Goal: Answer question/provide support: Share knowledge or assist other users

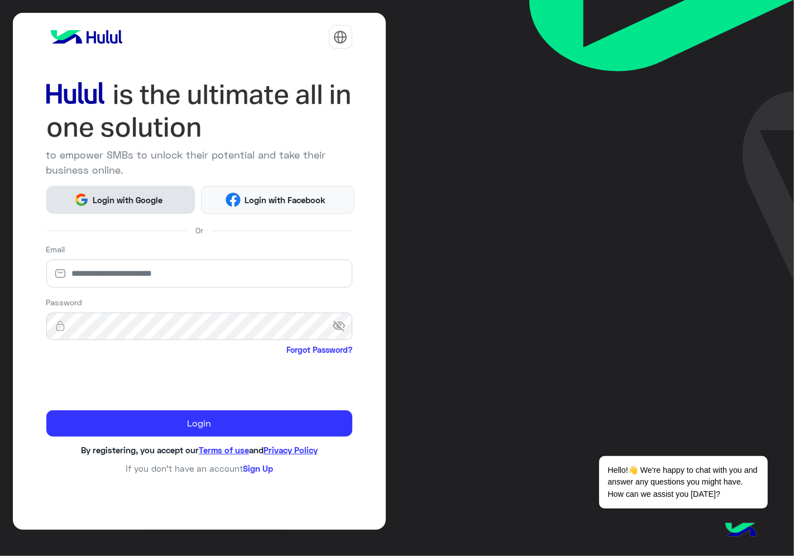
click at [148, 197] on span "Login with Google" at bounding box center [128, 200] width 78 height 13
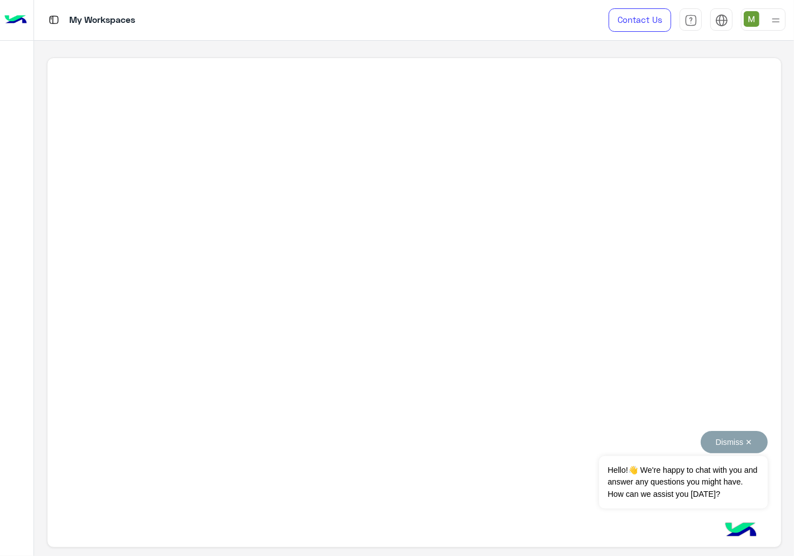
click at [748, 443] on button "Dismiss ✕" at bounding box center [733, 442] width 67 height 22
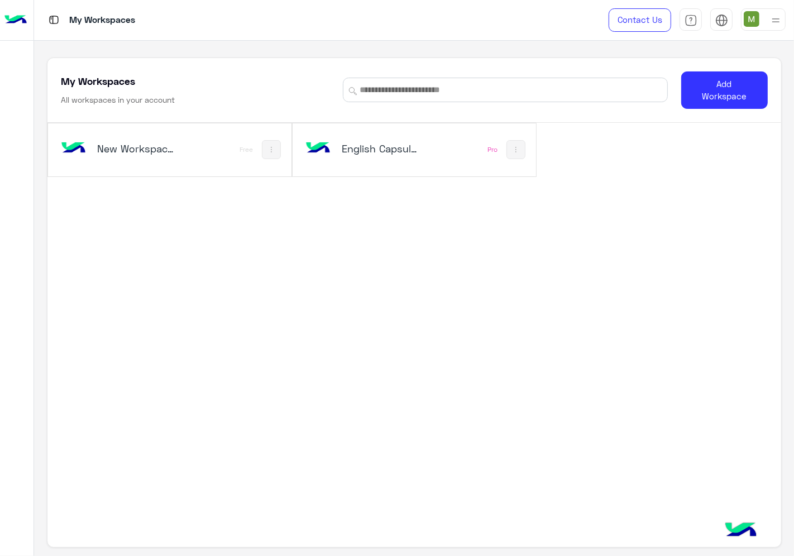
click at [414, 156] on div "English Capsules" at bounding box center [382, 150] width 80 height 16
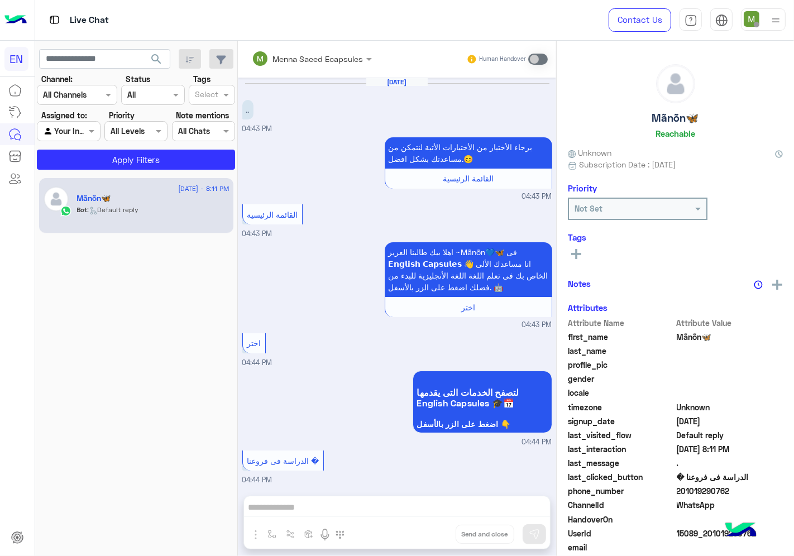
scroll to position [496, 0]
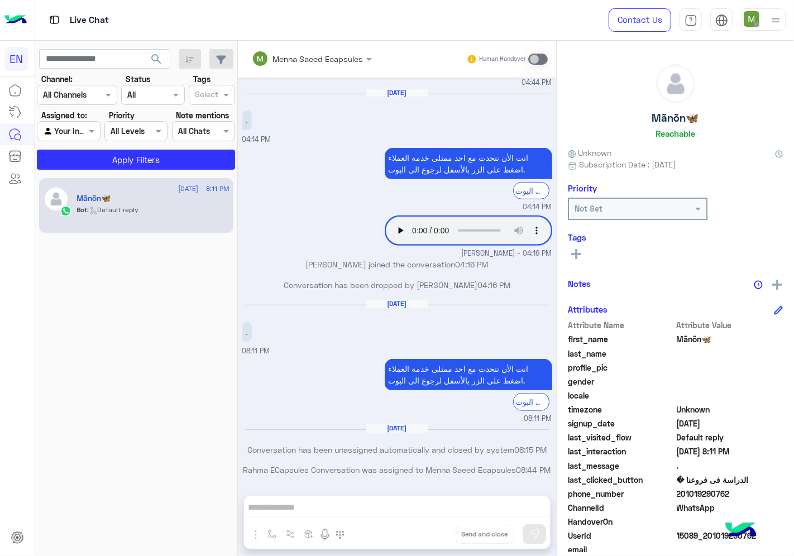
click at [79, 98] on input "text" at bounding box center [63, 95] width 41 height 12
click at [70, 140] on b "WhatsApp" at bounding box center [75, 137] width 39 height 9
click at [78, 134] on div at bounding box center [68, 130] width 62 height 13
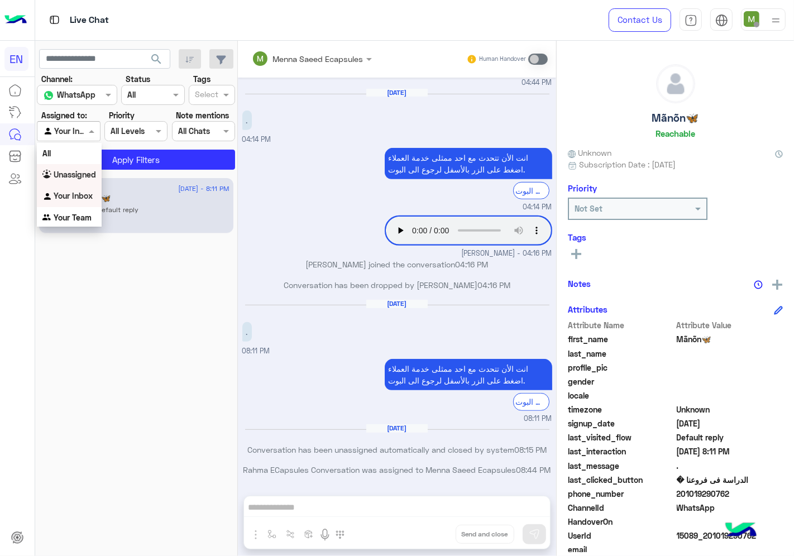
click at [70, 171] on b "Unassigned" at bounding box center [75, 174] width 42 height 9
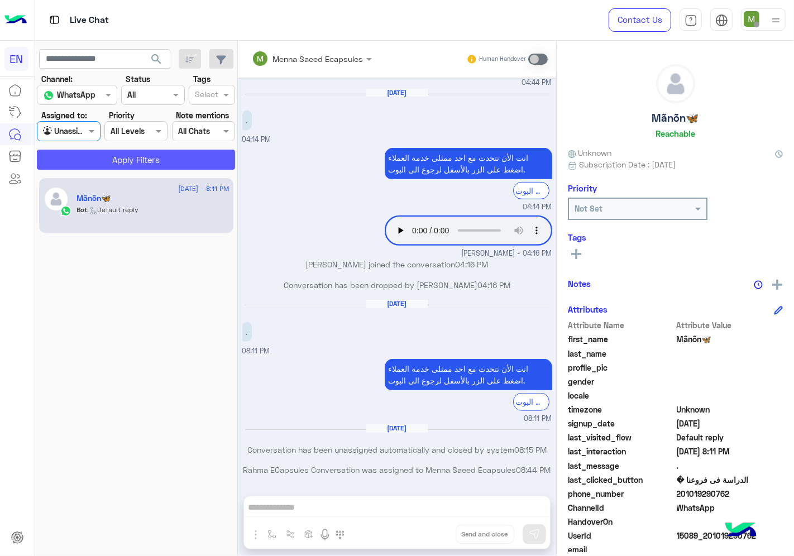
click at [103, 165] on button "Apply Filters" at bounding box center [136, 160] width 198 height 20
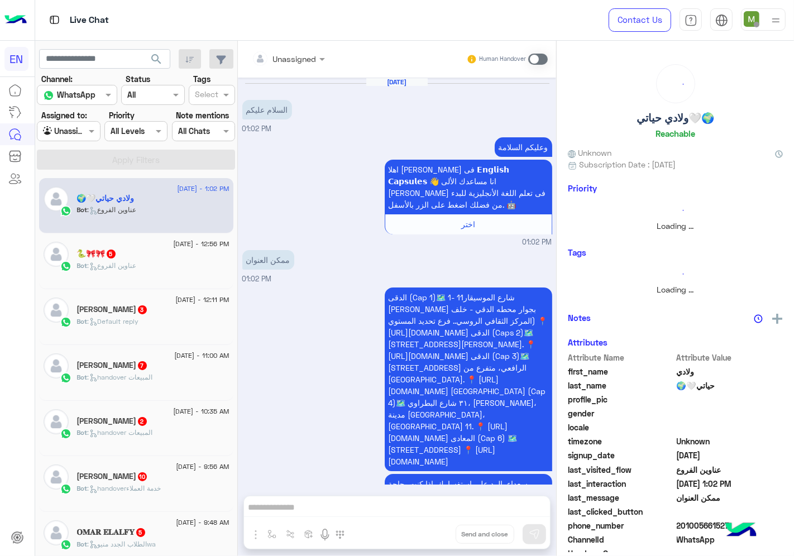
scroll to position [85, 0]
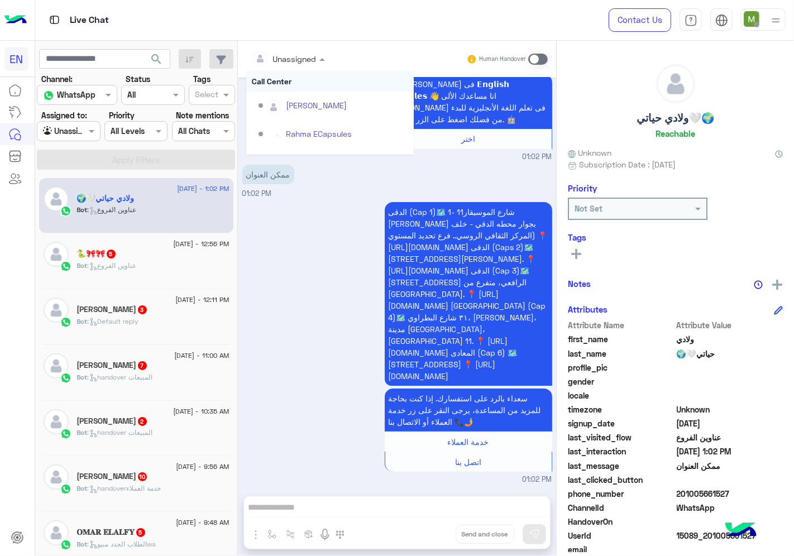
click at [307, 60] on div at bounding box center [288, 58] width 84 height 13
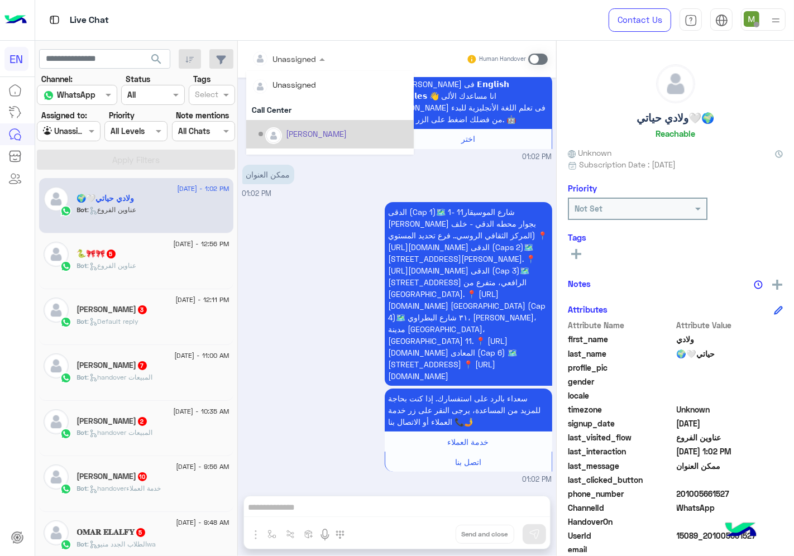
scroll to position [185, 0]
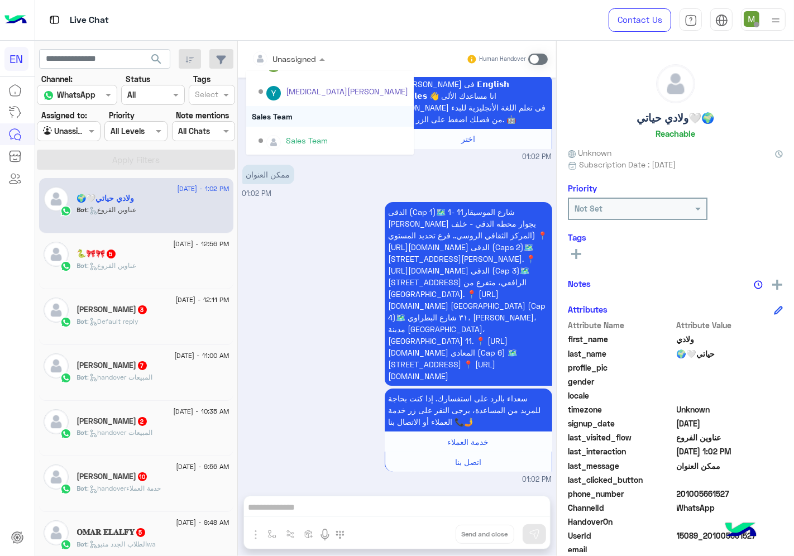
click at [286, 115] on div "Sales Team" at bounding box center [329, 116] width 167 height 21
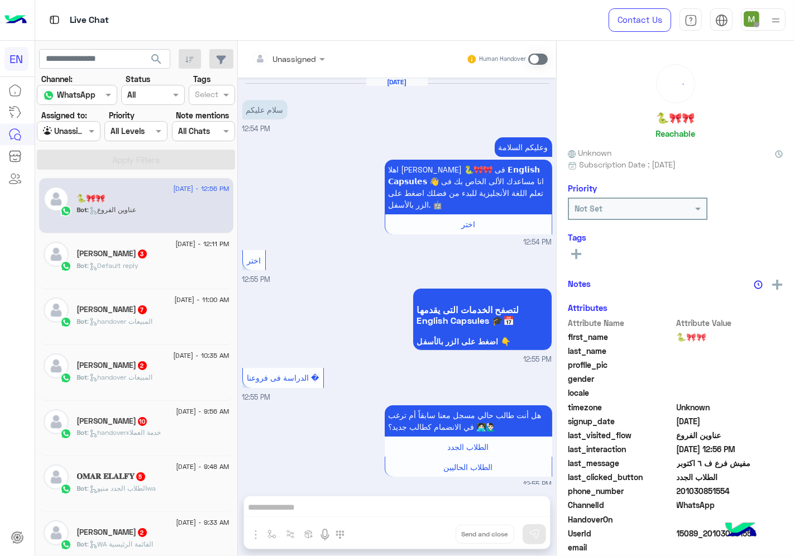
scroll to position [421, 0]
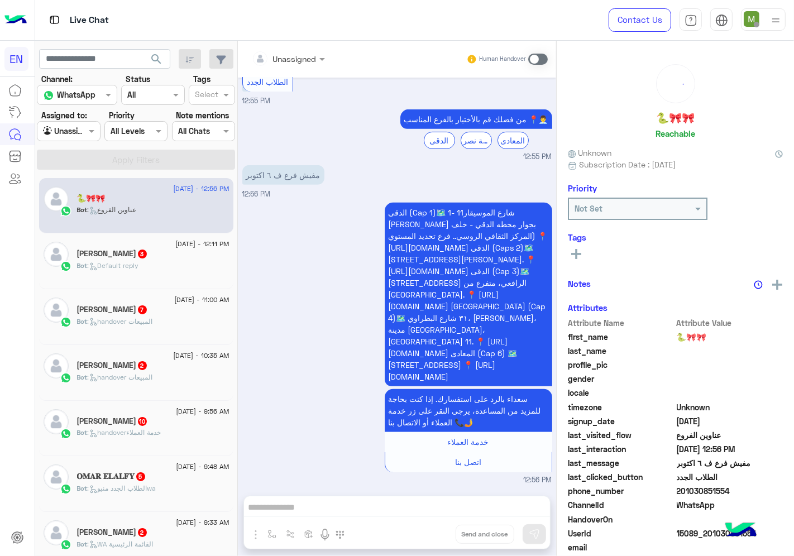
click at [292, 54] on input "text" at bounding box center [274, 59] width 45 height 12
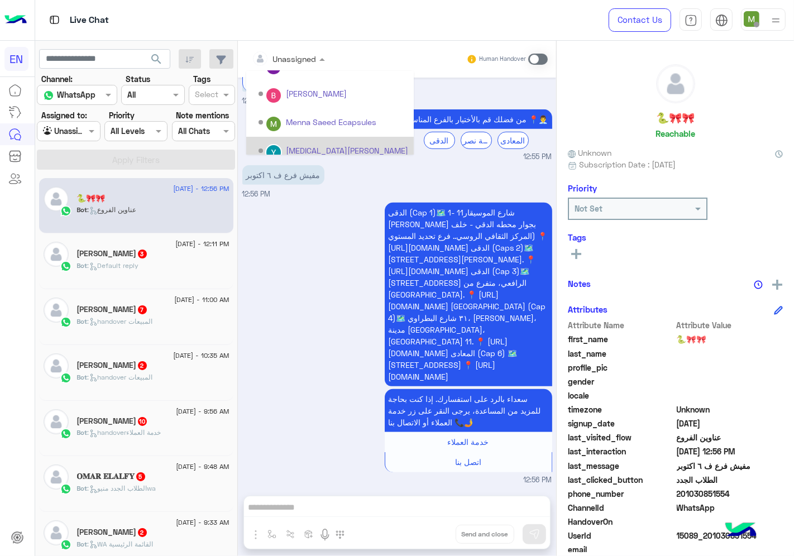
scroll to position [185, 0]
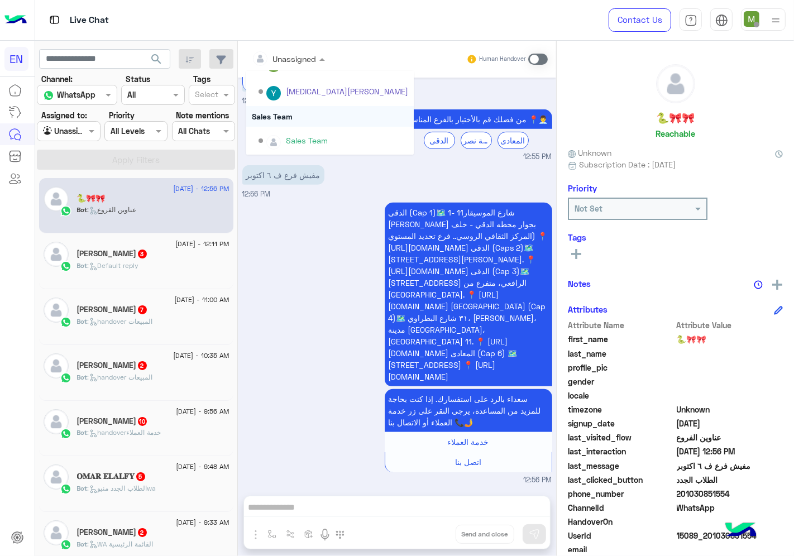
click at [287, 114] on div "Sales Team" at bounding box center [329, 116] width 167 height 21
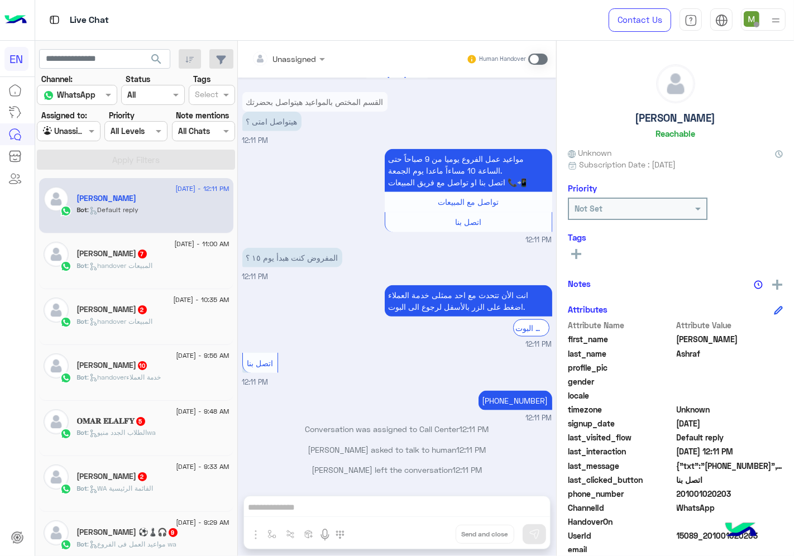
click at [77, 134] on div at bounding box center [68, 130] width 62 height 13
click at [81, 215] on b "Your Team" at bounding box center [73, 217] width 38 height 9
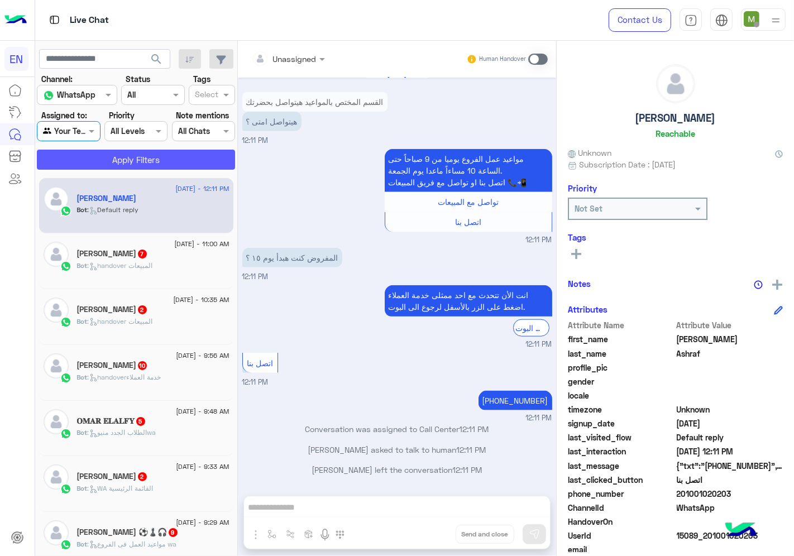
click at [142, 157] on button "Apply Filters" at bounding box center [136, 160] width 198 height 20
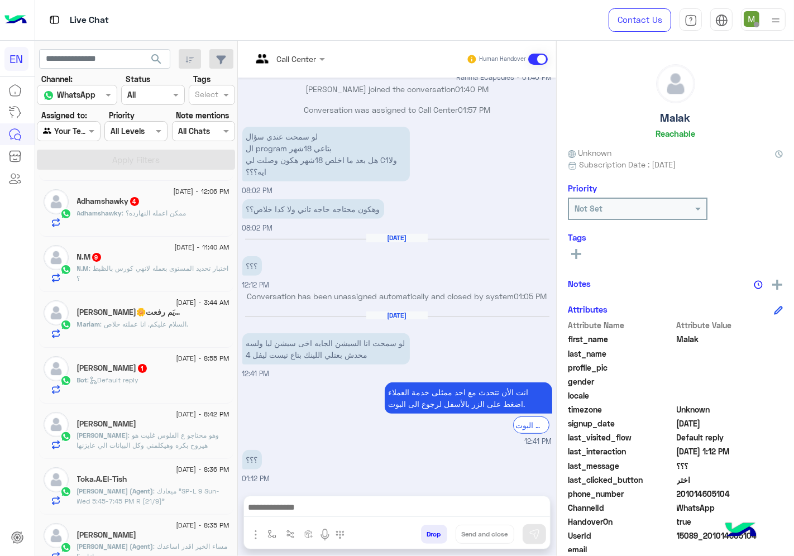
scroll to position [186, 0]
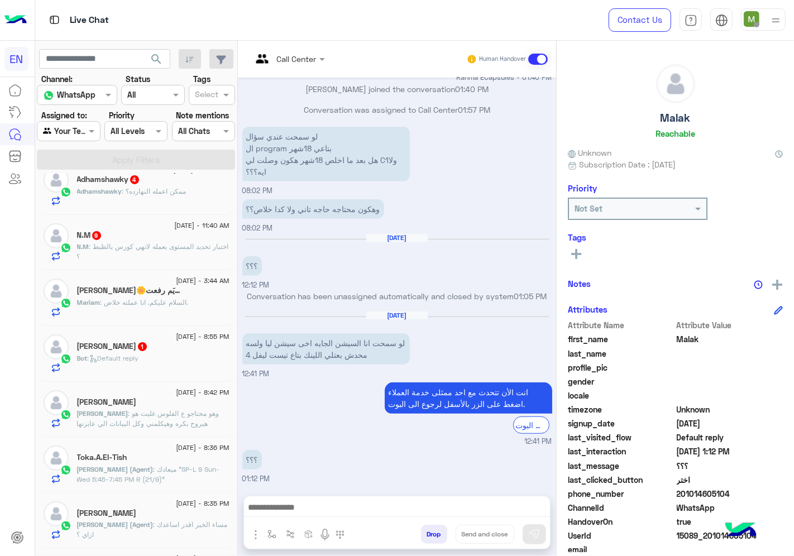
click at [142, 409] on p "[PERSON_NAME] : وهو محتاجو ع الفلوس غليت هو هيروح بكره وهيكلمني وكل البيانات ال…" at bounding box center [153, 424] width 152 height 30
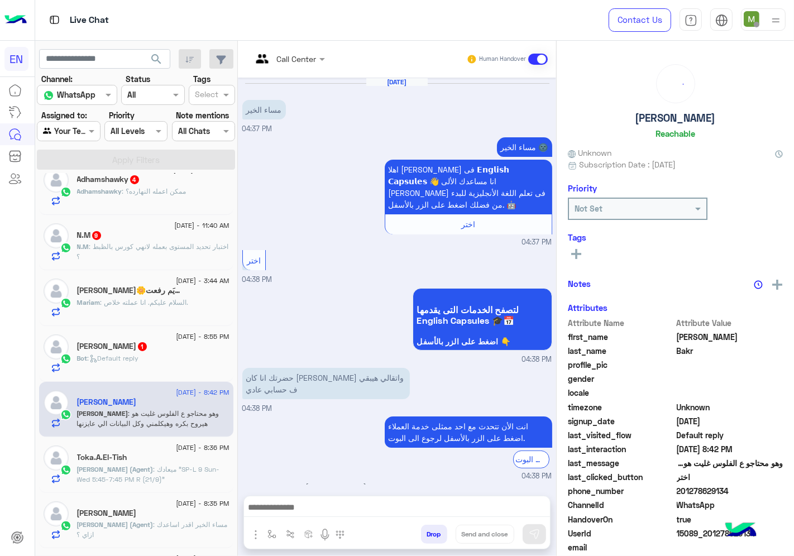
scroll to position [457, 0]
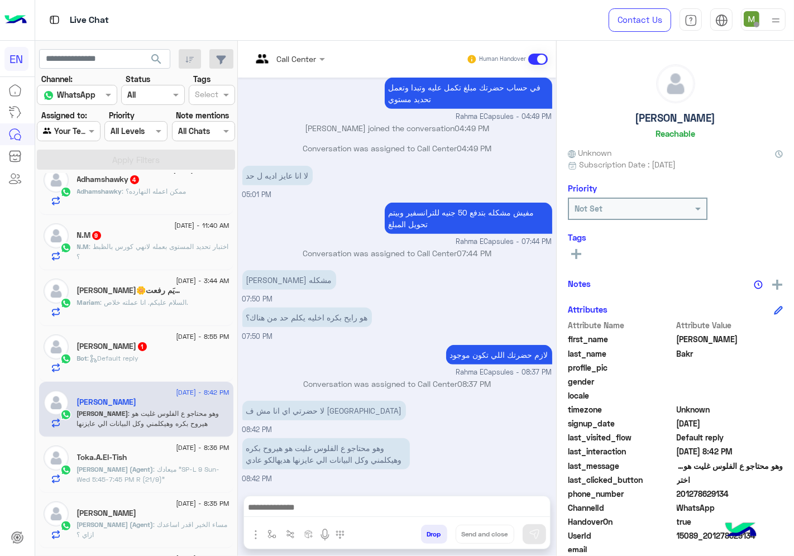
drag, startPoint x: 742, startPoint y: 493, endPoint x: 678, endPoint y: 489, distance: 64.3
click at [678, 489] on span "201278629134" at bounding box center [729, 494] width 107 height 12
copy span "01278629134"
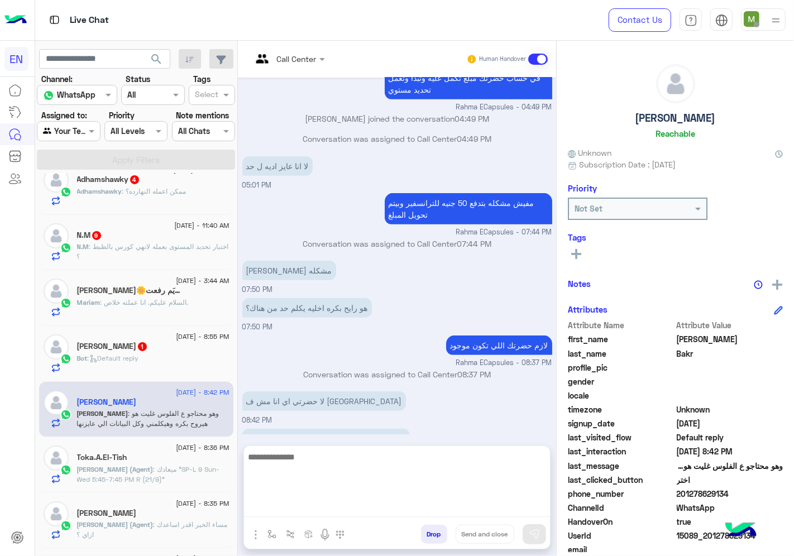
click at [420, 507] on textarea at bounding box center [397, 483] width 306 height 67
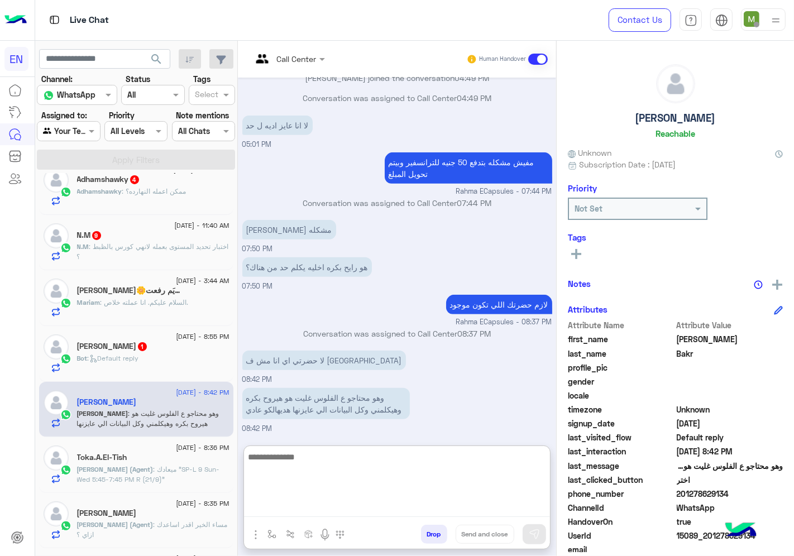
scroll to position [507, 0]
type textarea "**********"
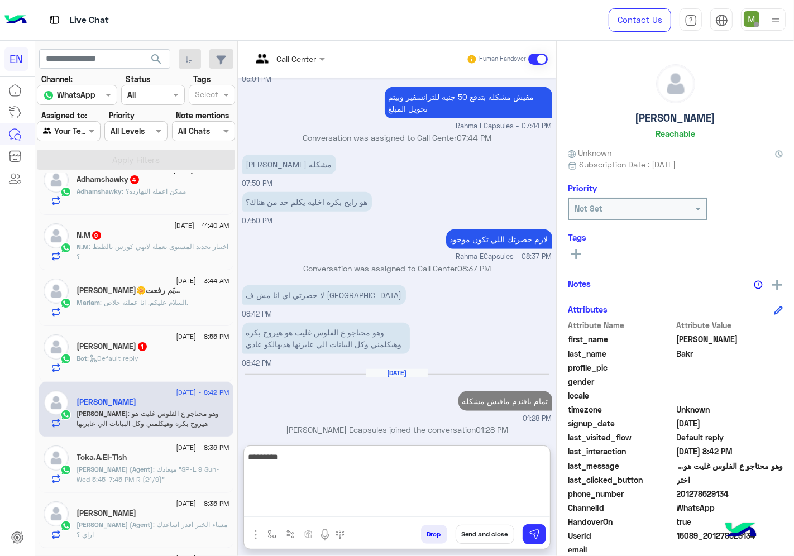
scroll to position [583, 0]
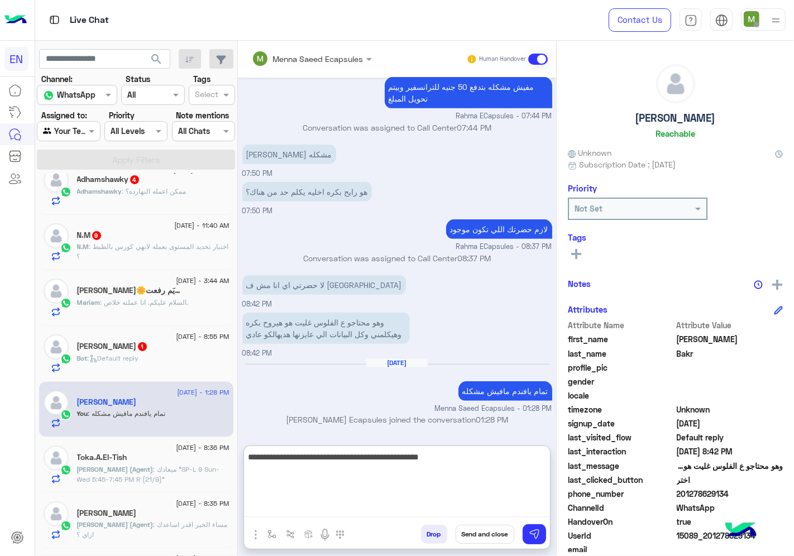
type textarea "**********"
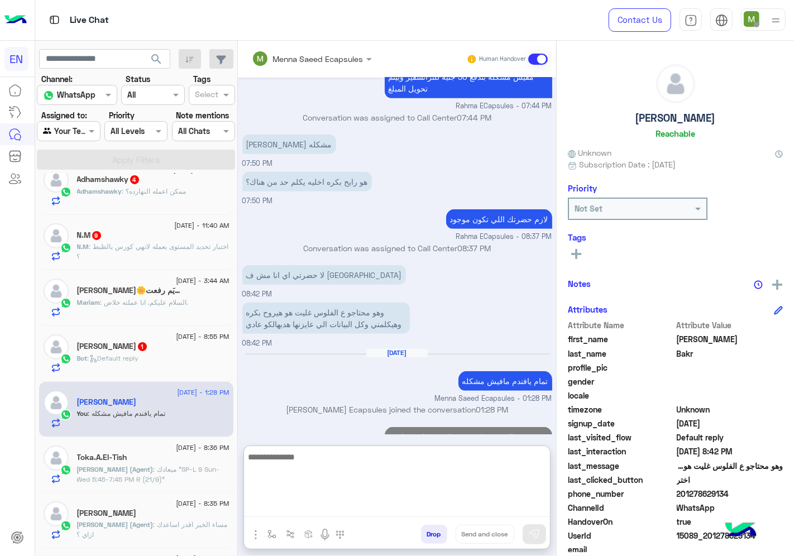
scroll to position [631, 0]
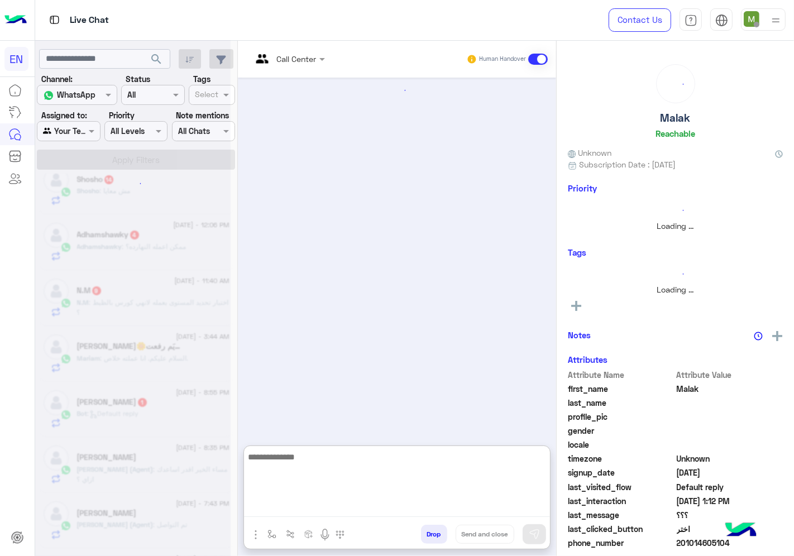
scroll to position [582, 0]
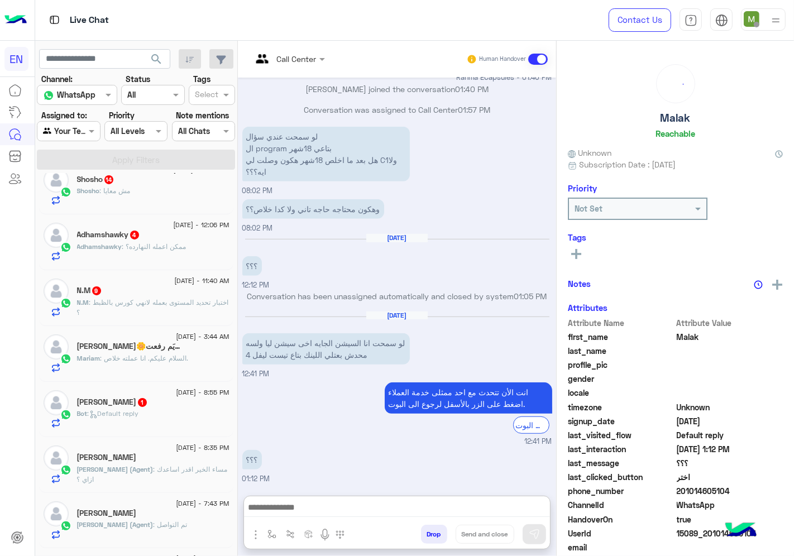
click at [166, 409] on div "[PERSON_NAME] 1" at bounding box center [153, 403] width 152 height 12
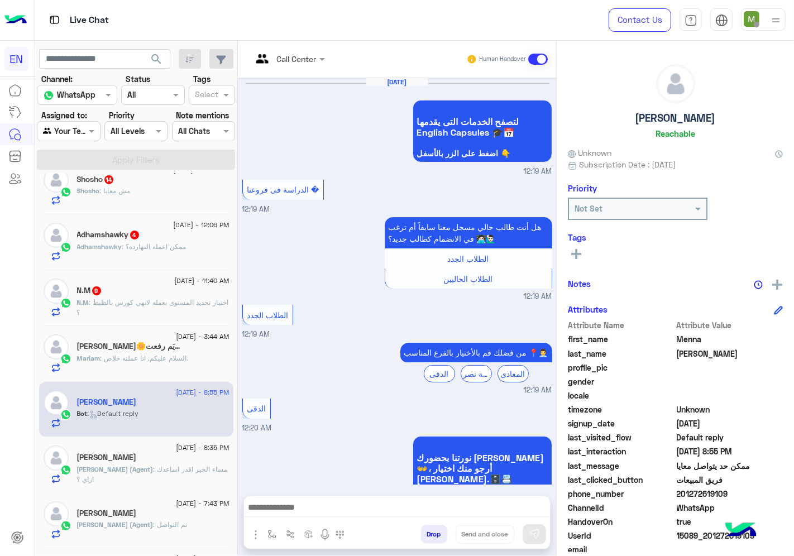
scroll to position [1471, 0]
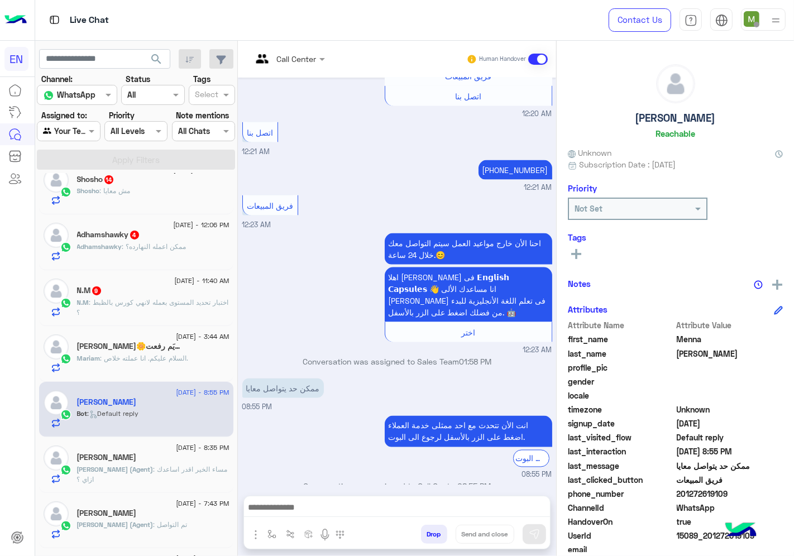
drag, startPoint x: 729, startPoint y: 489, endPoint x: 687, endPoint y: 498, distance: 42.9
click at [687, 498] on div "phone_number [PHONE_NUMBER]" at bounding box center [675, 495] width 215 height 14
click at [679, 498] on div "phone_number [PHONE_NUMBER]" at bounding box center [675, 495] width 215 height 14
drag, startPoint x: 744, startPoint y: 493, endPoint x: 679, endPoint y: 491, distance: 64.8
click at [679, 491] on span "201272619109" at bounding box center [729, 494] width 107 height 12
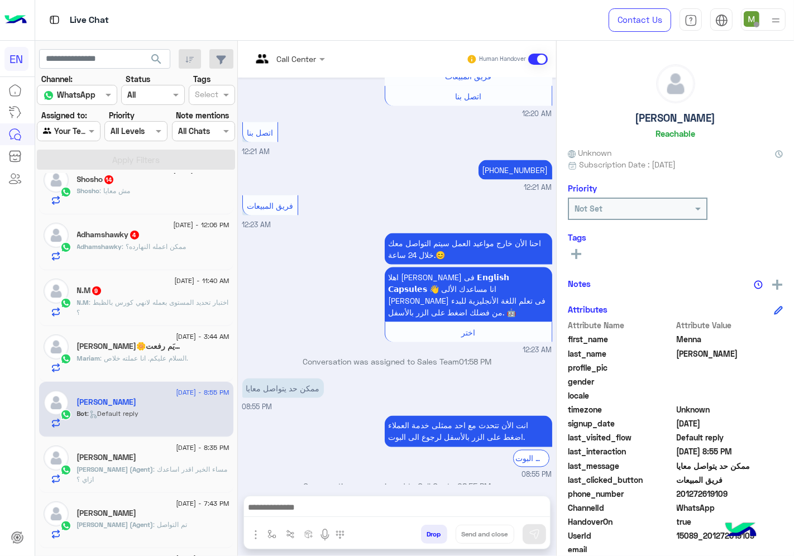
copy span "01272619109"
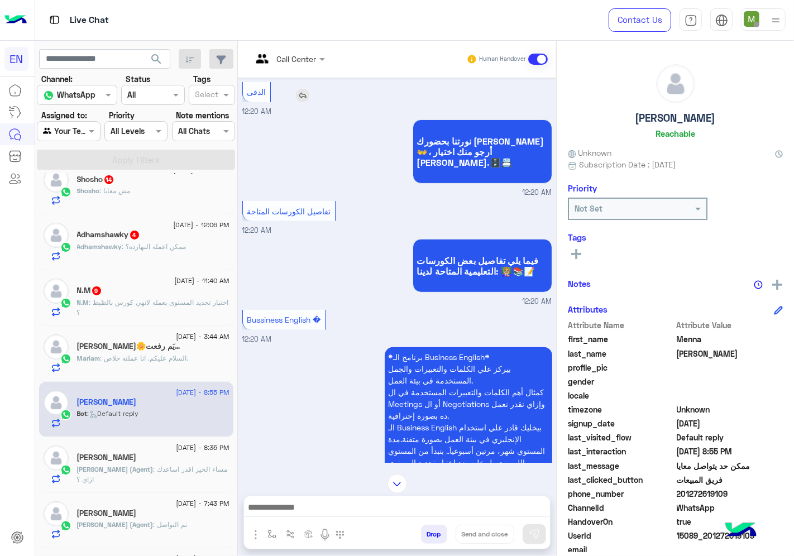
scroll to position [231, 0]
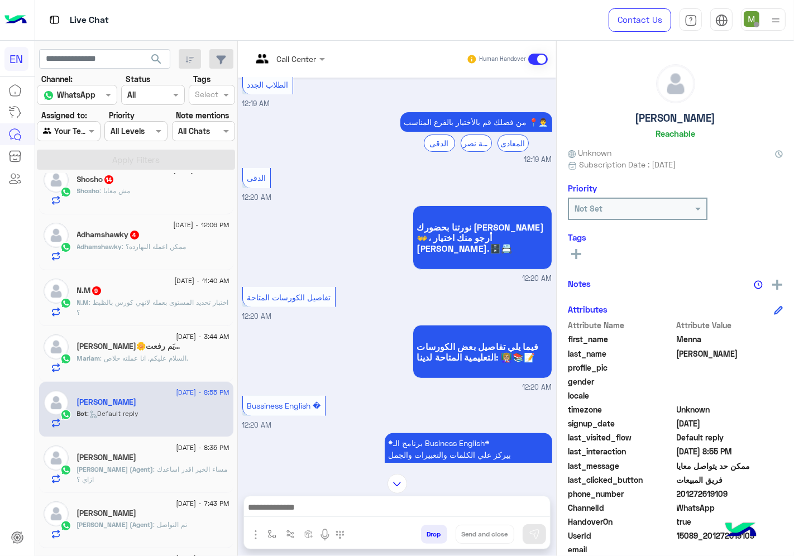
click at [294, 63] on input "text" at bounding box center [274, 59] width 45 height 12
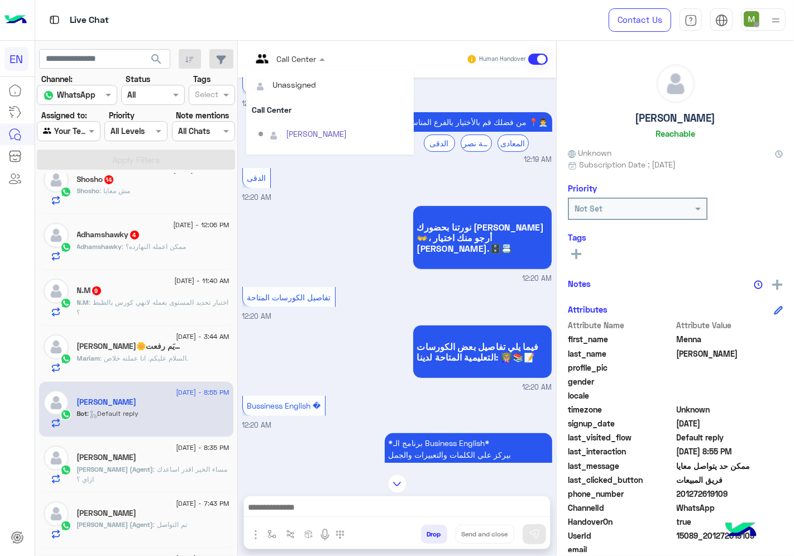
scroll to position [185, 0]
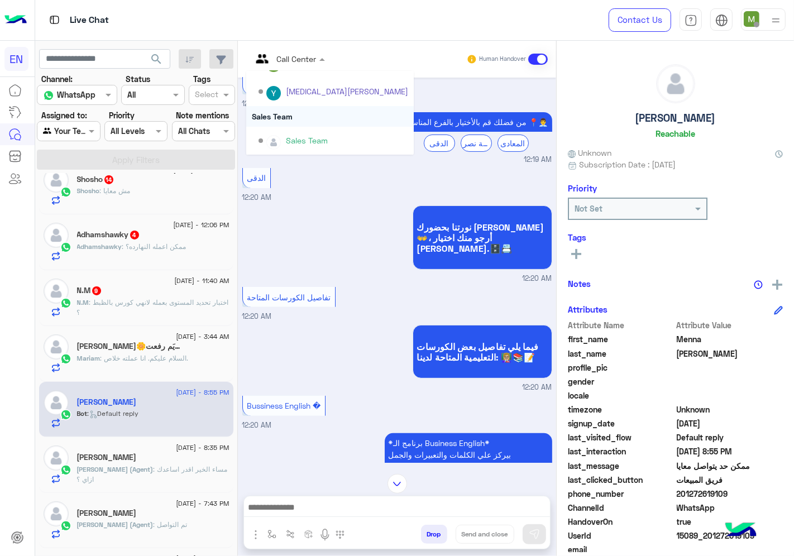
click at [285, 117] on div "Sales Team" at bounding box center [329, 116] width 167 height 21
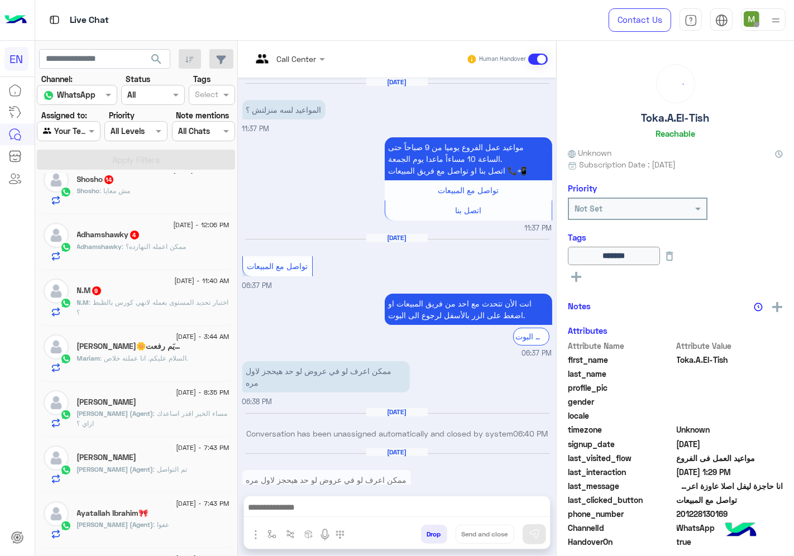
scroll to position [1187, 0]
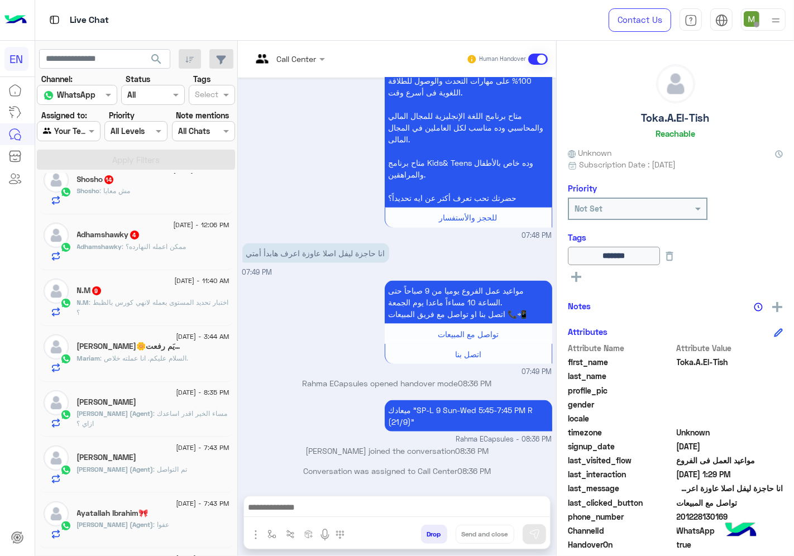
click at [180, 352] on div "[PERSON_NAME]🌼مريَم رفعت 1" at bounding box center [153, 348] width 152 height 12
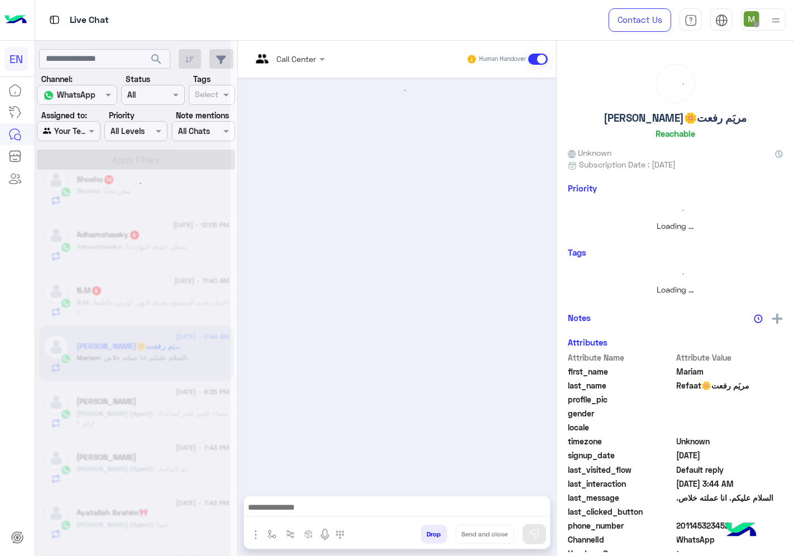
scroll to position [447, 0]
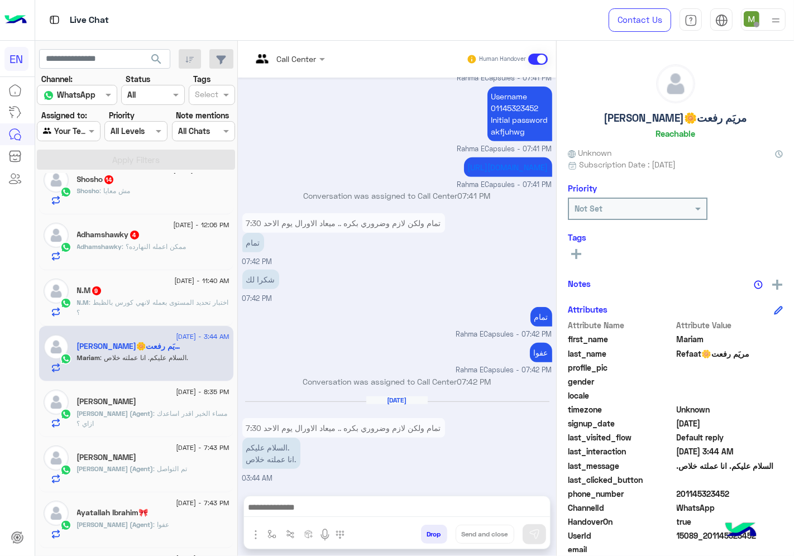
drag, startPoint x: 739, startPoint y: 488, endPoint x: 681, endPoint y: 495, distance: 57.9
click at [681, 495] on span "201145323452" at bounding box center [729, 494] width 107 height 12
copy span "1145323452"
click at [579, 255] on icon at bounding box center [576, 254] width 10 height 10
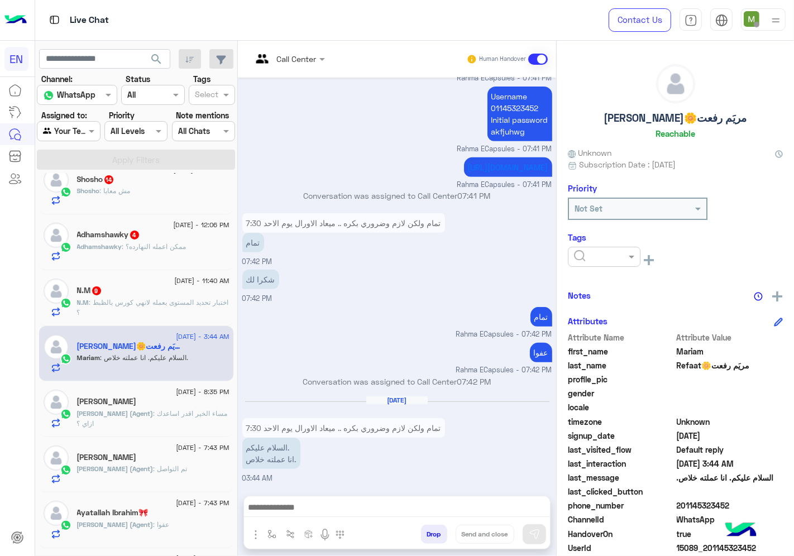
click at [594, 255] on input "text" at bounding box center [591, 257] width 34 height 12
click at [593, 284] on span "Solved" at bounding box center [585, 283] width 25 height 9
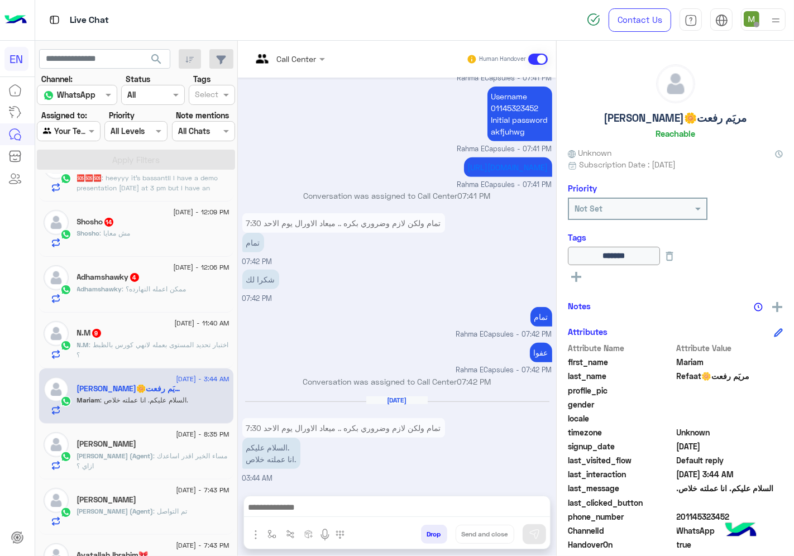
scroll to position [62, 0]
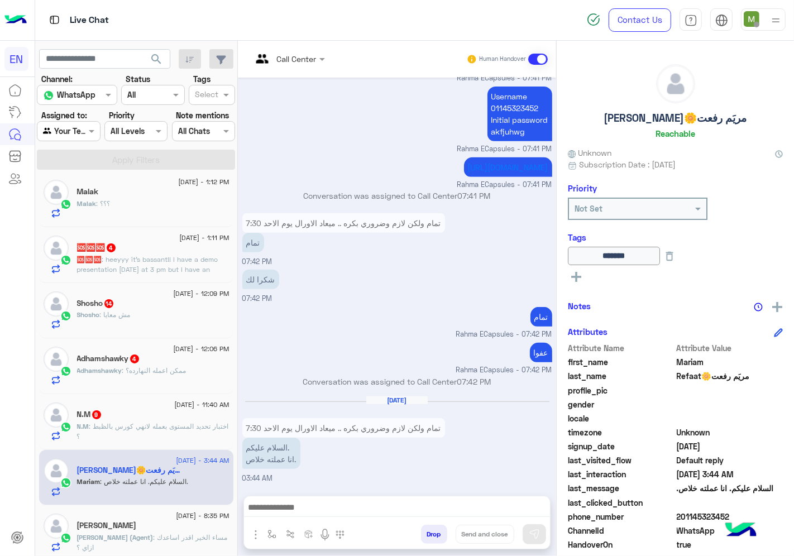
click at [152, 428] on span ": اختبار تحديد المستوى بعمله لانهي كورس بالظبط ؟" at bounding box center [153, 431] width 152 height 18
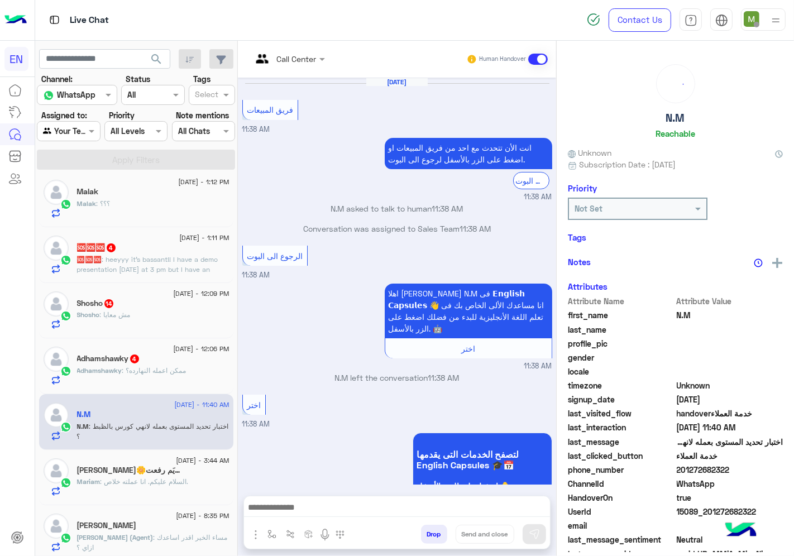
scroll to position [950, 0]
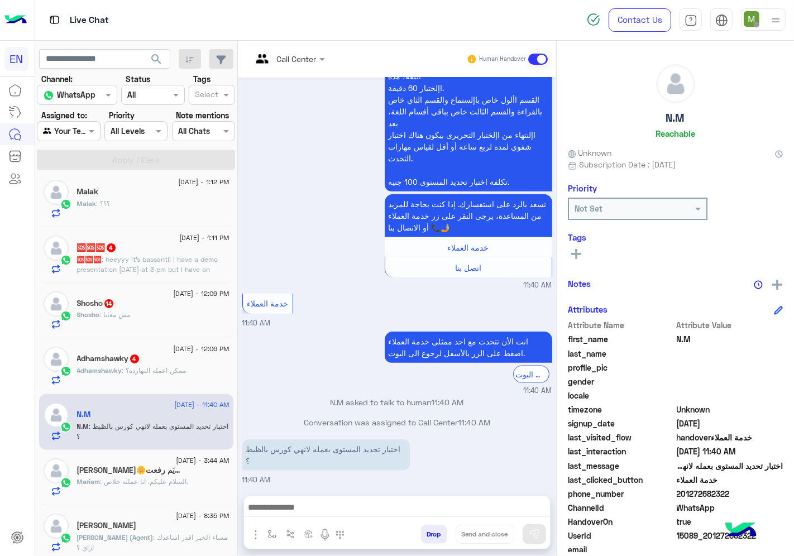
drag, startPoint x: 740, startPoint y: 493, endPoint x: 679, endPoint y: 491, distance: 61.4
click at [679, 491] on span "201272682322" at bounding box center [729, 494] width 107 height 12
copy span "01272682322"
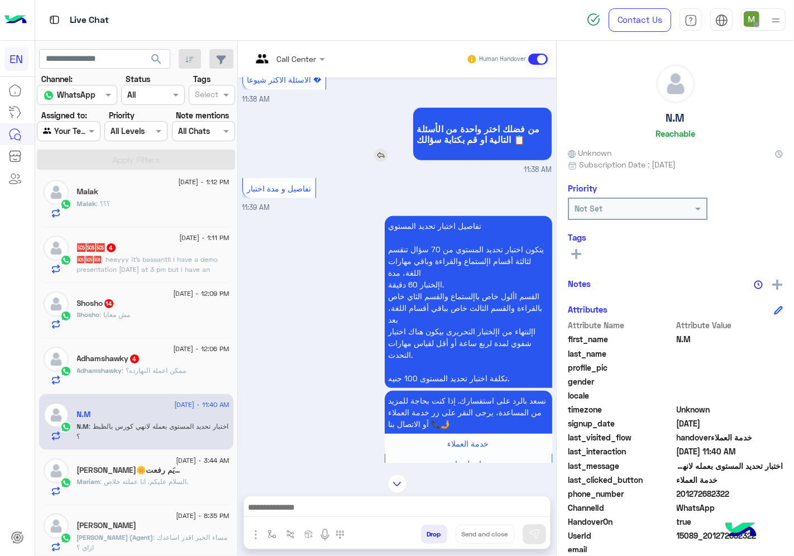
scroll to position [330, 0]
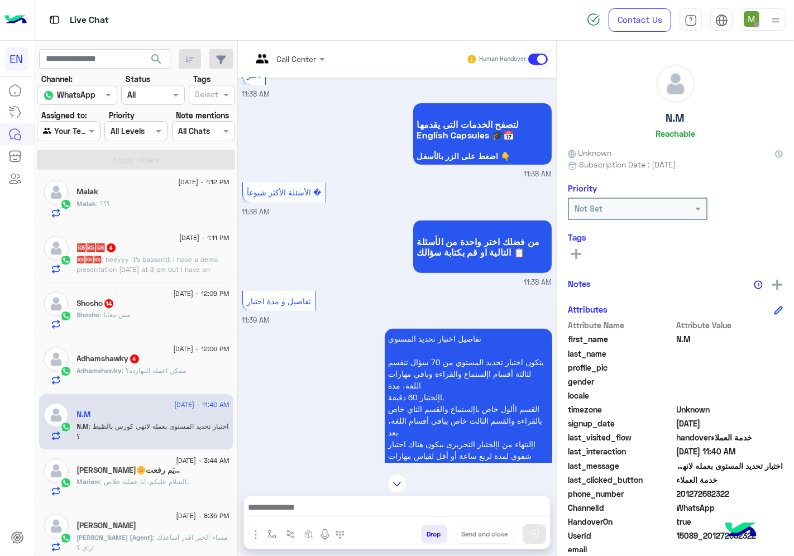
click at [306, 60] on div at bounding box center [288, 58] width 84 height 13
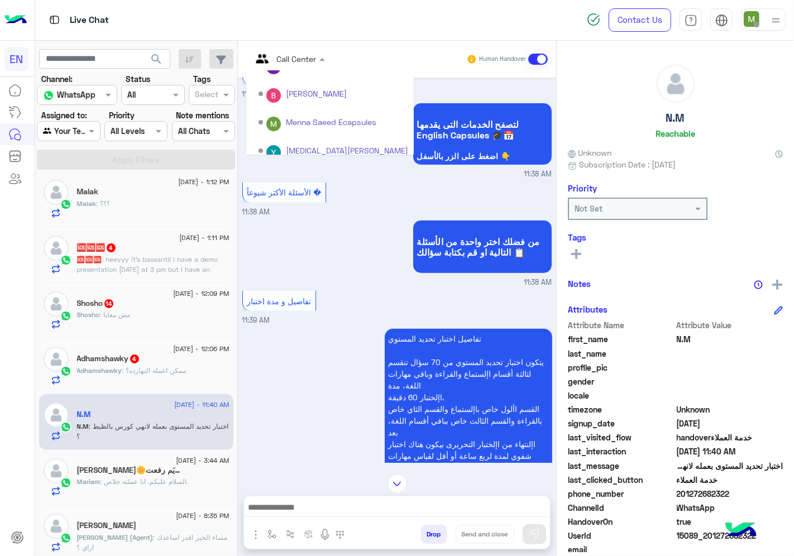
scroll to position [185, 0]
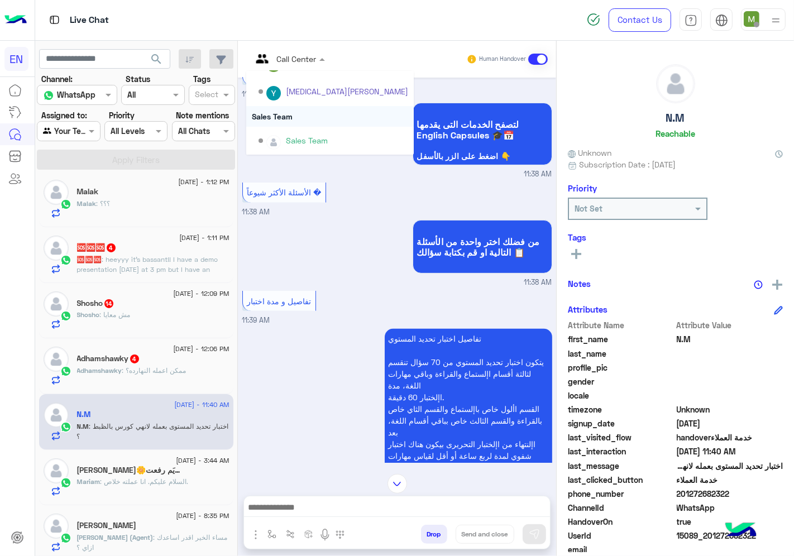
click at [284, 114] on div "Sales Team" at bounding box center [329, 116] width 167 height 21
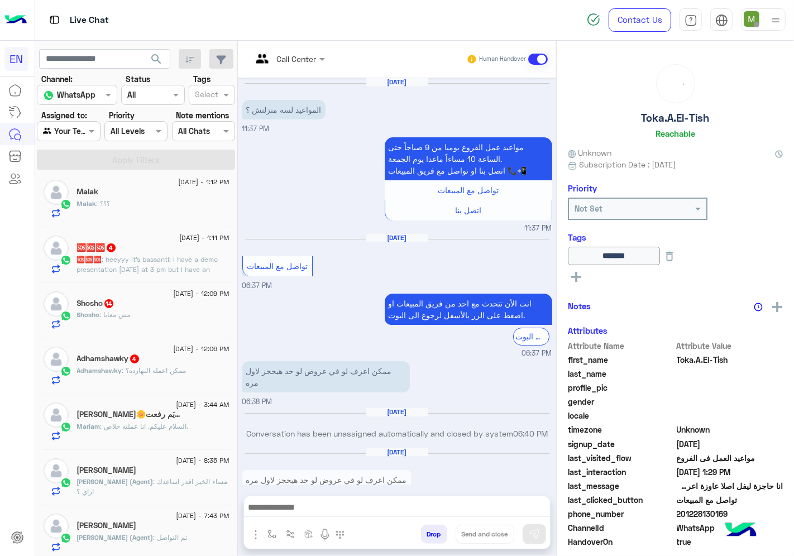
scroll to position [1187, 0]
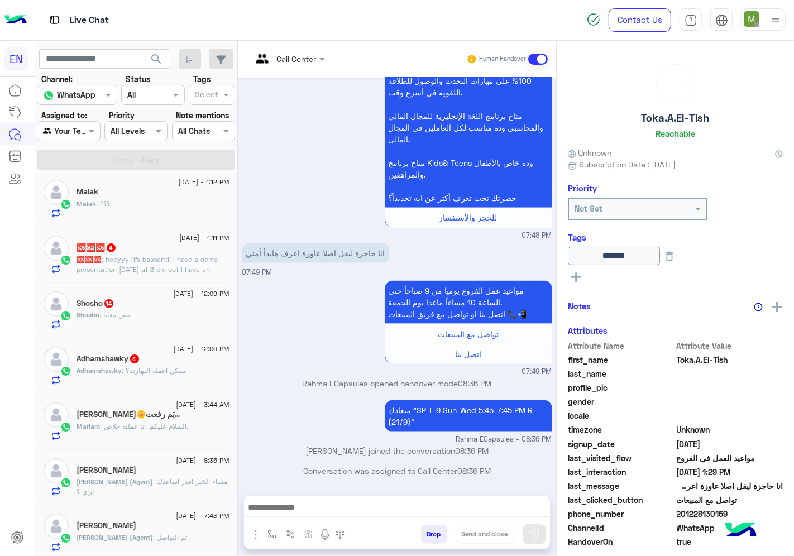
click at [161, 372] on span ": ممكن اعمله النهارده؟" at bounding box center [154, 370] width 64 height 8
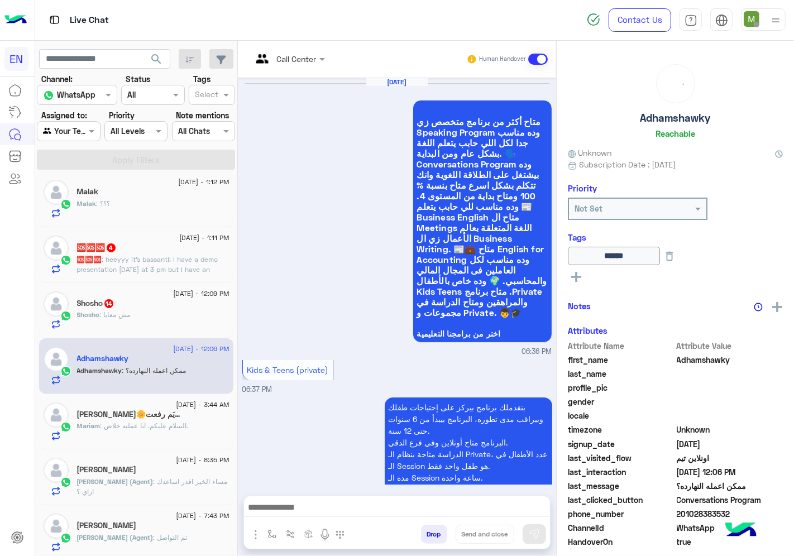
scroll to position [2703, 0]
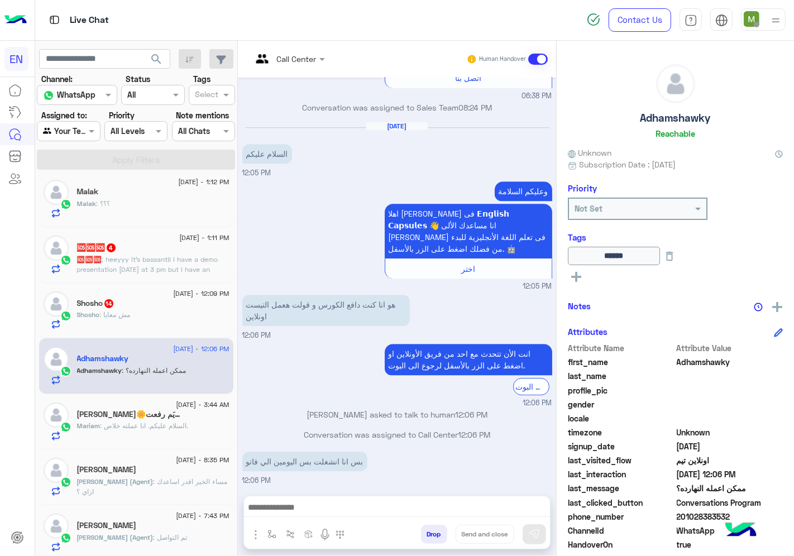
click at [714, 515] on span "201028383532" at bounding box center [729, 517] width 107 height 12
copy span "201028383532"
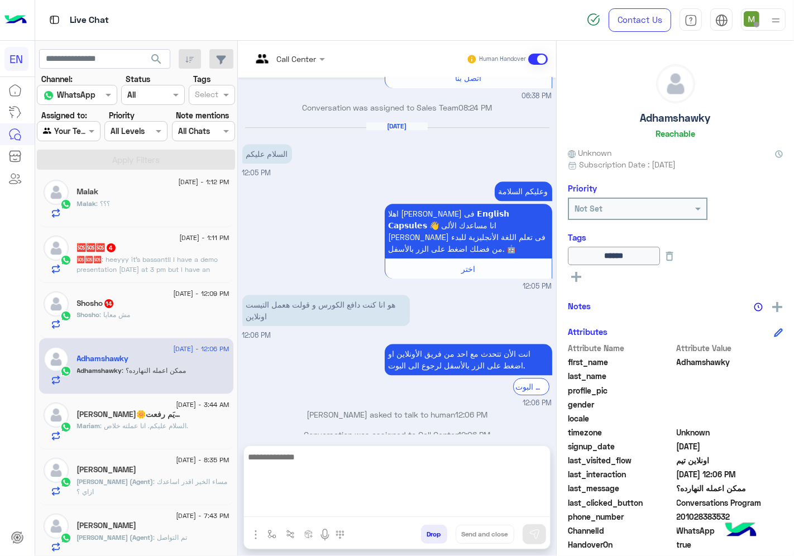
click at [460, 512] on textarea at bounding box center [397, 483] width 306 height 67
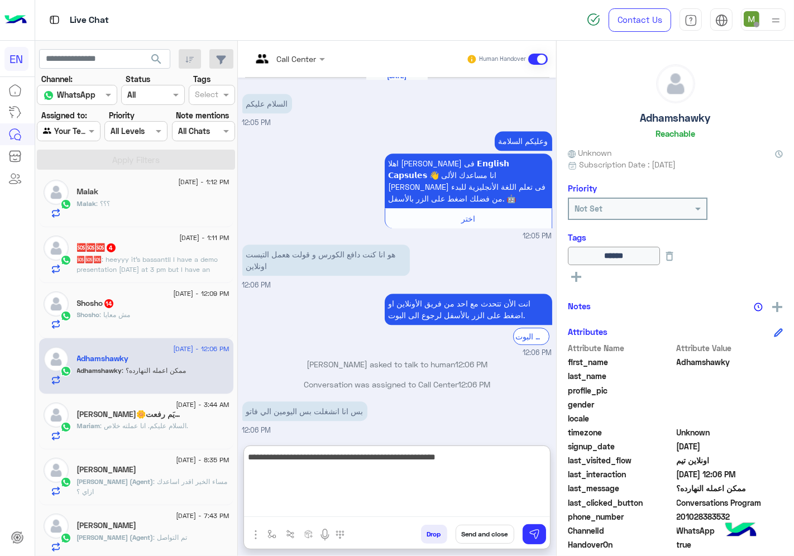
type textarea "**********"
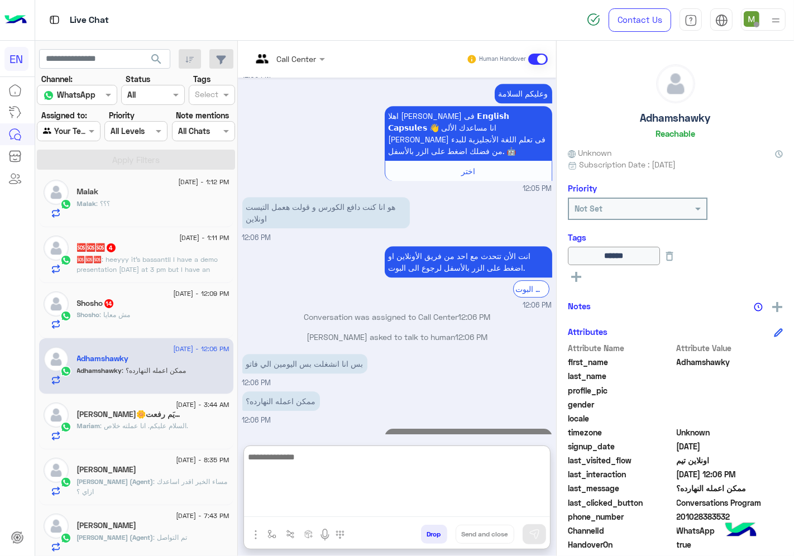
scroll to position [2820, 0]
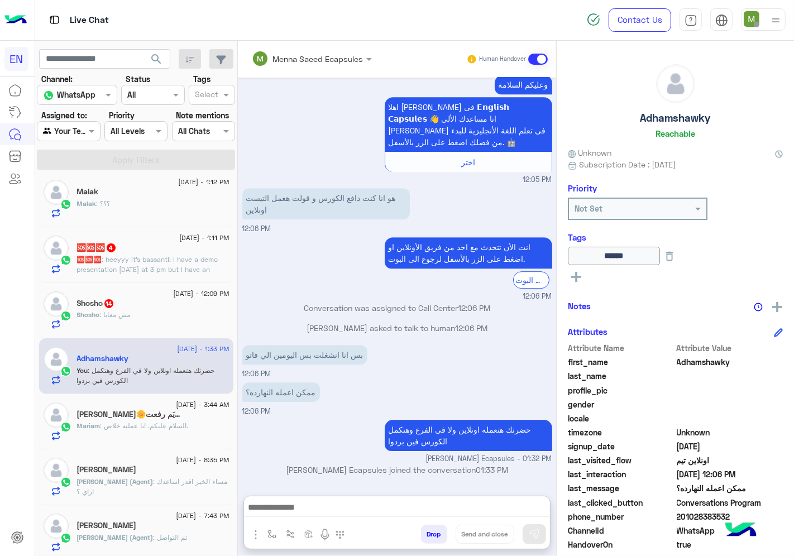
click at [156, 318] on div "Shosho : مش معايا" at bounding box center [153, 320] width 152 height 20
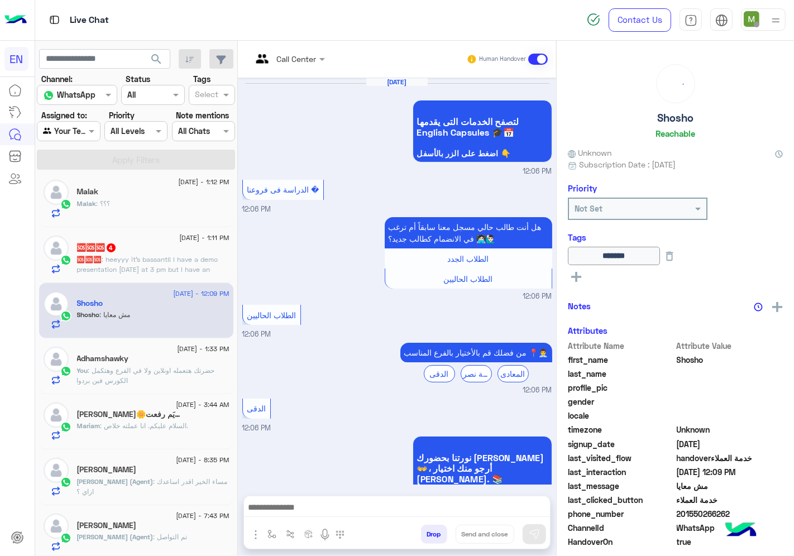
scroll to position [584, 0]
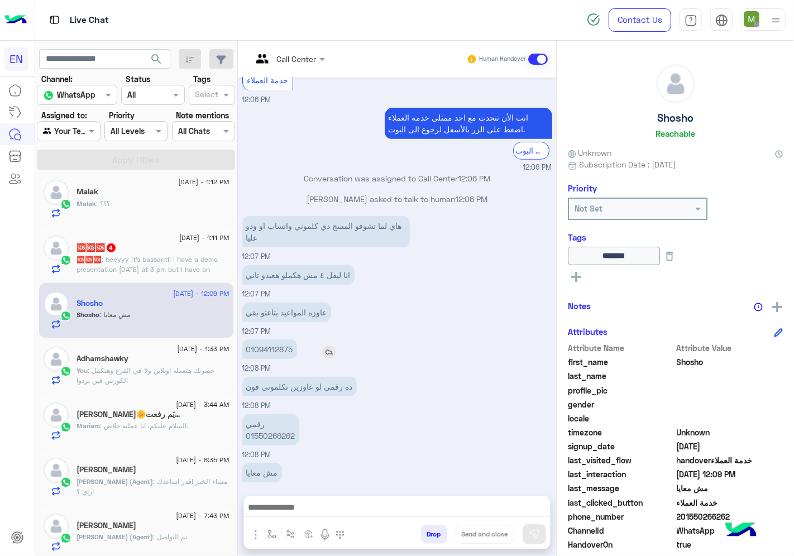
click at [275, 339] on p "01094112875" at bounding box center [269, 349] width 55 height 20
copy p "01094112875"
click at [268, 420] on p "رقمي 01550266262" at bounding box center [270, 429] width 57 height 31
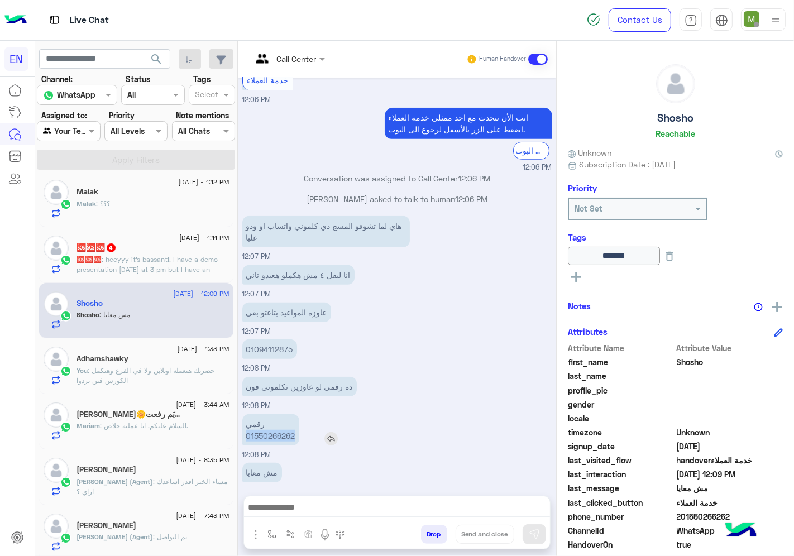
copy p "01550266262"
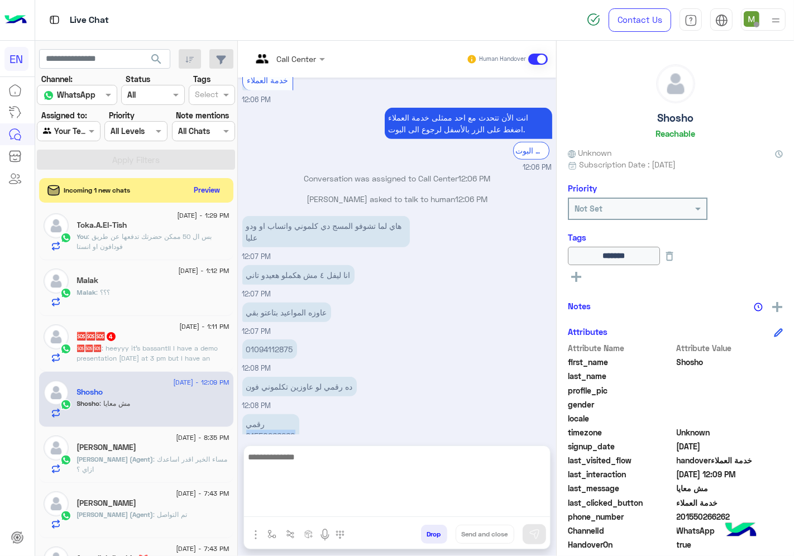
click at [399, 504] on textarea at bounding box center [397, 483] width 306 height 67
type textarea "*"
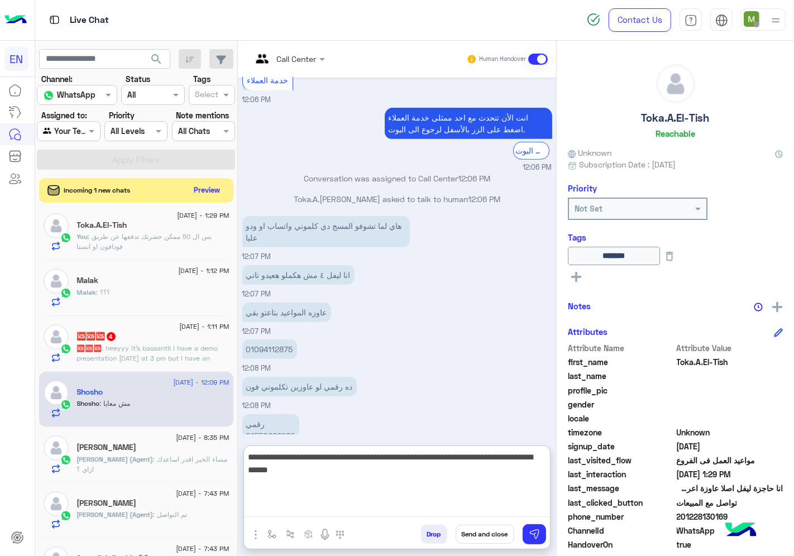
type textarea "**********"
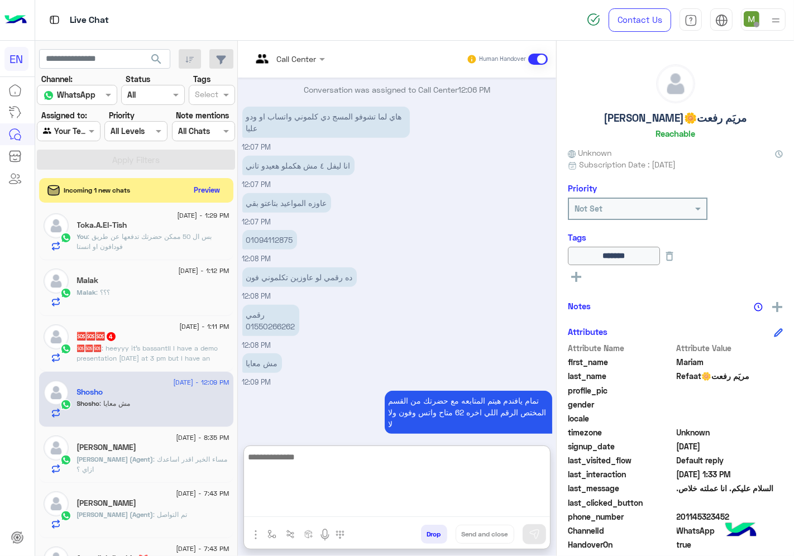
scroll to position [694, 0]
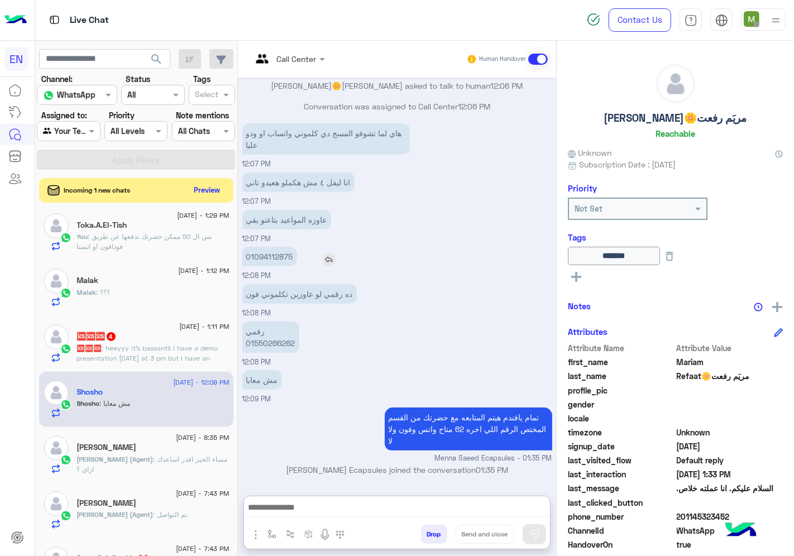
click at [269, 247] on p "01094112875" at bounding box center [269, 257] width 55 height 20
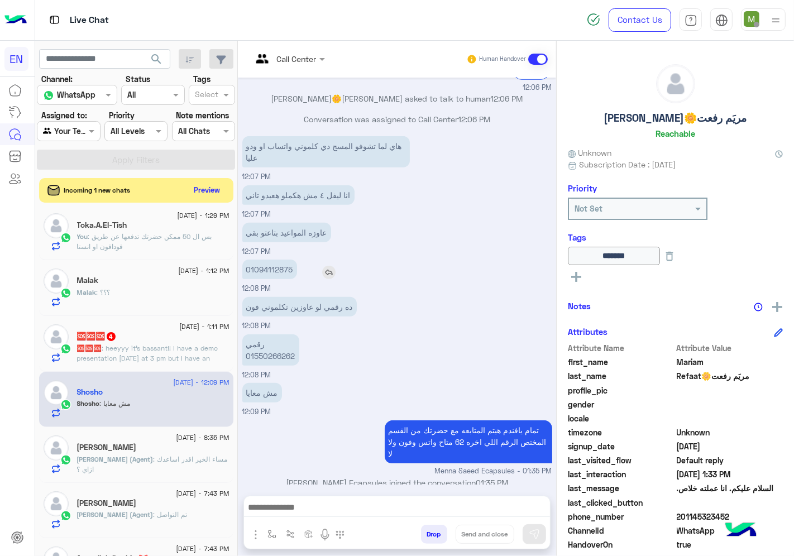
click at [269, 229] on div "[DATE] لتصفح الخدمات التى يقدمها English Capsules 🎓📅 اضغط على الزر بالأسفل 👇 12…" at bounding box center [397, 281] width 318 height 407
drag, startPoint x: 269, startPoint y: 229, endPoint x: 263, endPoint y: 259, distance: 30.8
click at [263, 260] on p "01094112875" at bounding box center [269, 270] width 55 height 20
copy p "01094112875"
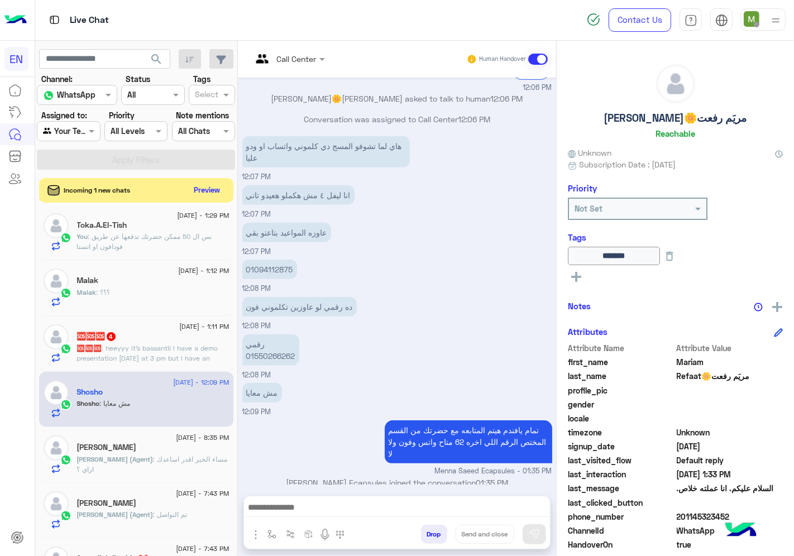
click at [171, 353] on p "🆘🆘🆘 : heeyyy it's bassant!! I have a demo presentation [DATE] at 3 pm but I hav…" at bounding box center [153, 368] width 152 height 50
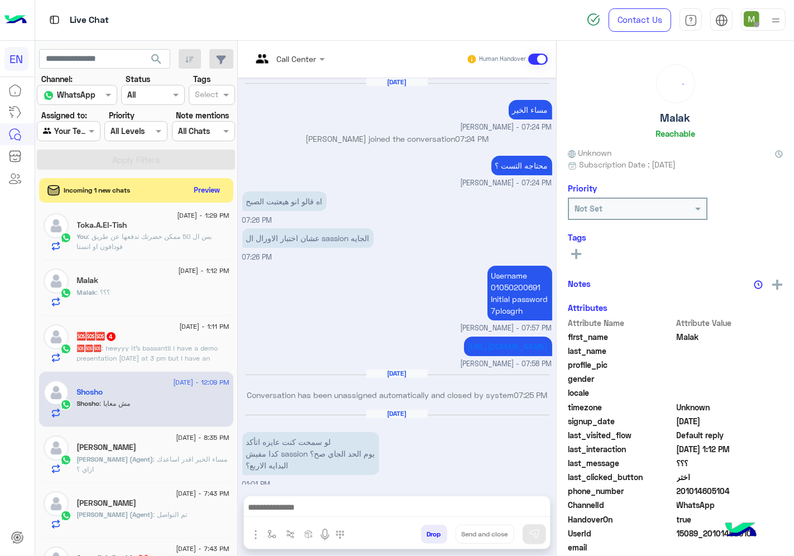
scroll to position [532, 0]
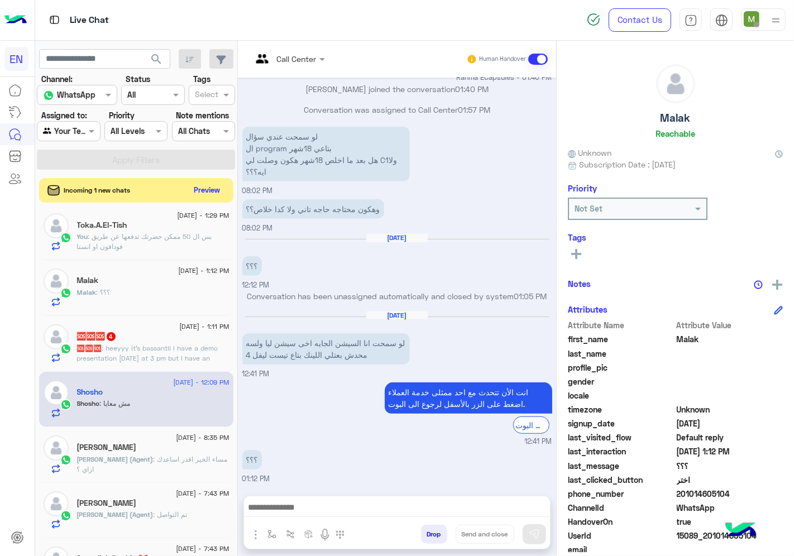
drag, startPoint x: 732, startPoint y: 488, endPoint x: 679, endPoint y: 495, distance: 53.4
click at [679, 495] on span "201014605104" at bounding box center [729, 494] width 107 height 12
copy span "01014605104"
click at [571, 253] on rect at bounding box center [576, 254] width 10 height 2
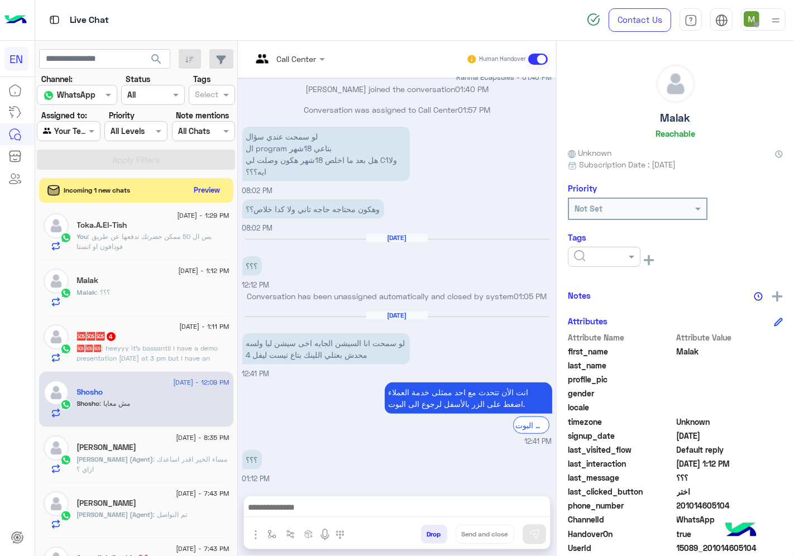
click at [592, 257] on input "text" at bounding box center [591, 257] width 34 height 12
drag, startPoint x: 592, startPoint y: 278, endPoint x: 594, endPoint y: 292, distance: 14.6
click at [593, 279] on span "Solved" at bounding box center [585, 283] width 25 height 9
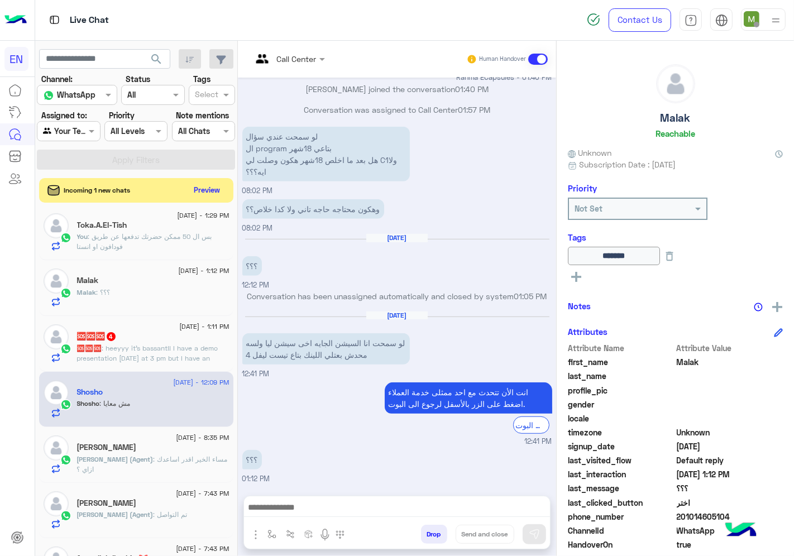
click at [135, 352] on span ": heeyyy it's bassant!! I have a demo presentation [DATE] at 3 pm but I have an…" at bounding box center [150, 368] width 146 height 49
click at [185, 350] on span ": heeyyy it's bassant!! I have a demo presentation [DATE] at 3 pm but I have an…" at bounding box center [150, 368] width 146 height 49
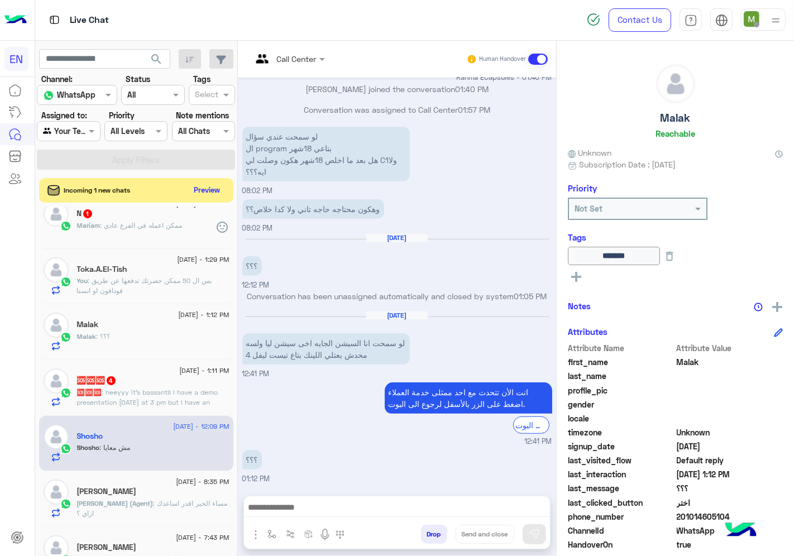
scroll to position [0, 0]
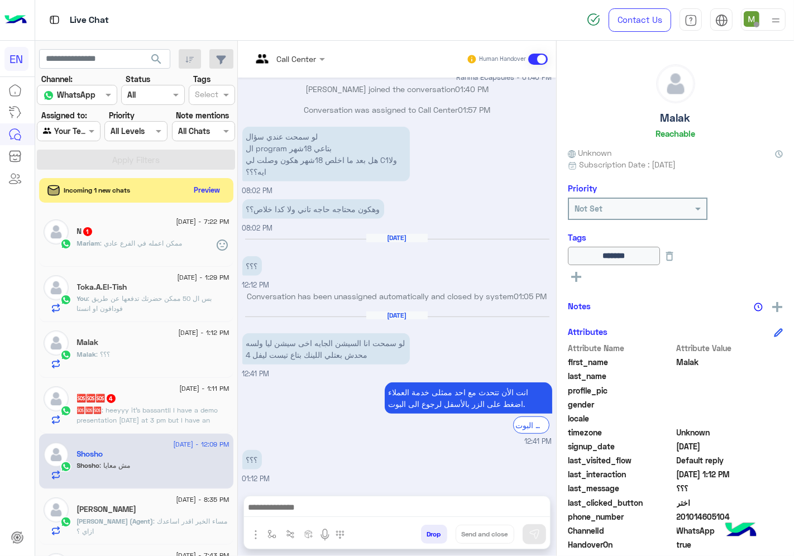
click at [171, 410] on span ": heeyyy it's bassant!! I have a demo presentation [DATE] at 3 pm but I have an…" at bounding box center [150, 430] width 146 height 49
click at [115, 406] on span ": heeyyy it's bassant!! I have a demo presentation [DATE] at 3 pm but I have an…" at bounding box center [150, 430] width 146 height 49
click at [115, 407] on span ": heeyyy it's bassant!! I have a demo presentation [DATE] at 3 pm but I have an…" at bounding box center [150, 430] width 146 height 49
click at [168, 402] on div "🆘🆘🆘 4" at bounding box center [153, 399] width 152 height 12
click at [148, 364] on div "Malak : ؟؟؟" at bounding box center [153, 359] width 152 height 20
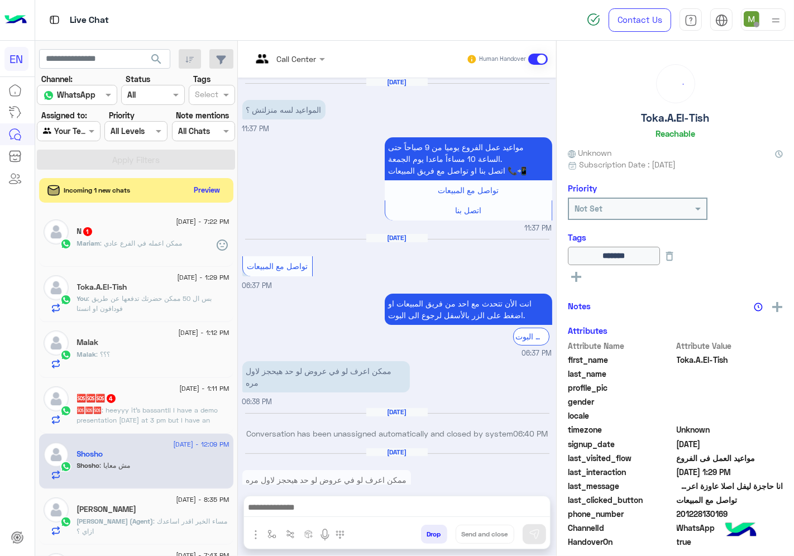
scroll to position [1187, 0]
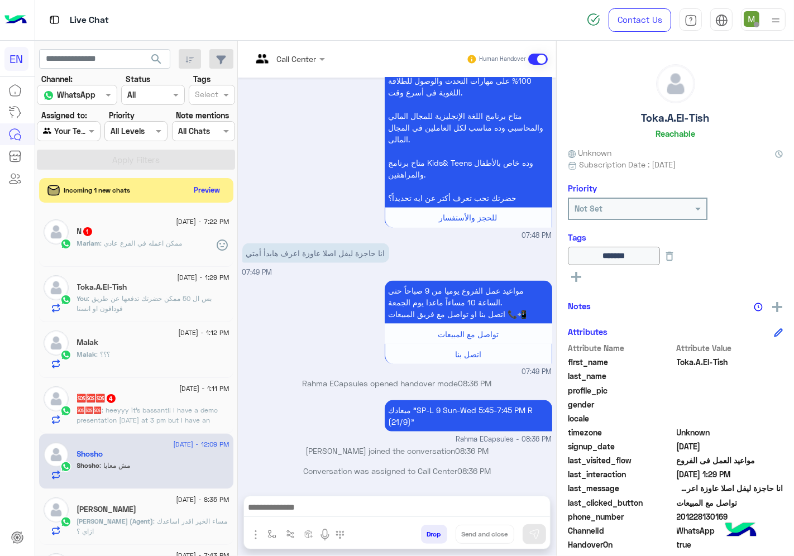
click at [147, 413] on span ": heeyyy it's bassant!! I have a demo presentation [DATE] at 3 pm but I have an…" at bounding box center [150, 430] width 146 height 49
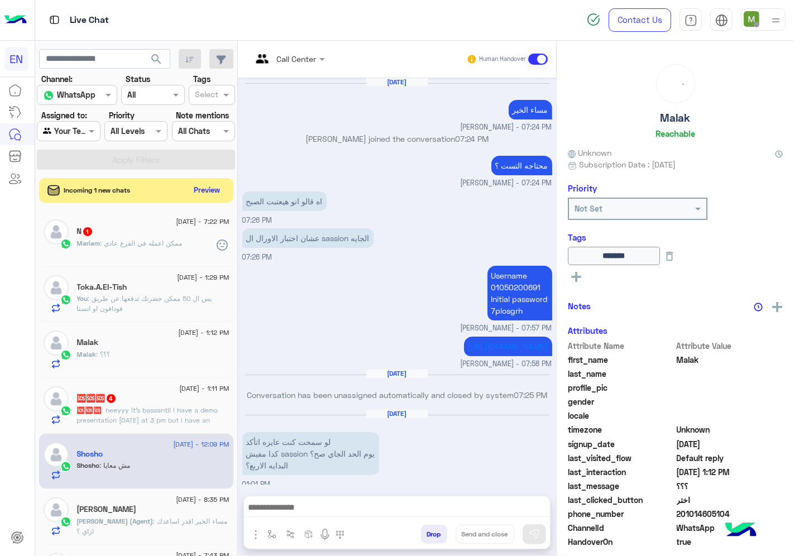
scroll to position [532, 0]
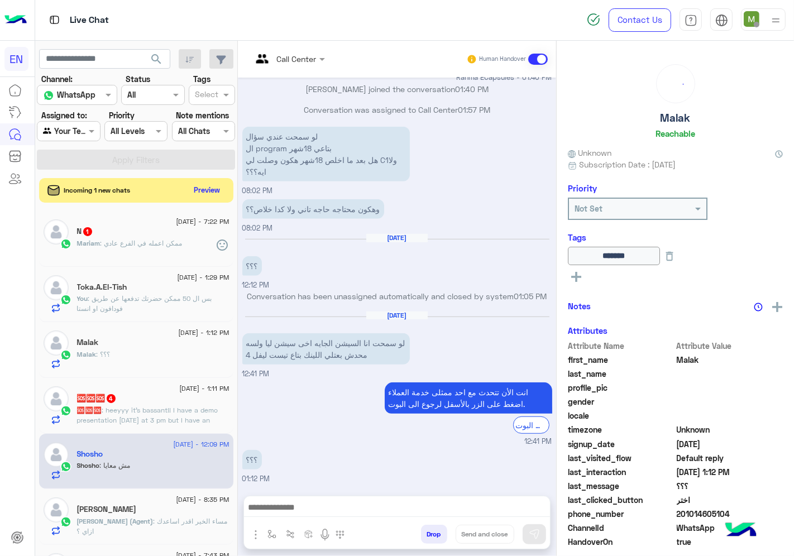
click at [138, 419] on span ": heeyyy it's bassant!! I have a demo presentation [DATE] at 3 pm but I have an…" at bounding box center [150, 430] width 146 height 49
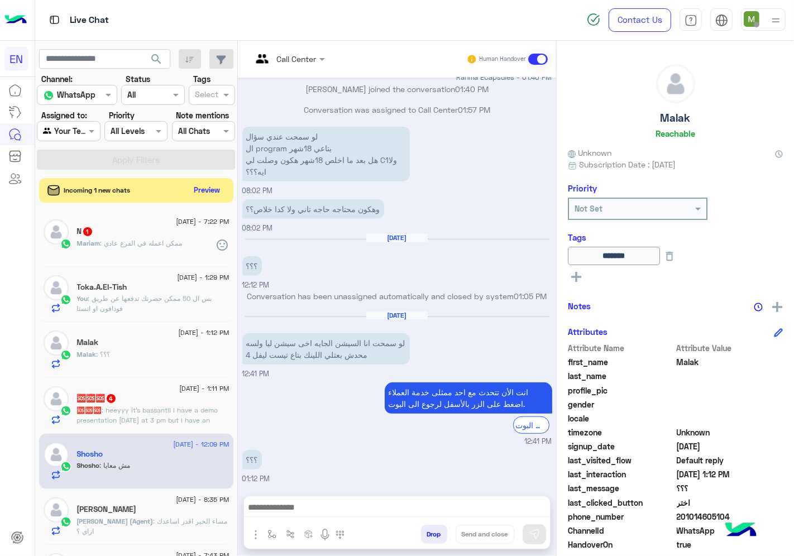
click at [143, 354] on div "Malak : ؟؟؟" at bounding box center [153, 359] width 152 height 20
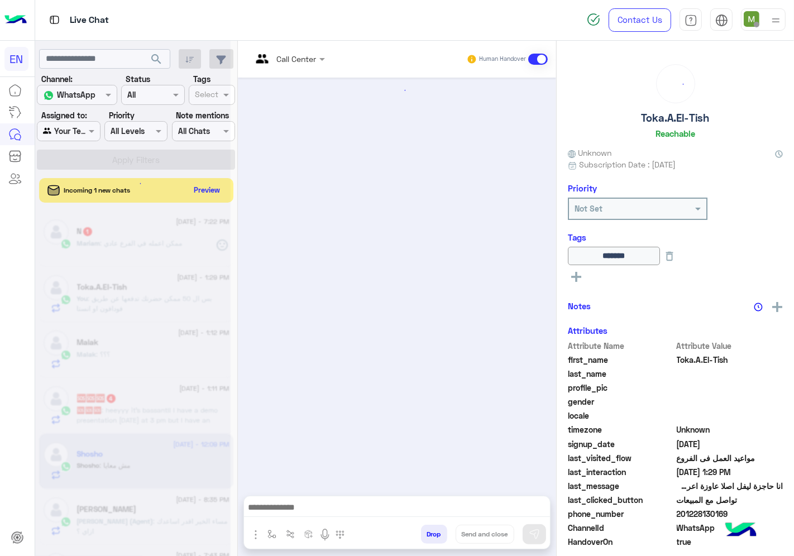
scroll to position [1187, 0]
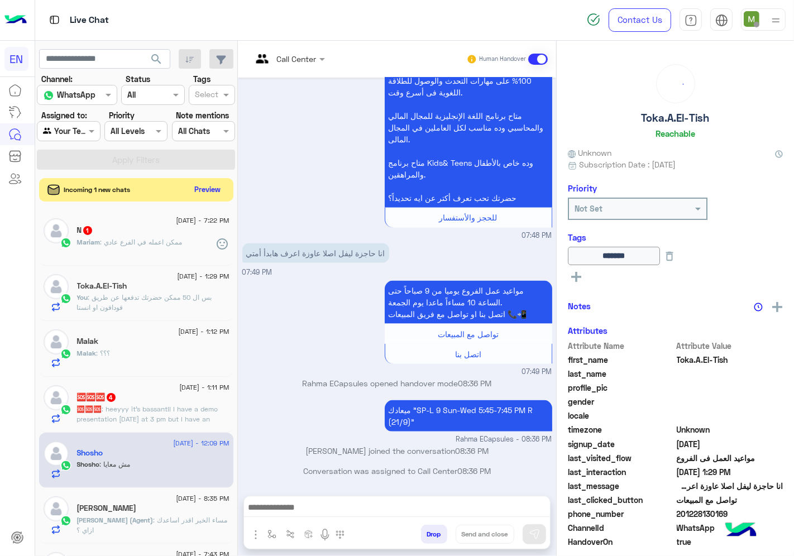
click at [221, 191] on button "Preview" at bounding box center [207, 189] width 35 height 15
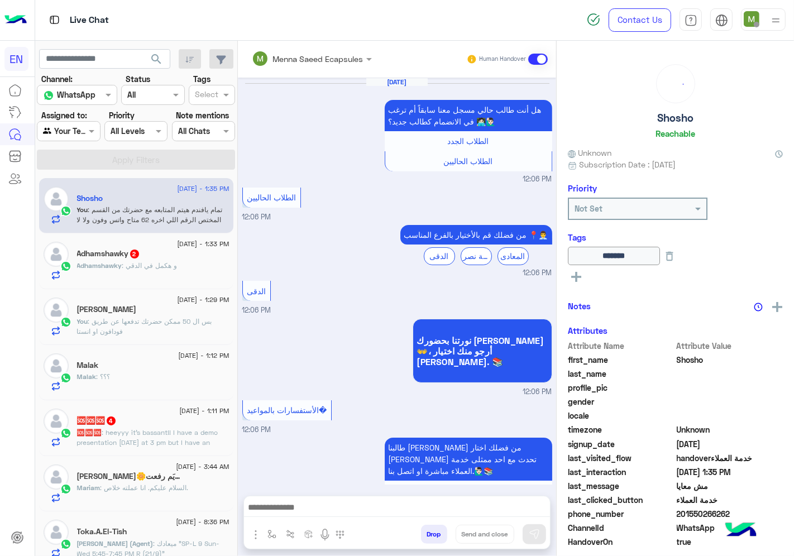
scroll to position [547, 0]
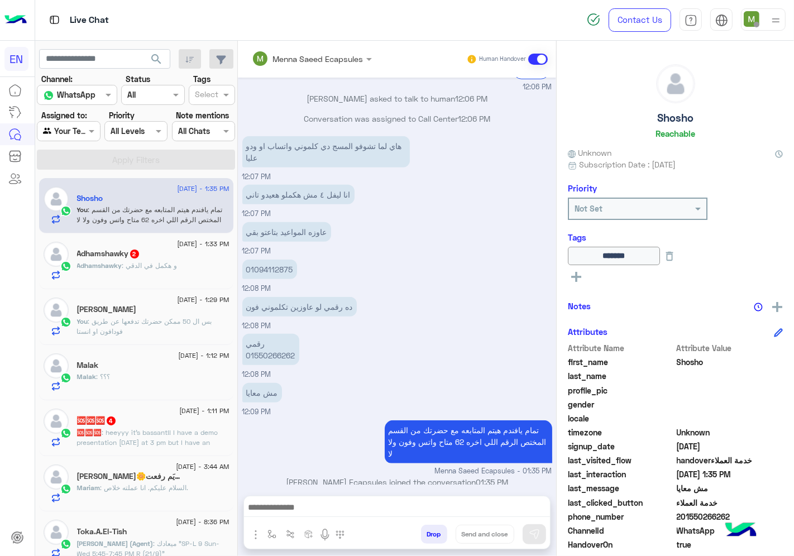
click at [171, 263] on span ": و هكمل في الدقي" at bounding box center [149, 265] width 55 height 8
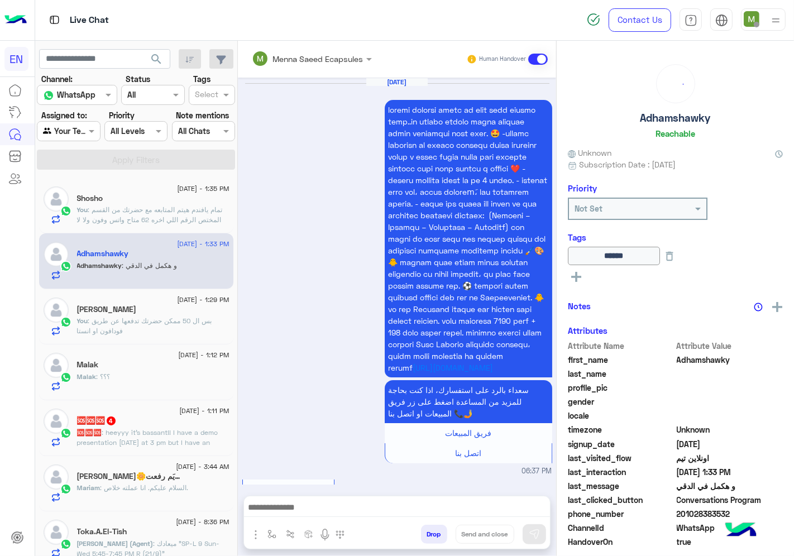
scroll to position [2108, 0]
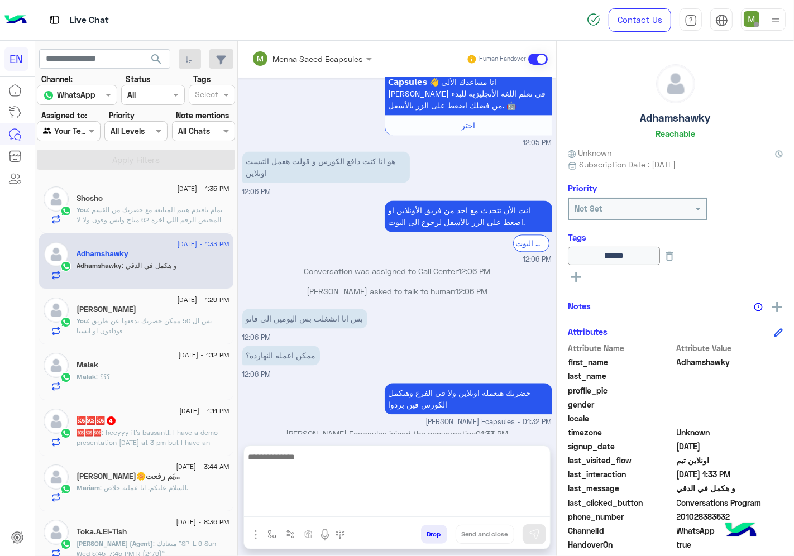
click at [355, 514] on textarea at bounding box center [397, 483] width 306 height 67
type textarea "*"
paste textarea "**********"
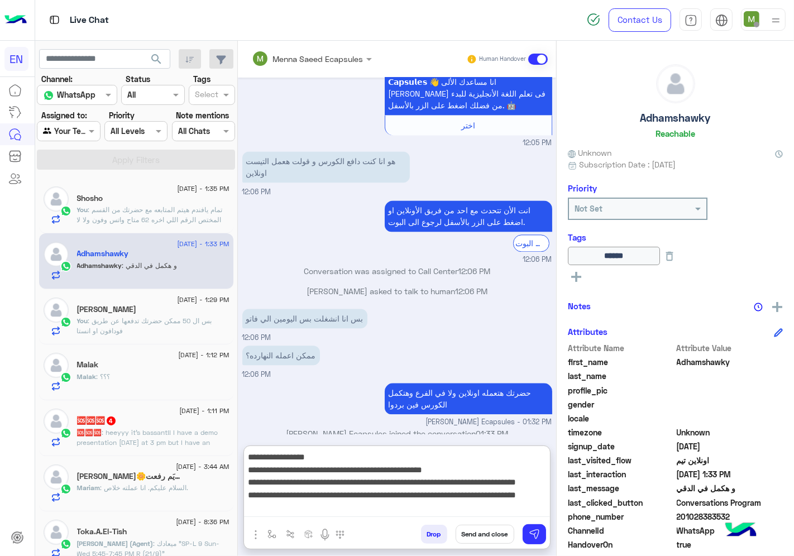
type textarea "**********"
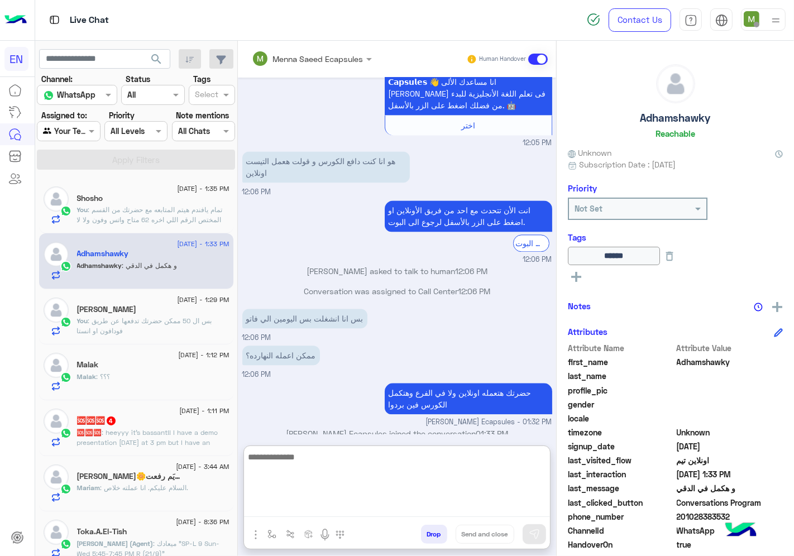
scroll to position [2264, 0]
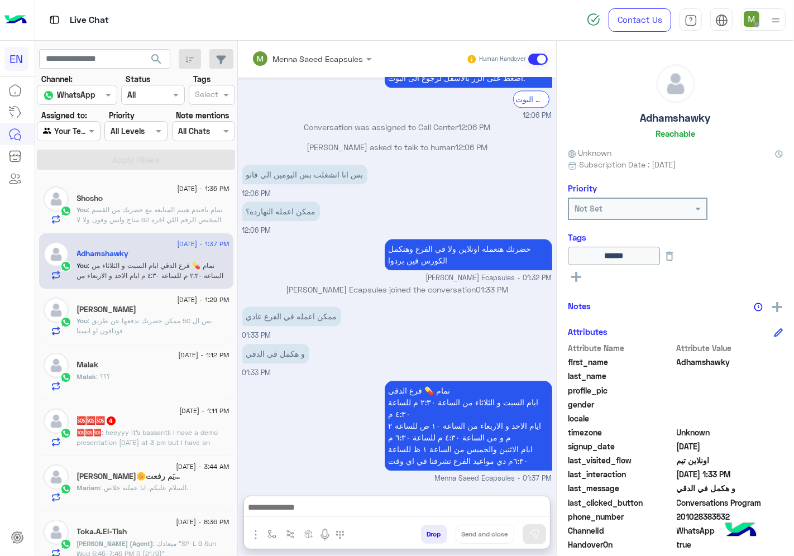
click at [151, 482] on div "[PERSON_NAME]🌼مريَم رفعت" at bounding box center [153, 478] width 152 height 12
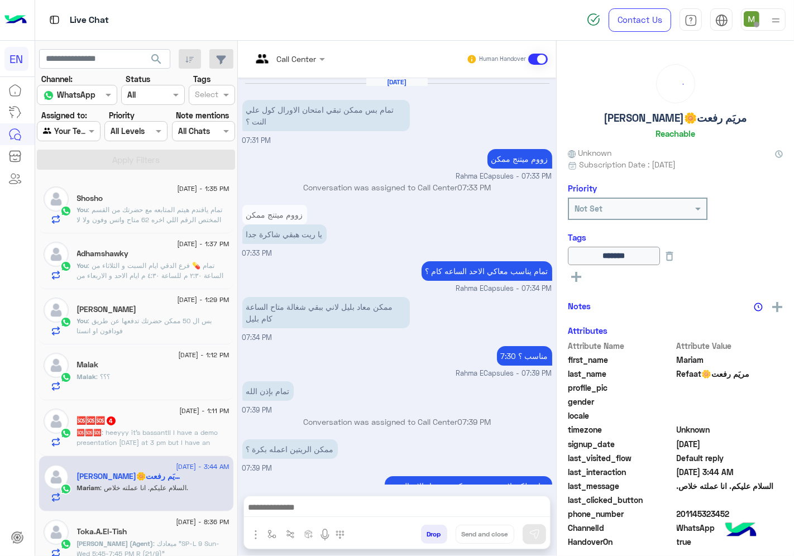
scroll to position [447, 0]
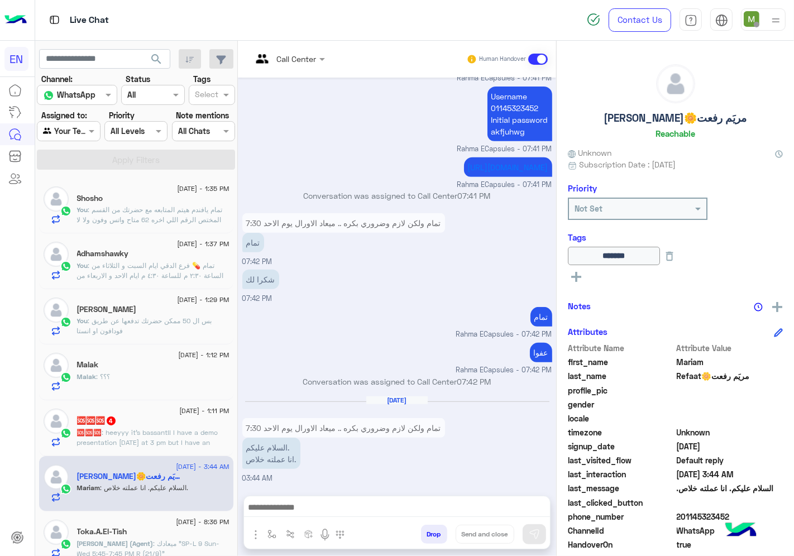
click at [150, 370] on div "Malak" at bounding box center [153, 366] width 152 height 12
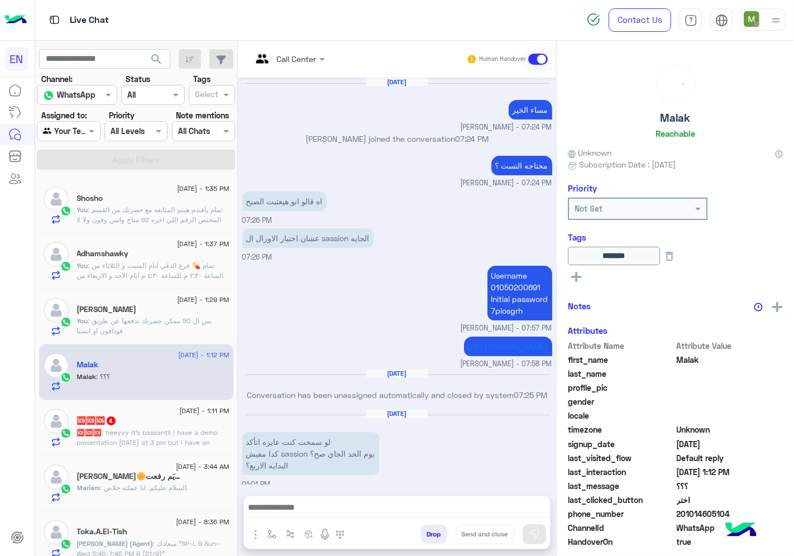
scroll to position [532, 0]
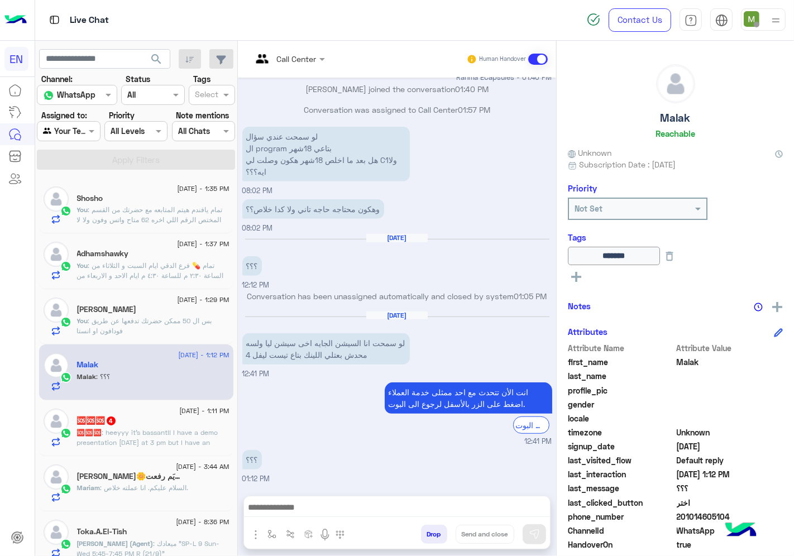
click at [166, 438] on p "🆘🆘🆘 : heeyyy it's bassant!! I have a demo presentation [DATE] at 3 pm but I hav…" at bounding box center [153, 453] width 152 height 50
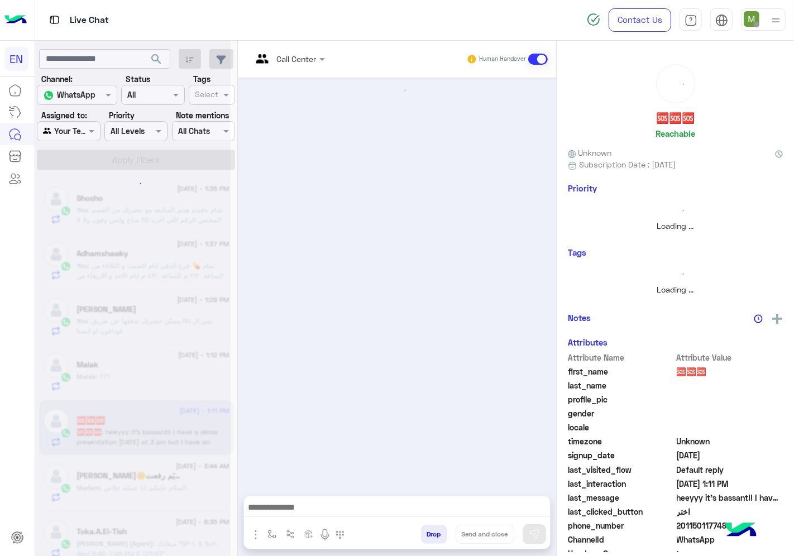
scroll to position [168, 0]
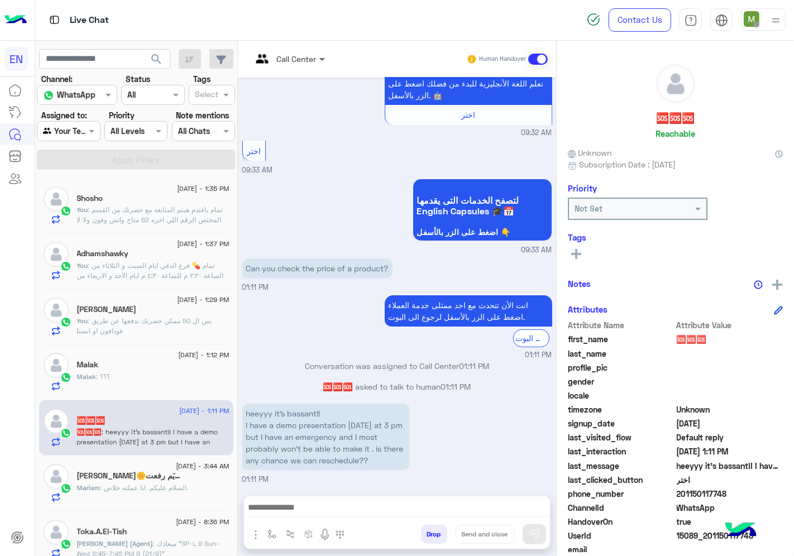
click at [317, 55] on span at bounding box center [323, 59] width 14 height 12
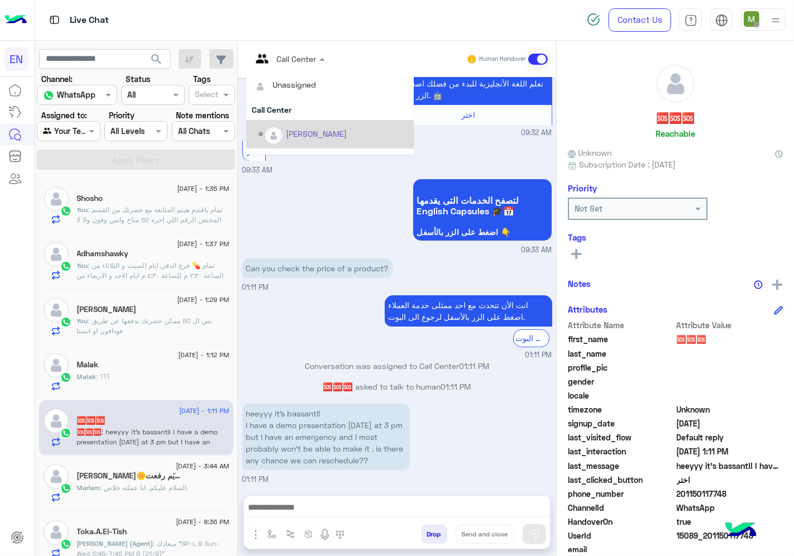
scroll to position [185, 0]
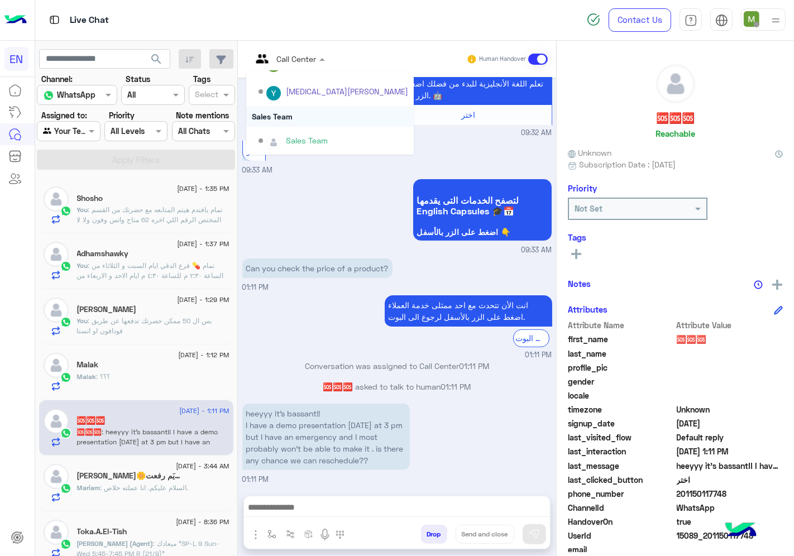
click at [299, 112] on div "Sales Team" at bounding box center [329, 116] width 167 height 21
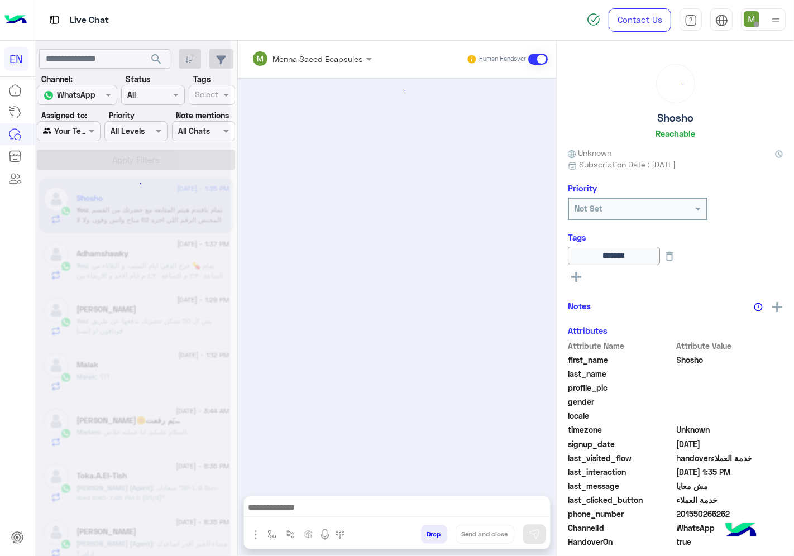
scroll to position [547, 0]
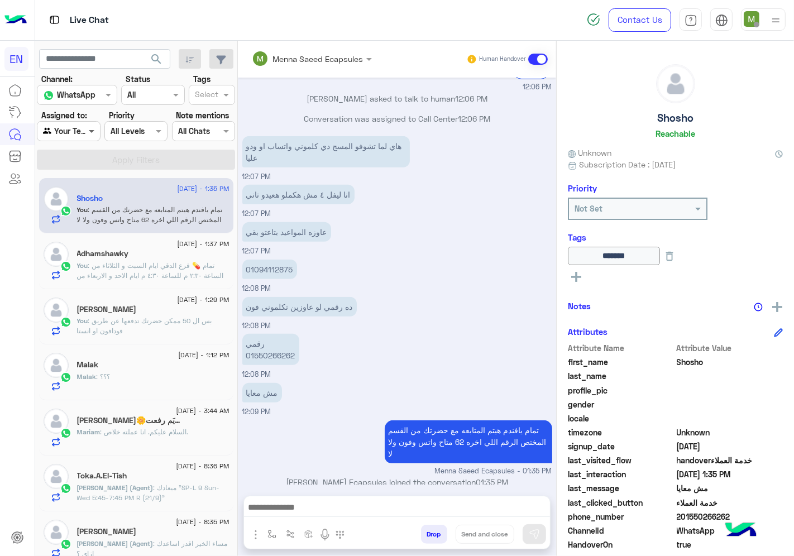
click at [91, 135] on span at bounding box center [93, 131] width 14 height 12
drag, startPoint x: 78, startPoint y: 191, endPoint x: 114, endPoint y: 167, distance: 43.0
click at [79, 191] on b "Your Inbox" at bounding box center [73, 195] width 39 height 9
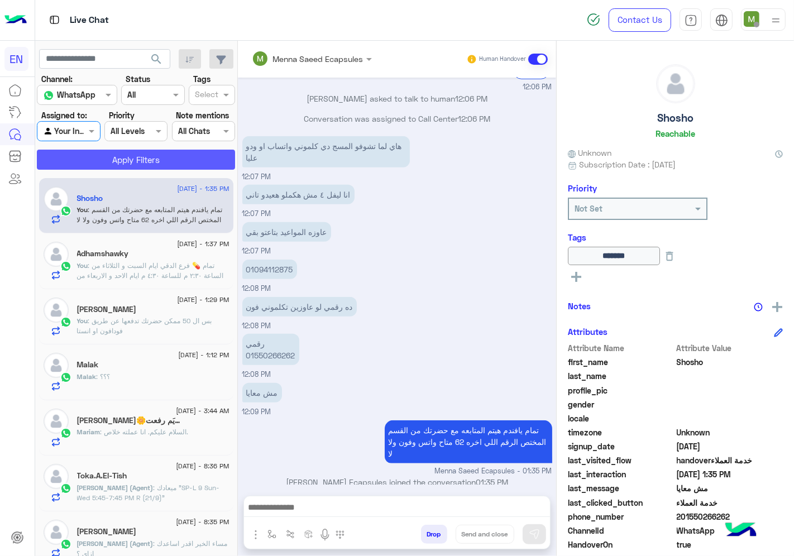
click at [121, 164] on button "Apply Filters" at bounding box center [136, 160] width 198 height 20
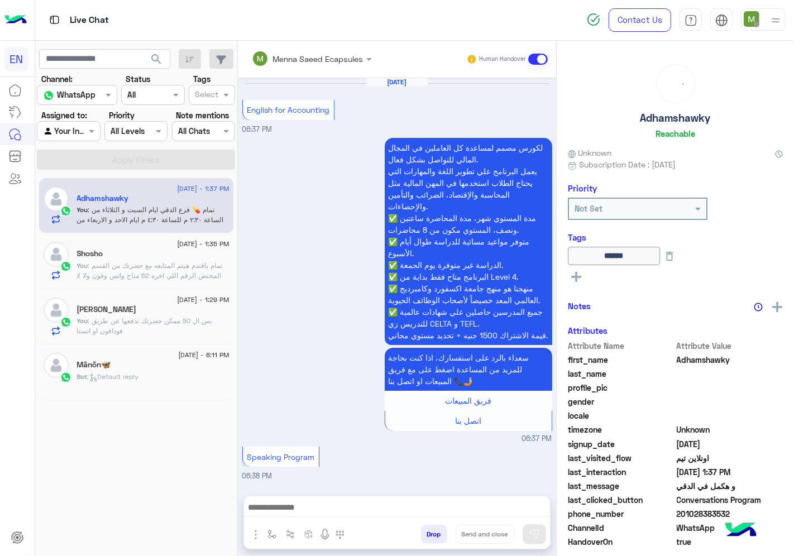
scroll to position [1846, 0]
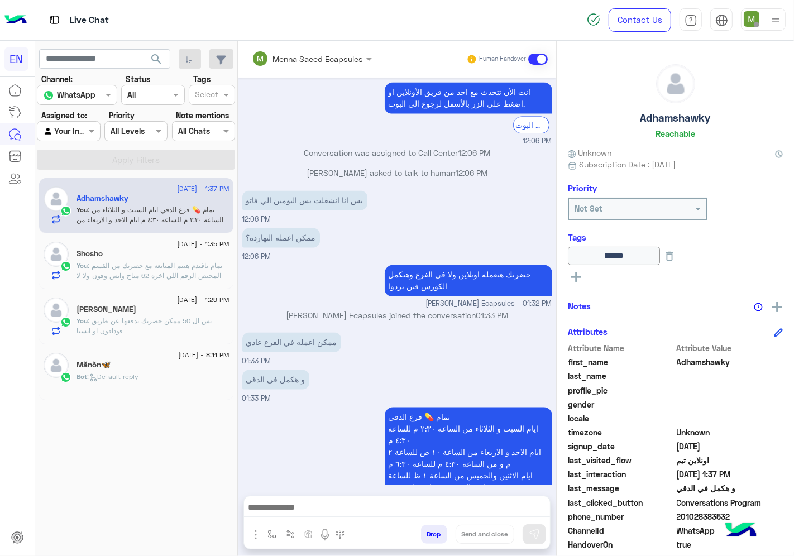
click at [61, 136] on input "text" at bounding box center [56, 132] width 26 height 12
click at [86, 213] on b "Your Team" at bounding box center [73, 217] width 38 height 9
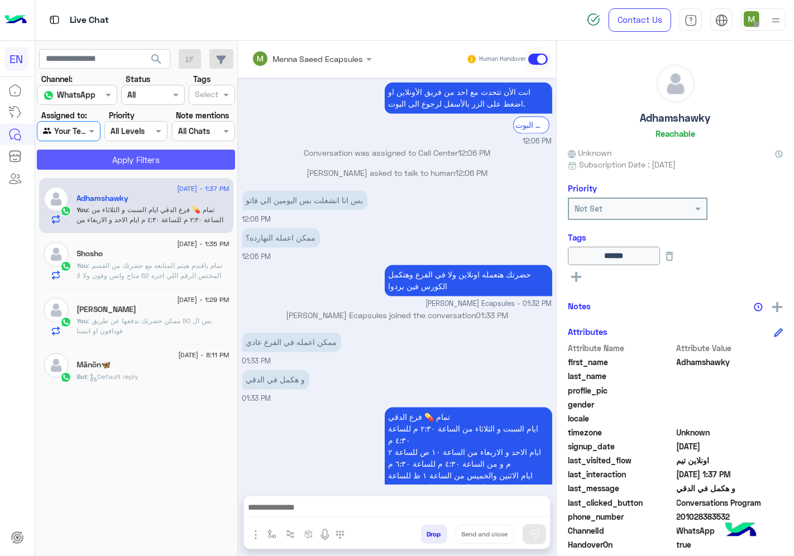
click at [125, 165] on button "Apply Filters" at bounding box center [136, 160] width 198 height 20
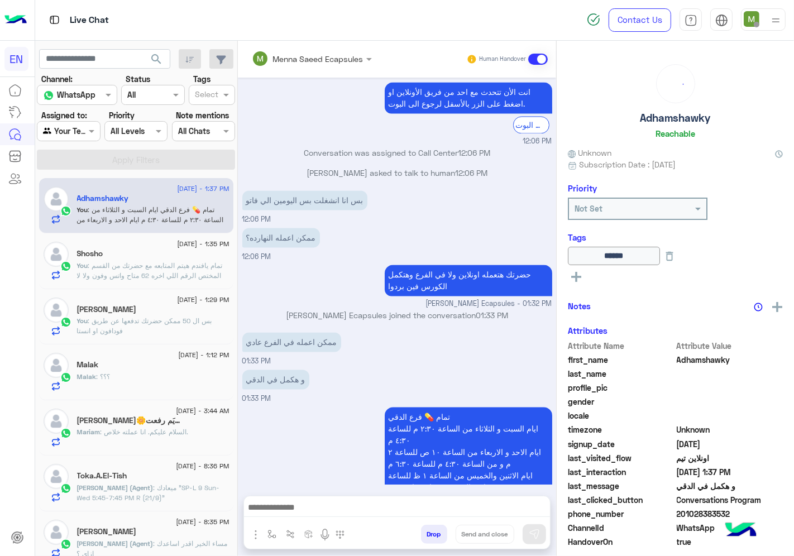
click at [81, 136] on div at bounding box center [68, 130] width 62 height 13
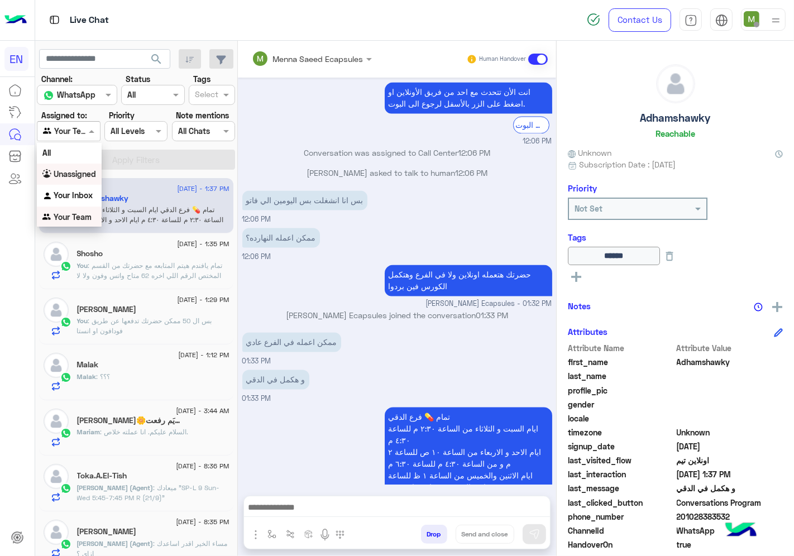
click at [87, 175] on b "Unassigned" at bounding box center [75, 173] width 42 height 9
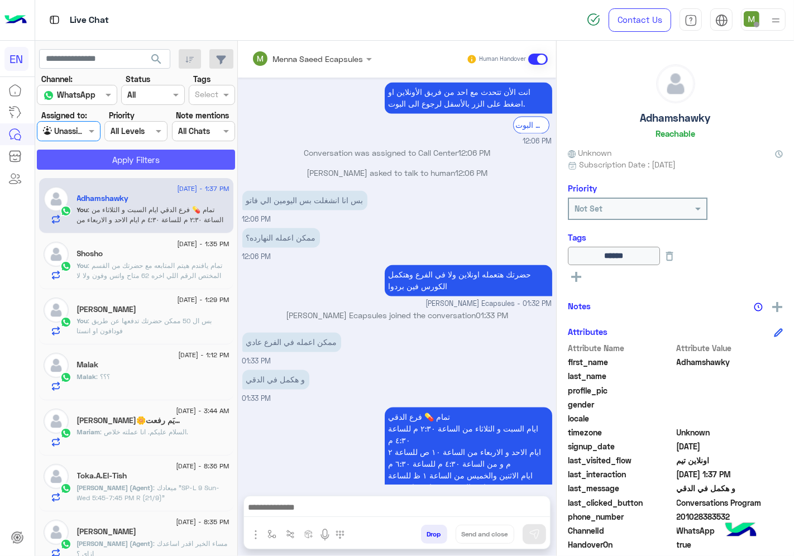
click at [106, 157] on button "Apply Filters" at bounding box center [136, 160] width 198 height 20
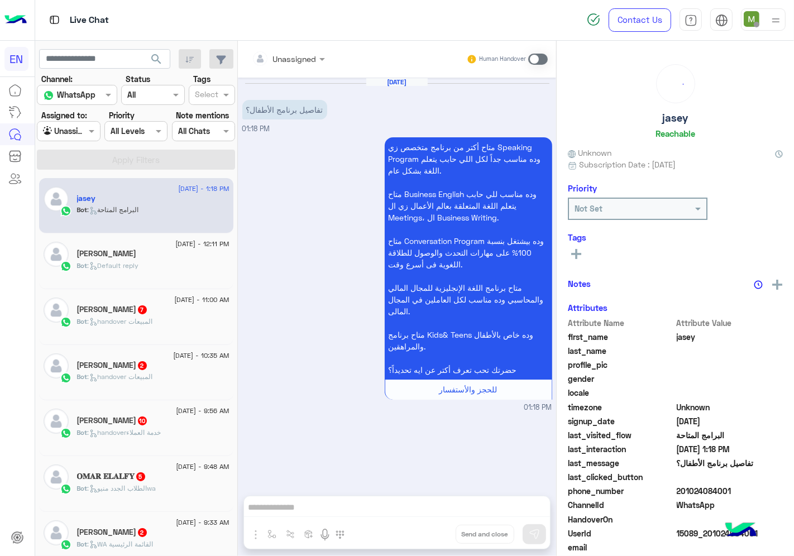
click at [304, 55] on div at bounding box center [288, 58] width 84 height 13
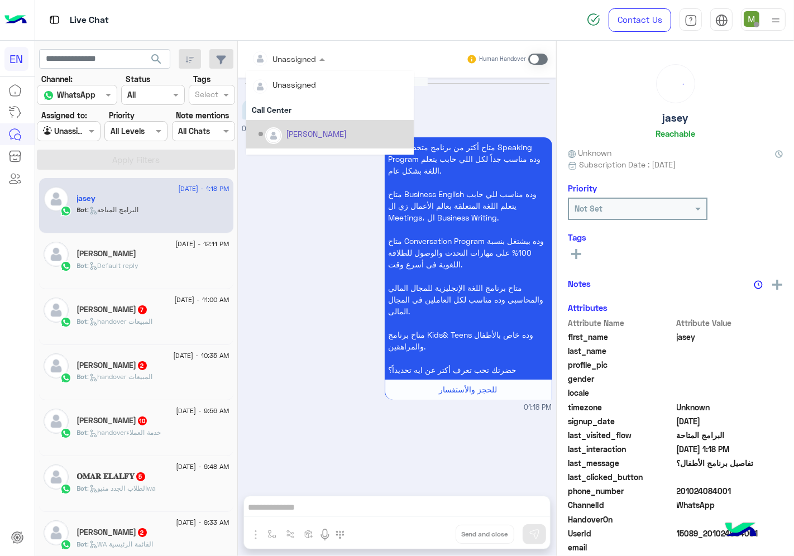
scroll to position [185, 0]
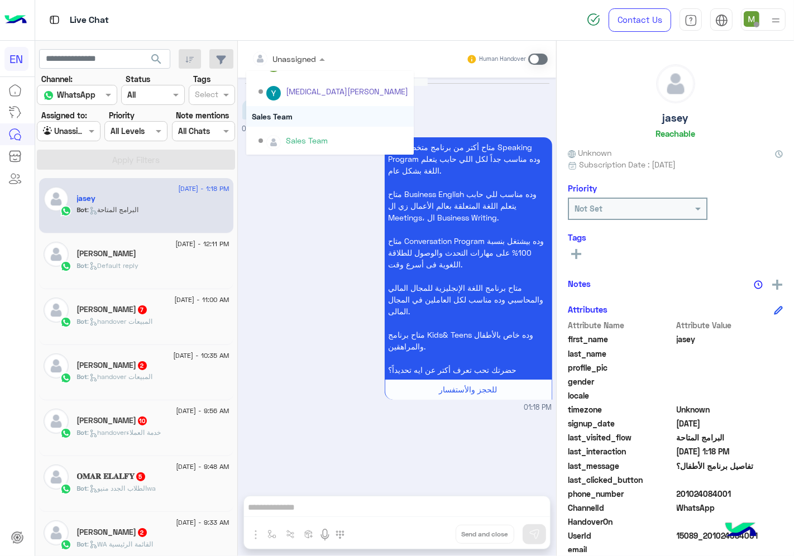
click at [287, 111] on div "Sales Team" at bounding box center [329, 116] width 167 height 21
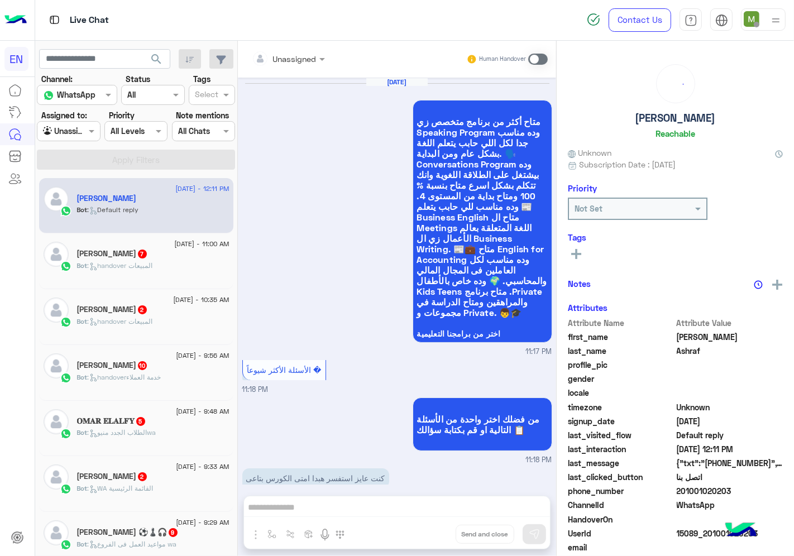
scroll to position [1039, 0]
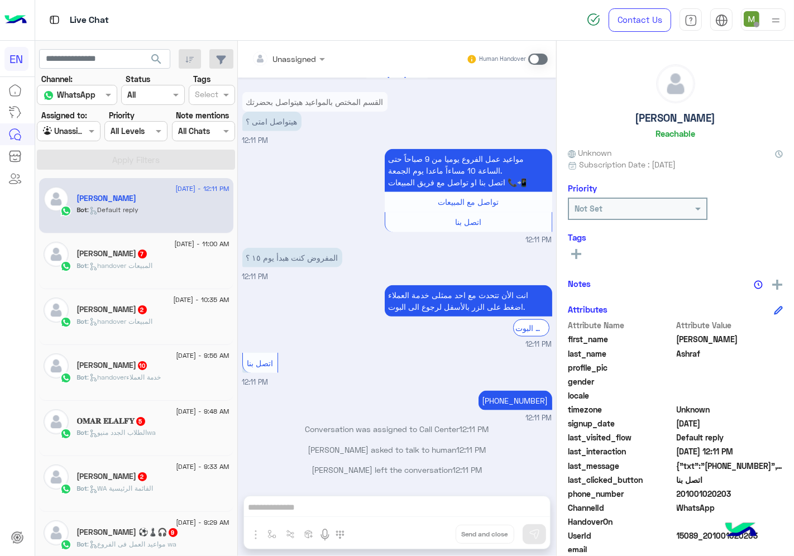
drag, startPoint x: 733, startPoint y: 493, endPoint x: 680, endPoint y: 494, distance: 53.0
click at [680, 494] on span "201001020203" at bounding box center [729, 494] width 107 height 12
click at [535, 59] on span at bounding box center [538, 59] width 20 height 11
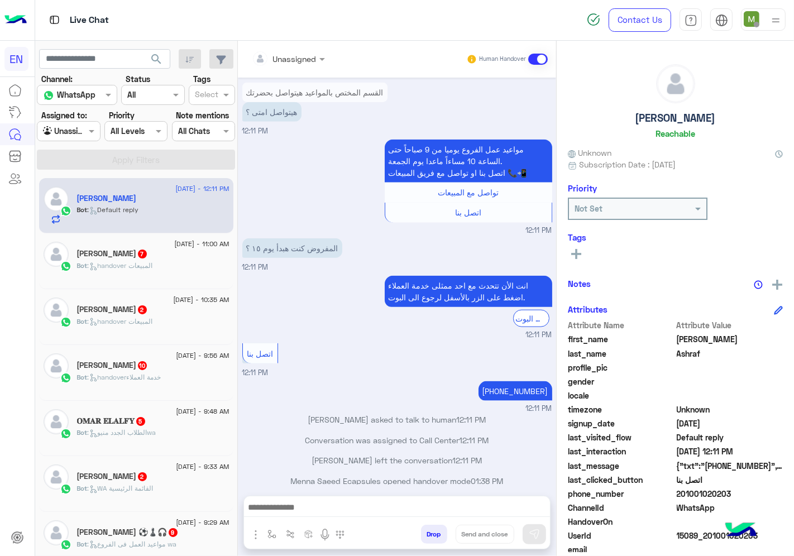
scroll to position [1059, 0]
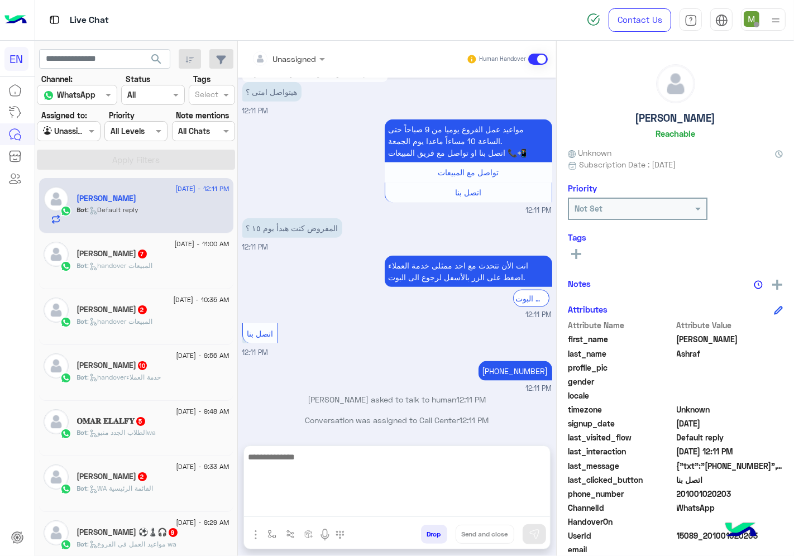
click at [467, 508] on textarea at bounding box center [397, 483] width 306 height 67
type textarea "**********"
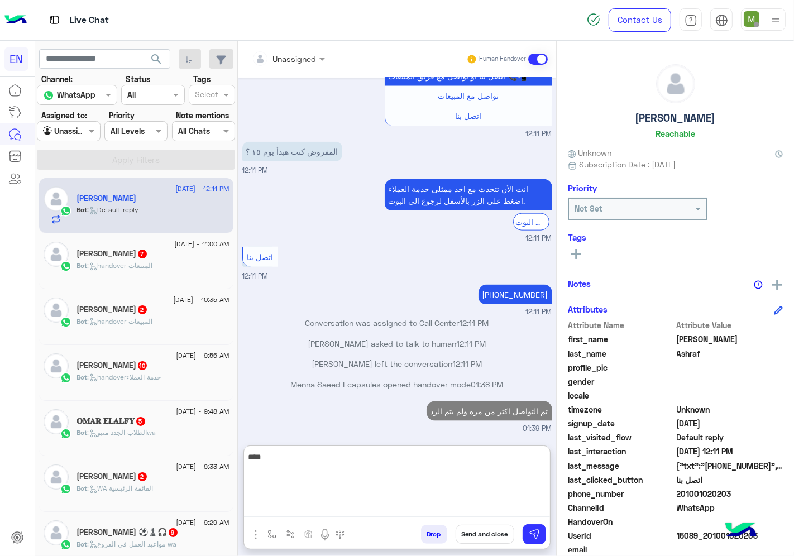
type textarea "****"
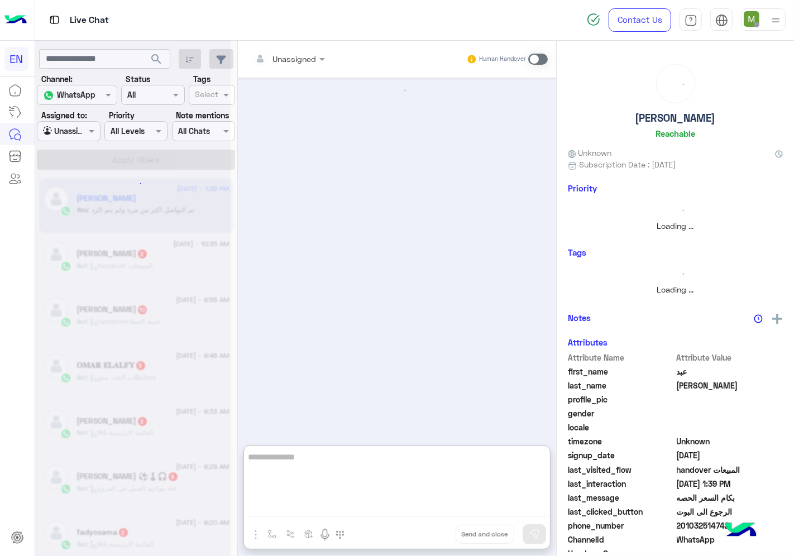
type textarea "*"
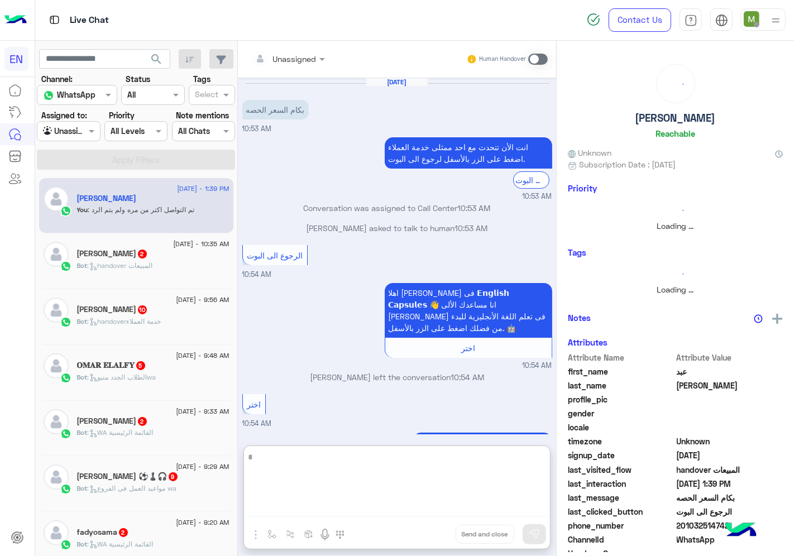
scroll to position [1211, 0]
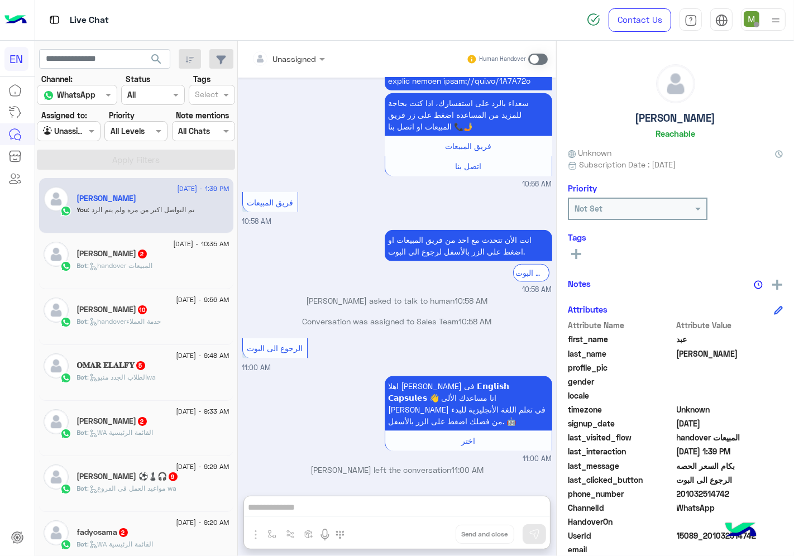
click at [68, 129] on input "text" at bounding box center [56, 132] width 26 height 12
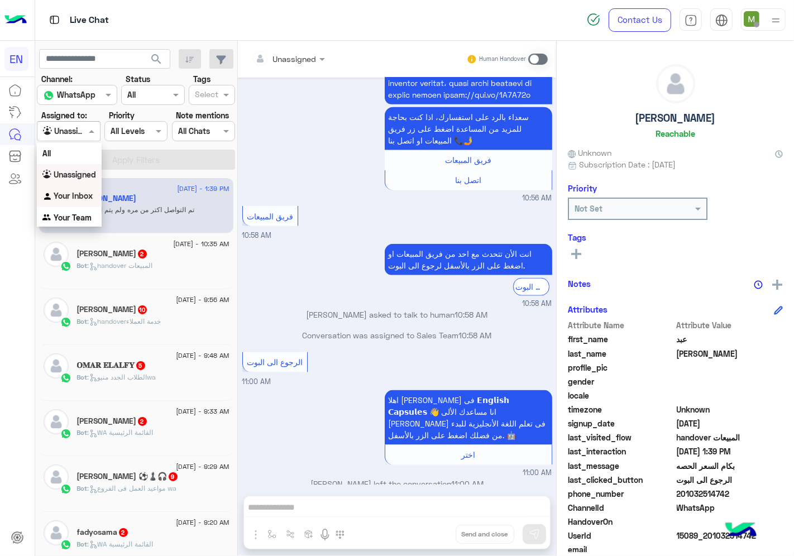
drag, startPoint x: 77, startPoint y: 188, endPoint x: 110, endPoint y: 170, distance: 37.5
click at [78, 188] on div "Your Inbox" at bounding box center [69, 196] width 65 height 22
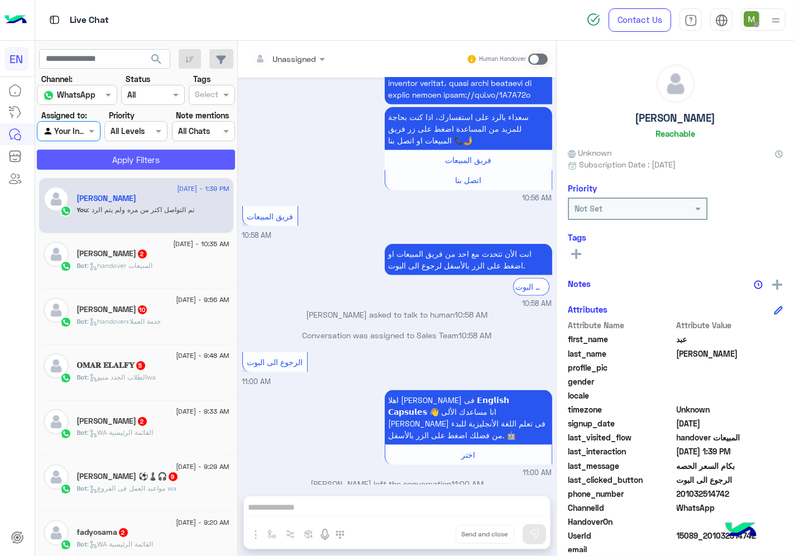
click at [123, 162] on button "Apply Filters" at bounding box center [136, 160] width 198 height 20
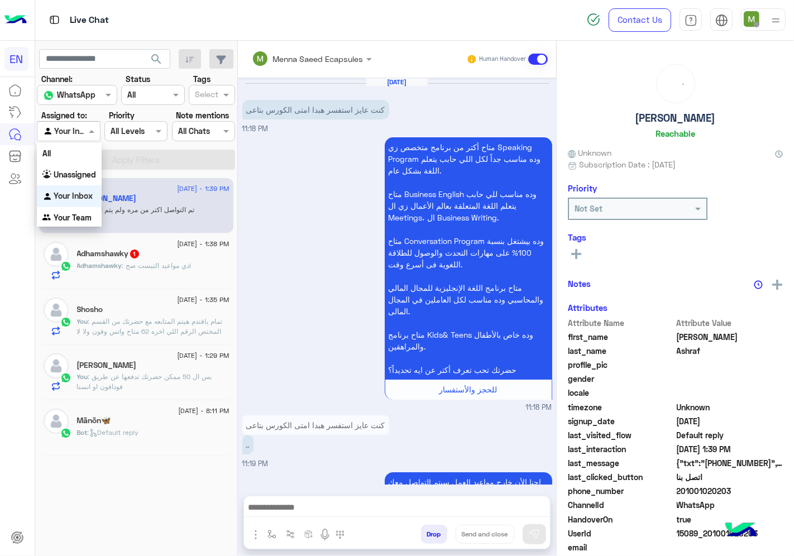
scroll to position [736, 0]
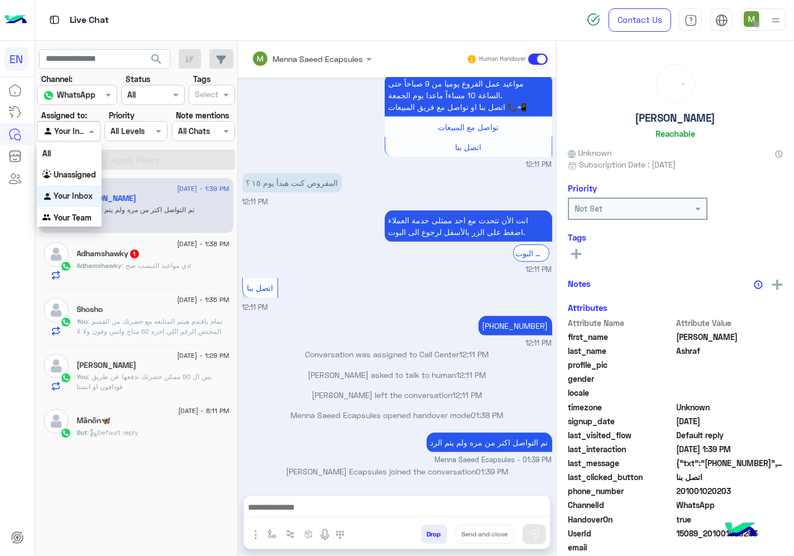
click at [87, 136] on span at bounding box center [93, 131] width 14 height 12
click at [80, 171] on b "Unassigned" at bounding box center [75, 174] width 42 height 9
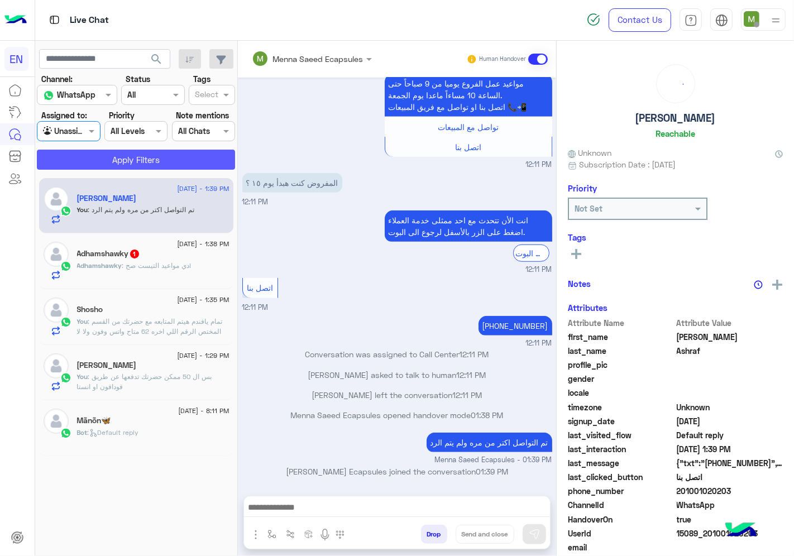
click at [153, 158] on button "Apply Filters" at bounding box center [136, 160] width 198 height 20
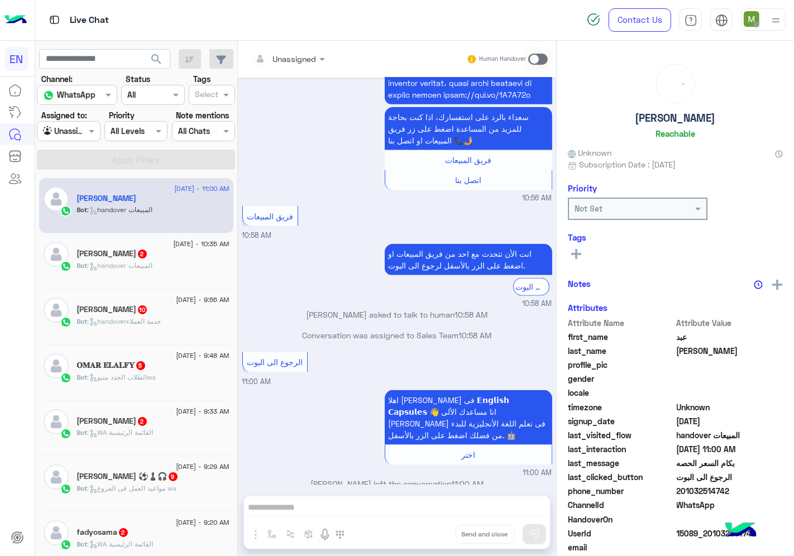
scroll to position [789, 0]
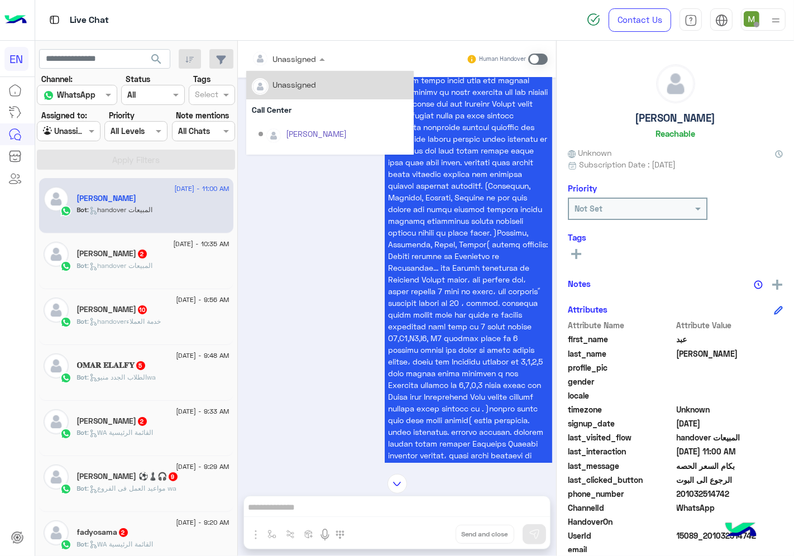
click at [308, 53] on div at bounding box center [288, 58] width 84 height 13
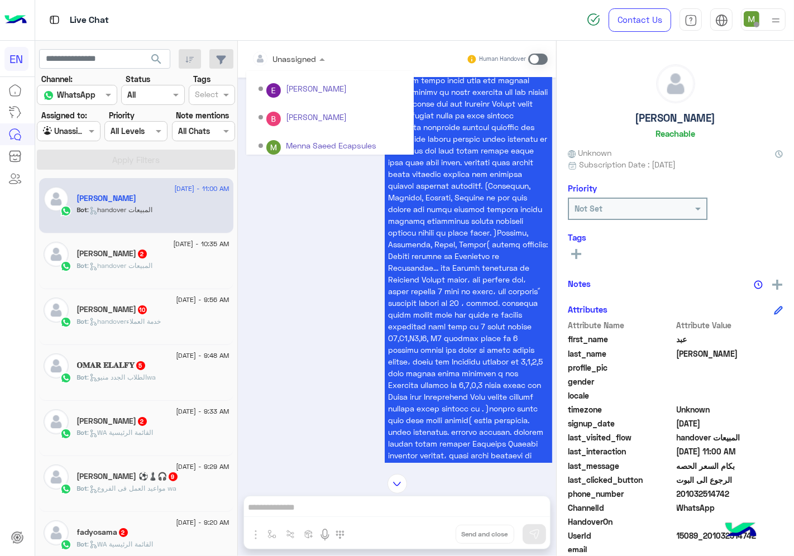
scroll to position [185, 0]
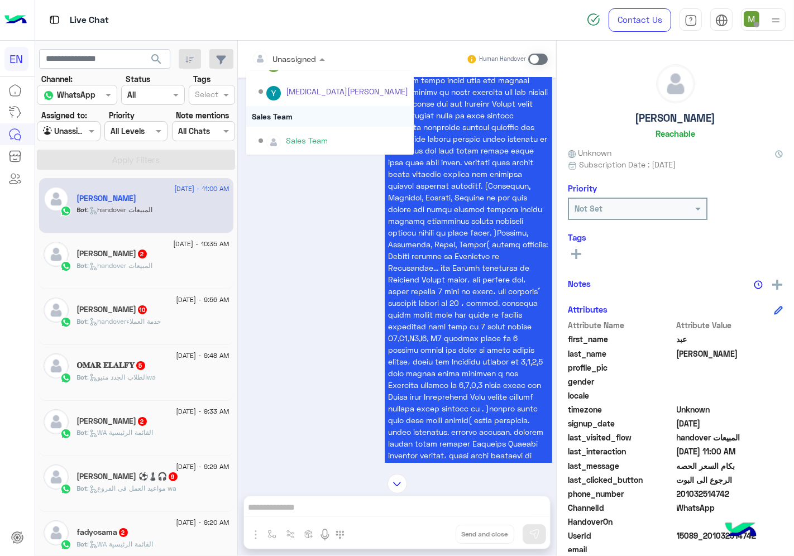
click at [286, 116] on div "Sales Team" at bounding box center [329, 116] width 167 height 21
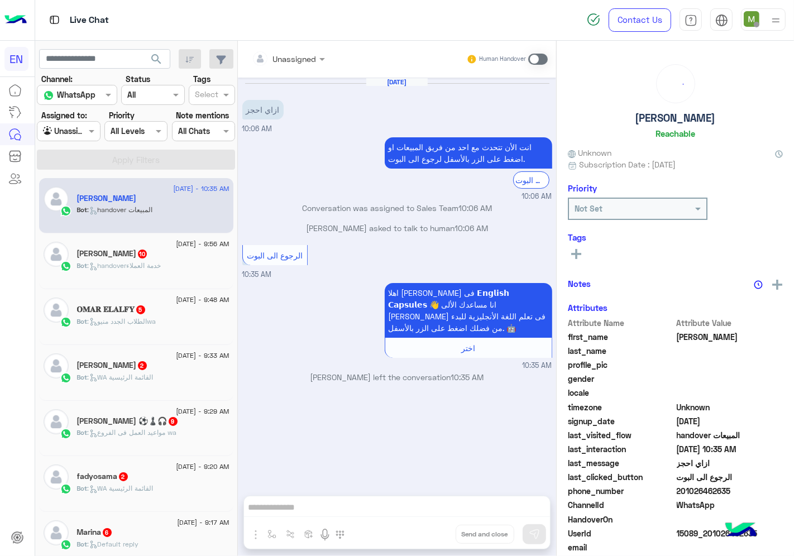
click at [299, 54] on div at bounding box center [288, 58] width 84 height 13
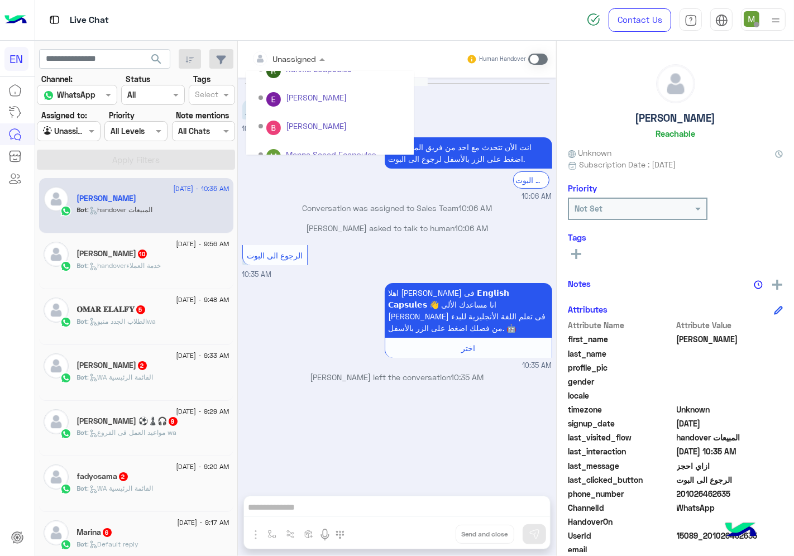
scroll to position [185, 0]
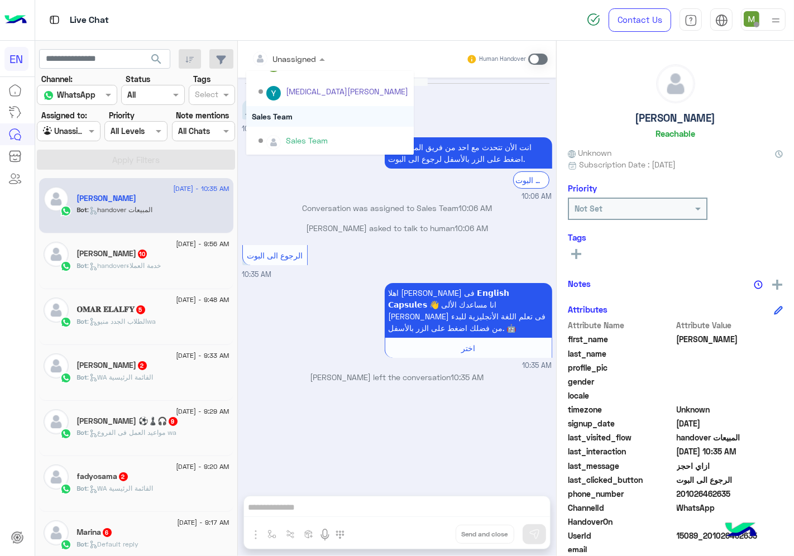
click at [290, 118] on div "Sales Team" at bounding box center [329, 116] width 167 height 21
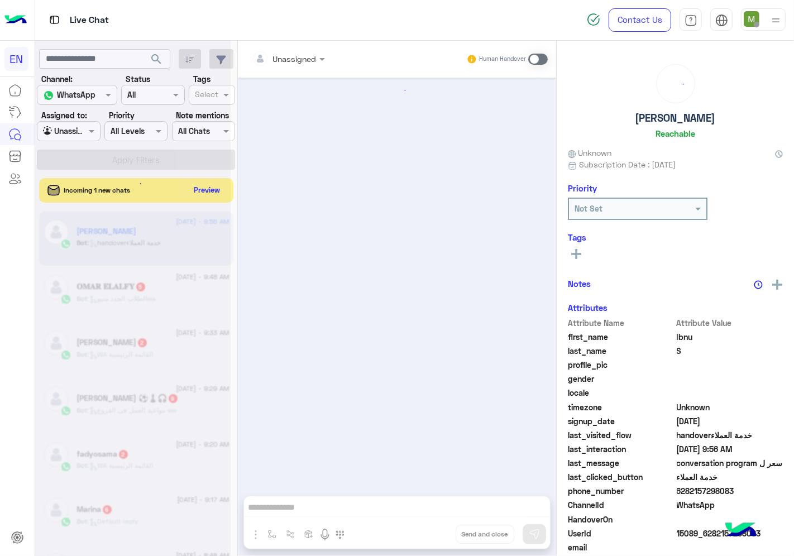
scroll to position [2543, 0]
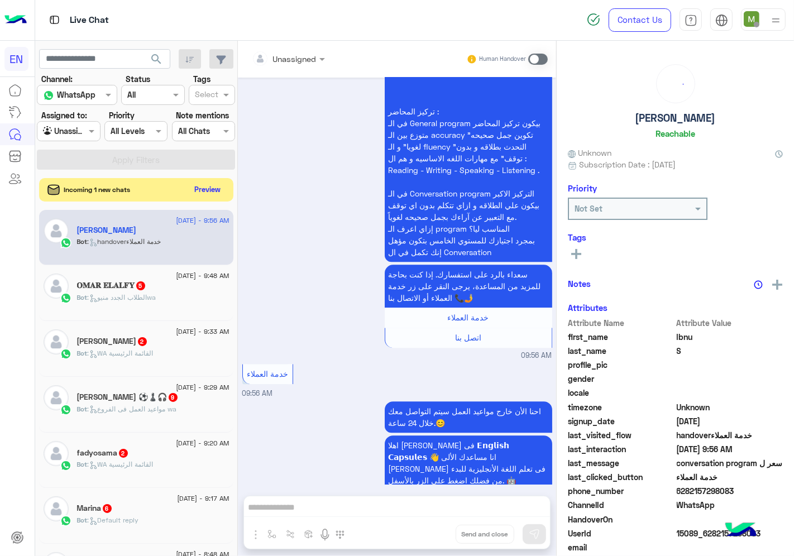
click at [214, 193] on button "Preview" at bounding box center [207, 189] width 35 height 15
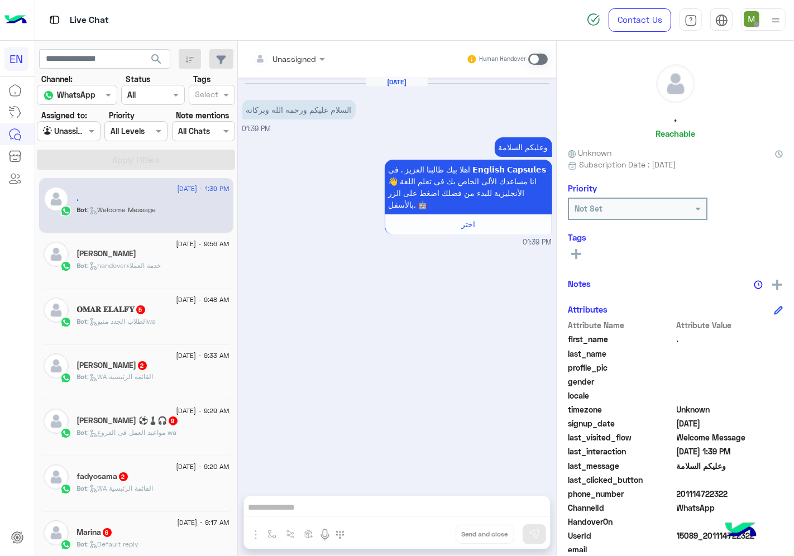
click at [294, 59] on input "text" at bounding box center [274, 59] width 45 height 12
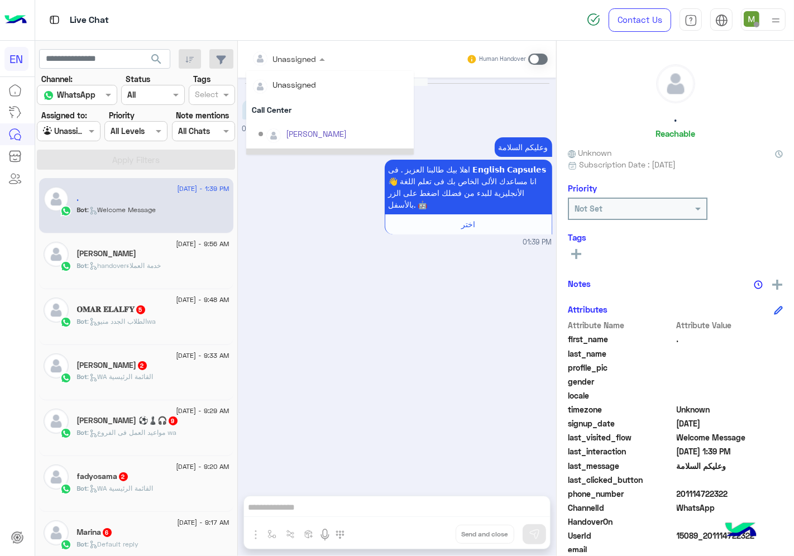
scroll to position [185, 0]
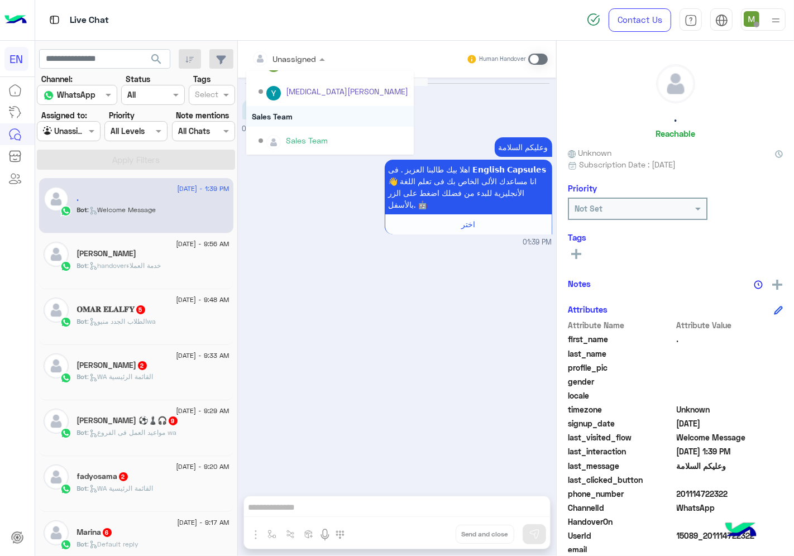
click at [286, 114] on div "Sales Team" at bounding box center [329, 116] width 167 height 21
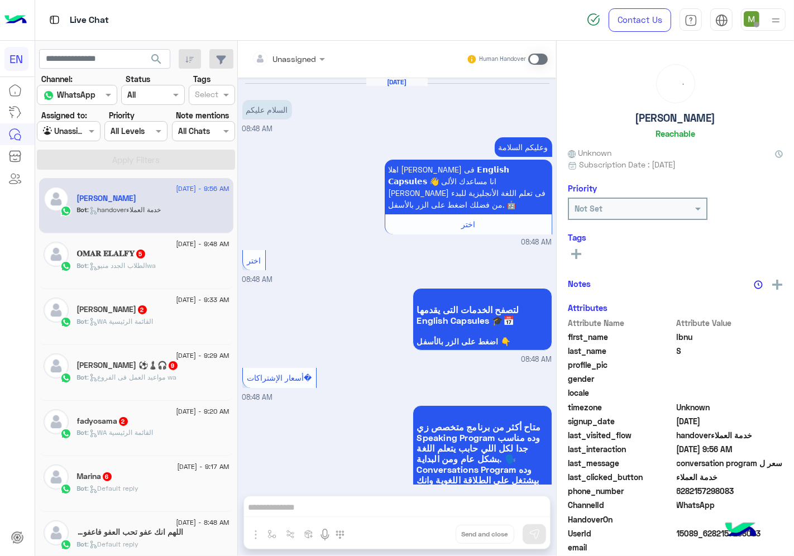
scroll to position [2543, 0]
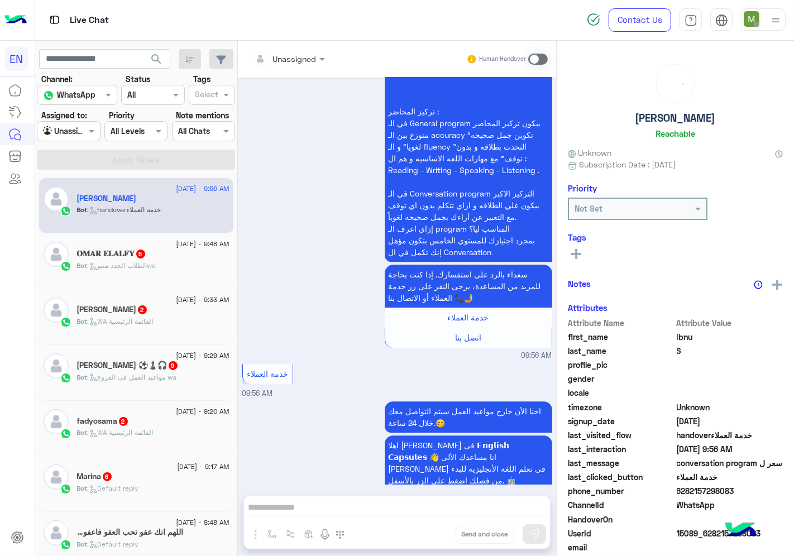
click at [299, 57] on div at bounding box center [288, 58] width 84 height 13
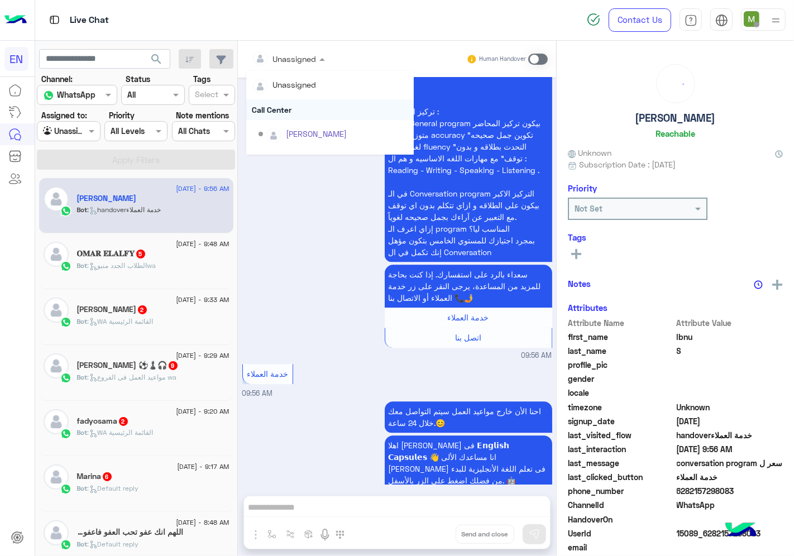
scroll to position [185, 0]
click at [285, 112] on div "Sales Team" at bounding box center [329, 116] width 167 height 21
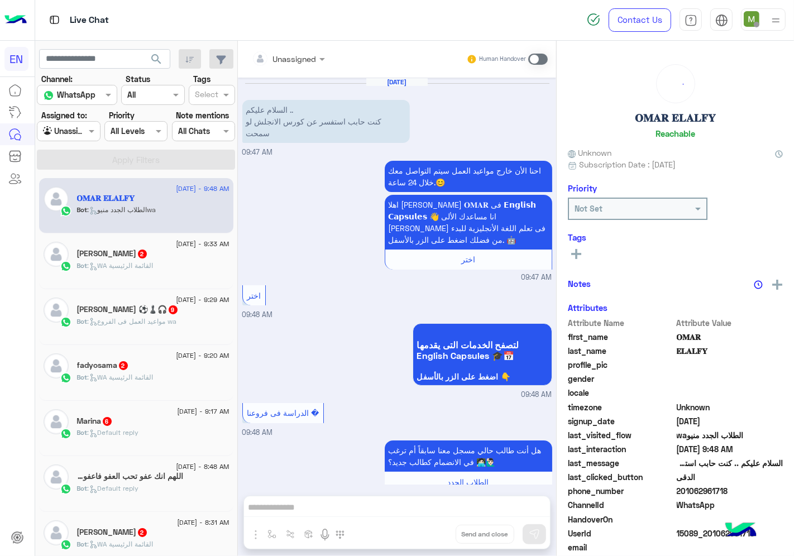
scroll to position [231, 0]
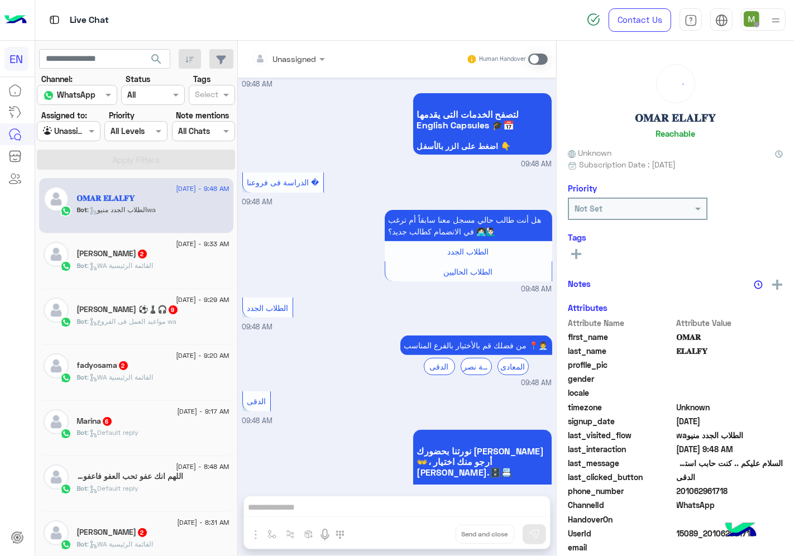
click at [292, 64] on div "Unassigned" at bounding box center [295, 59] width 44 height 12
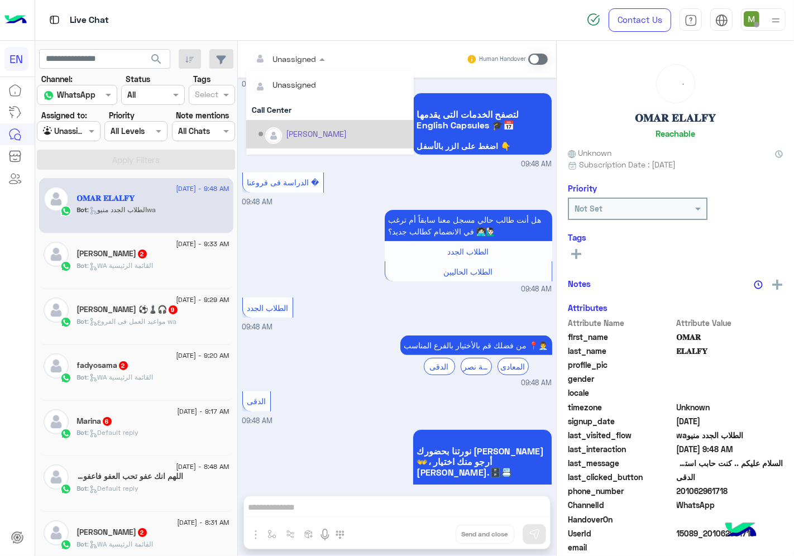
scroll to position [185, 0]
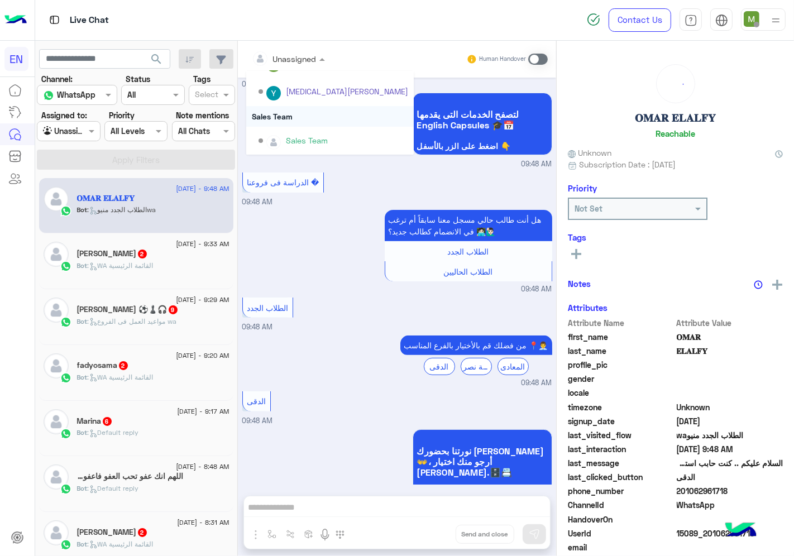
click at [279, 116] on div "Sales Team" at bounding box center [329, 116] width 167 height 21
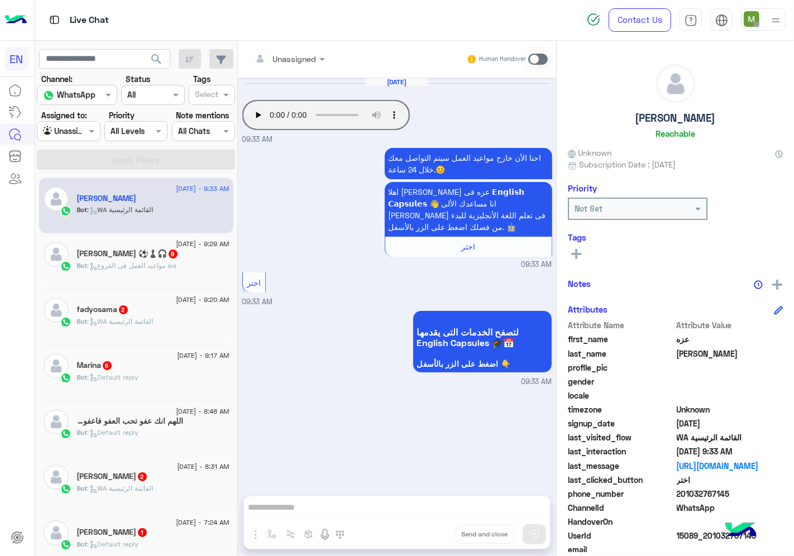
drag, startPoint x: 728, startPoint y: 489, endPoint x: 679, endPoint y: 498, distance: 49.8
click at [679, 498] on span "201032767145" at bounding box center [729, 494] width 107 height 12
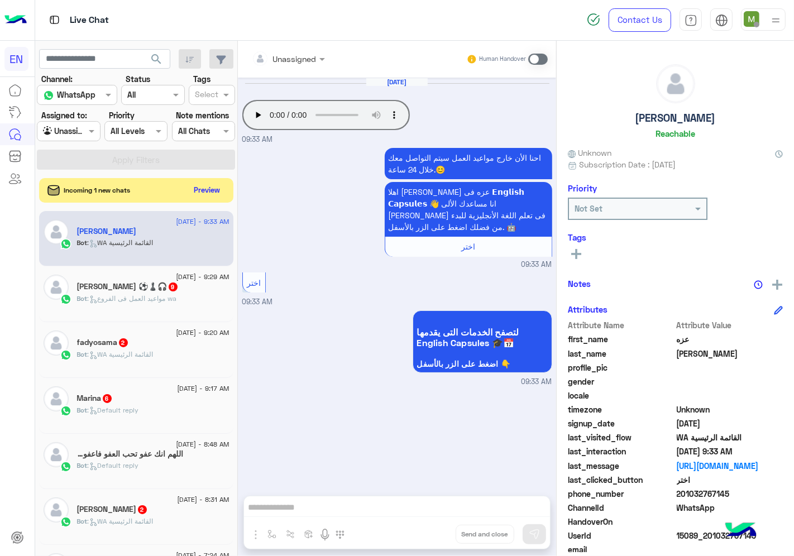
click at [305, 56] on div at bounding box center [288, 58] width 84 height 13
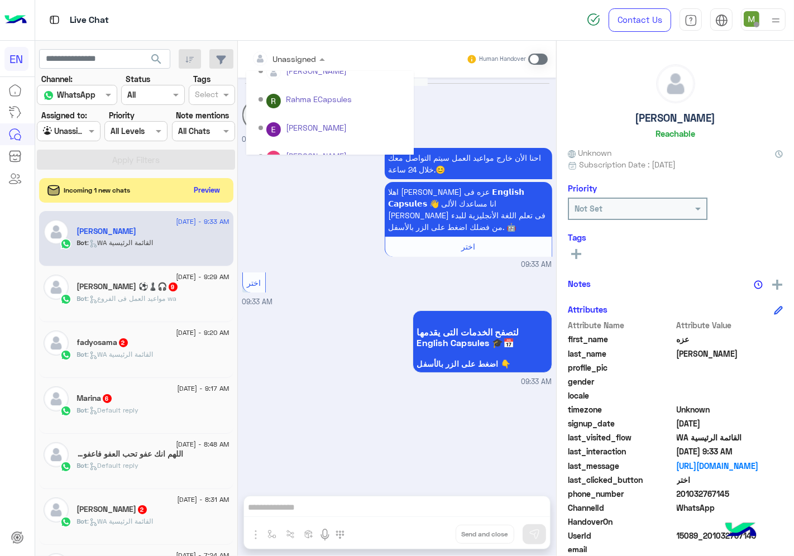
scroll to position [185, 0]
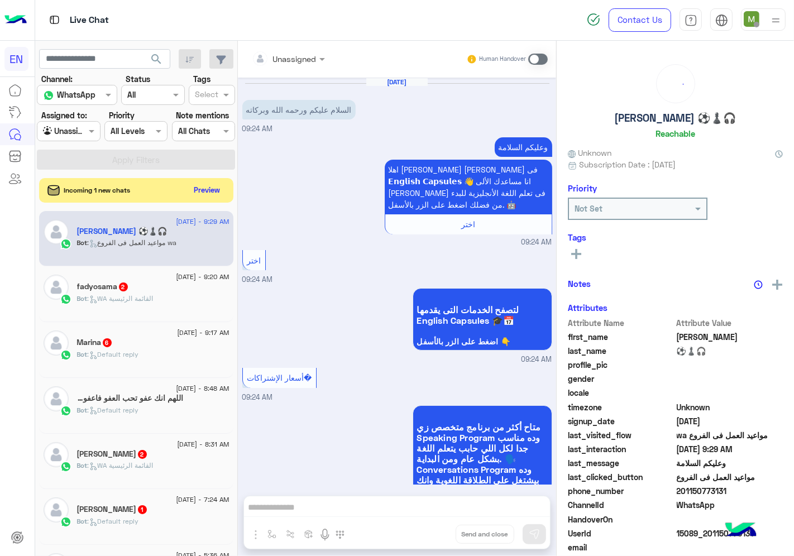
scroll to position [1609, 0]
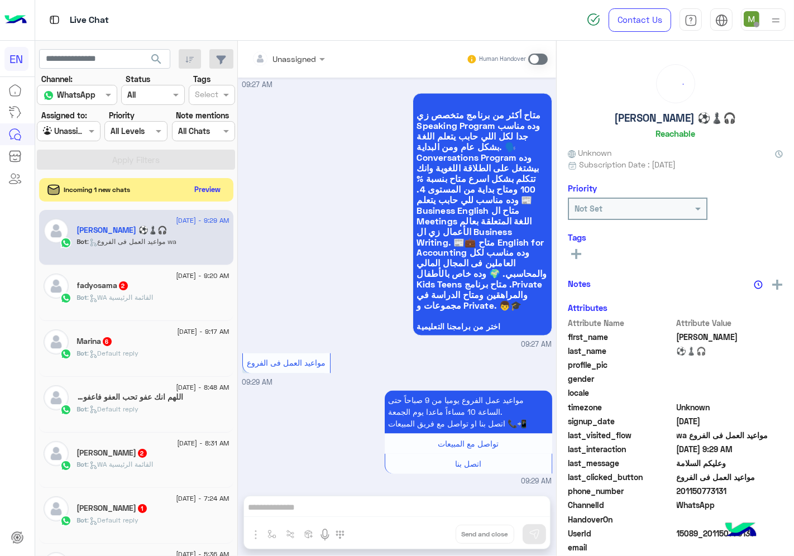
click at [207, 192] on button "Preview" at bounding box center [207, 189] width 35 height 15
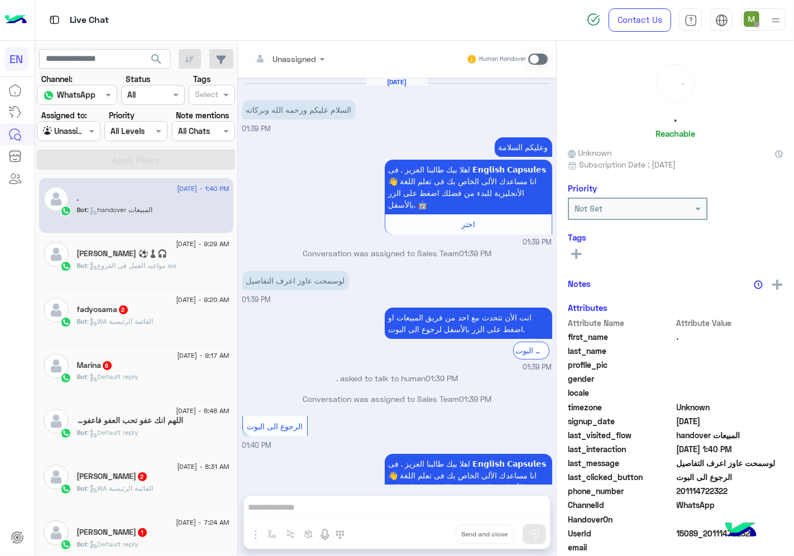
scroll to position [77, 0]
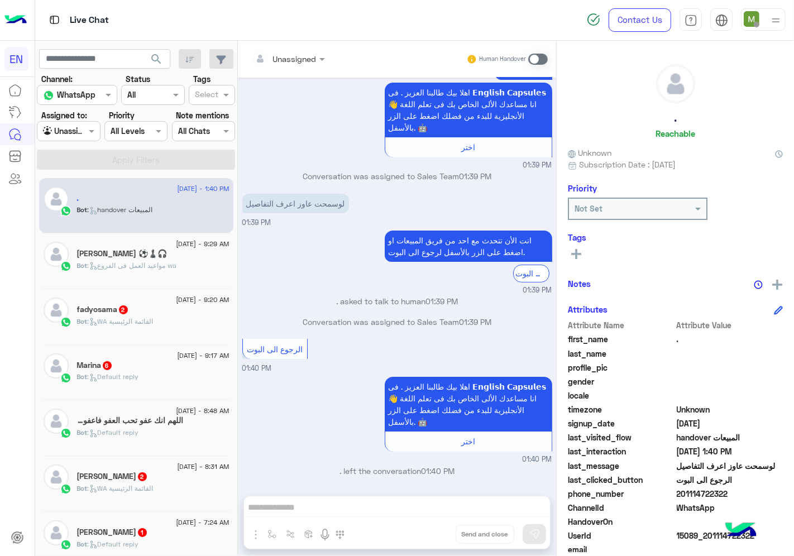
click at [302, 44] on div "Unassigned Human Handover" at bounding box center [397, 59] width 318 height 37
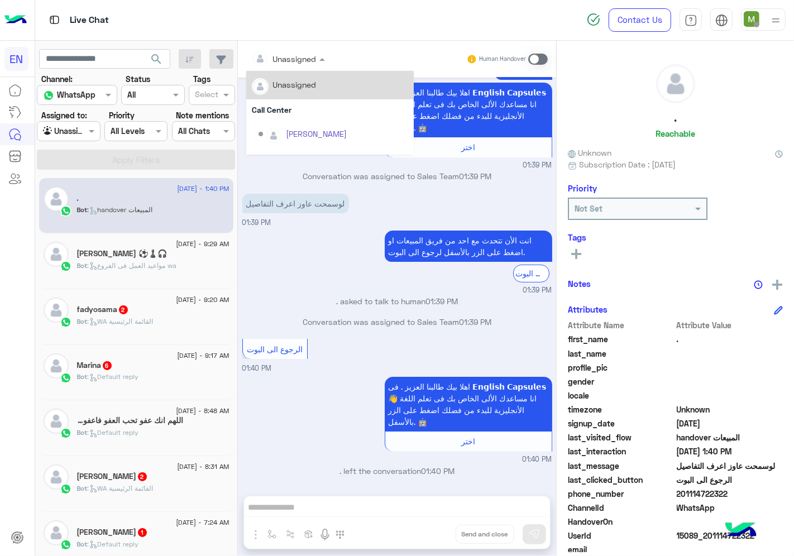
drag, startPoint x: 300, startPoint y: 59, endPoint x: 308, endPoint y: 94, distance: 35.6
click at [300, 58] on div "Unassigned" at bounding box center [281, 58] width 70 height 22
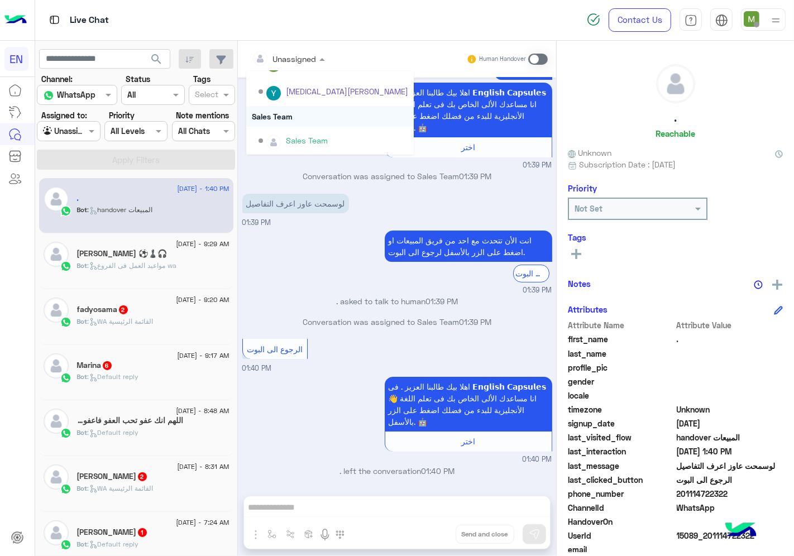
click at [285, 118] on div "Sales Team" at bounding box center [329, 116] width 167 height 21
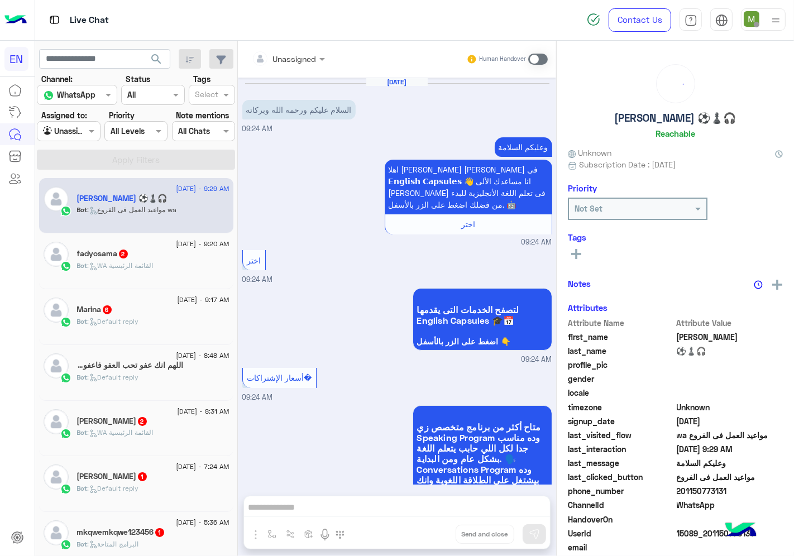
scroll to position [1609, 0]
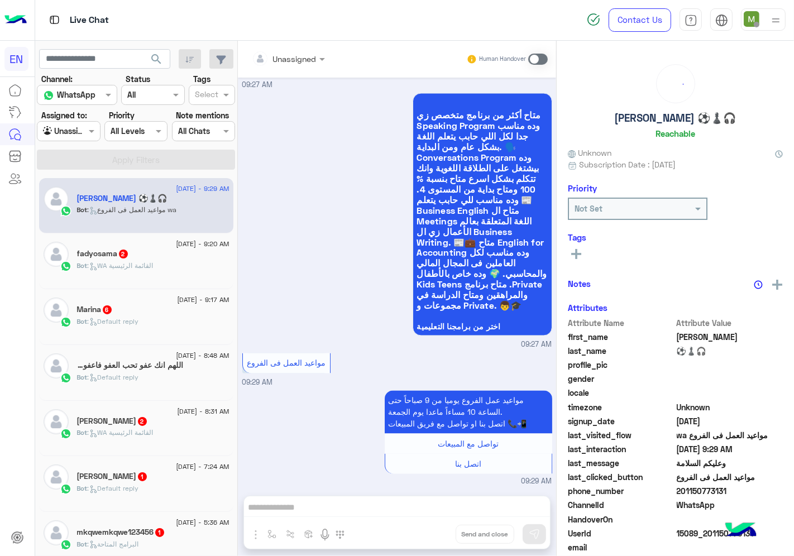
click at [302, 64] on div "Unassigned" at bounding box center [295, 59] width 44 height 12
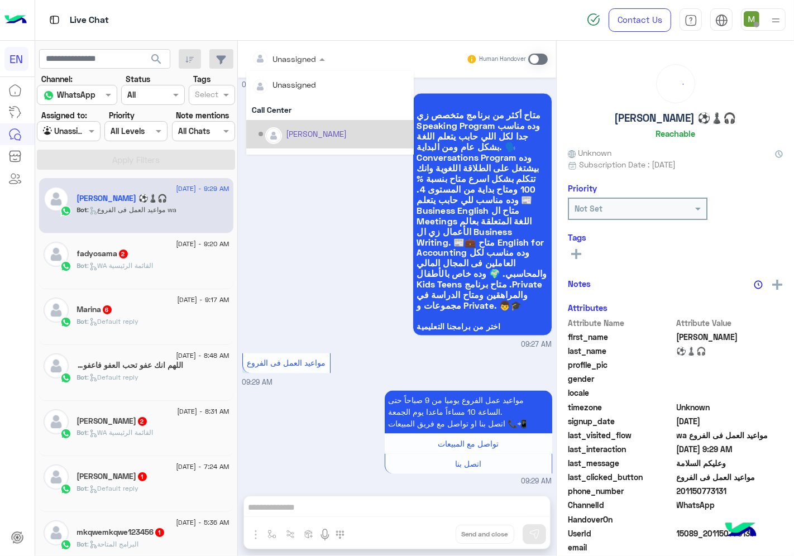
scroll to position [185, 0]
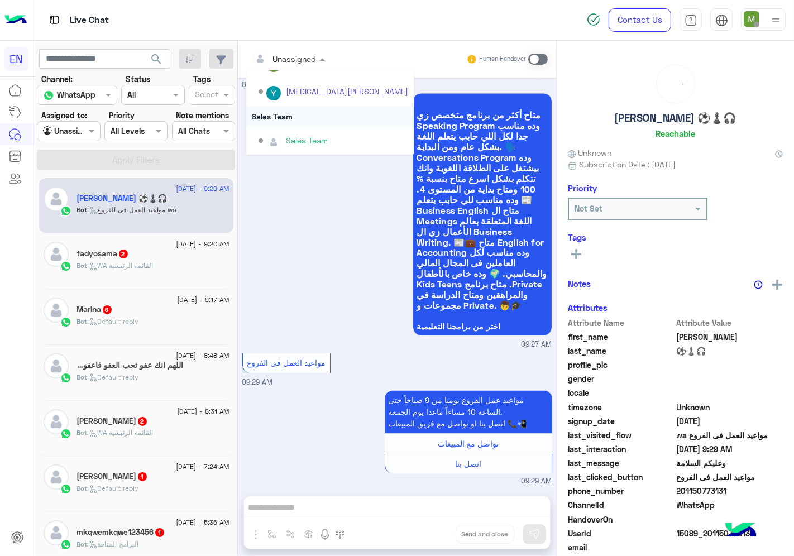
click at [287, 114] on div "Sales Team" at bounding box center [329, 116] width 167 height 21
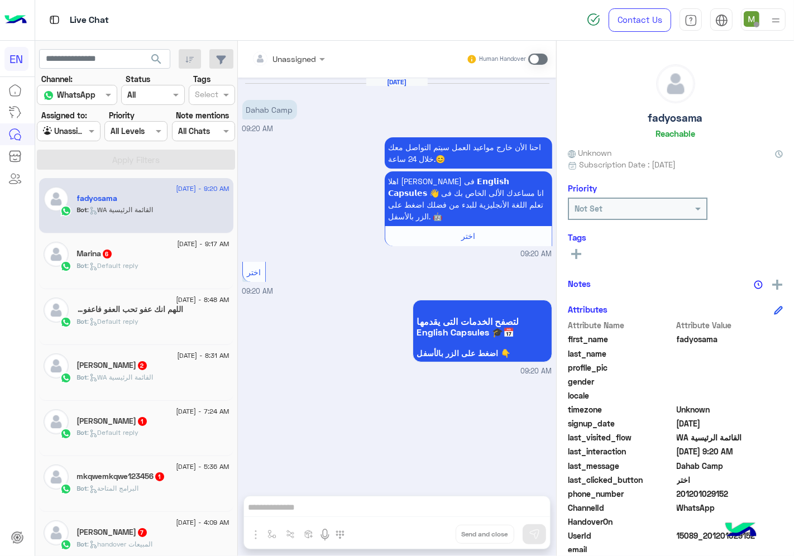
click at [294, 59] on input "text" at bounding box center [274, 59] width 45 height 12
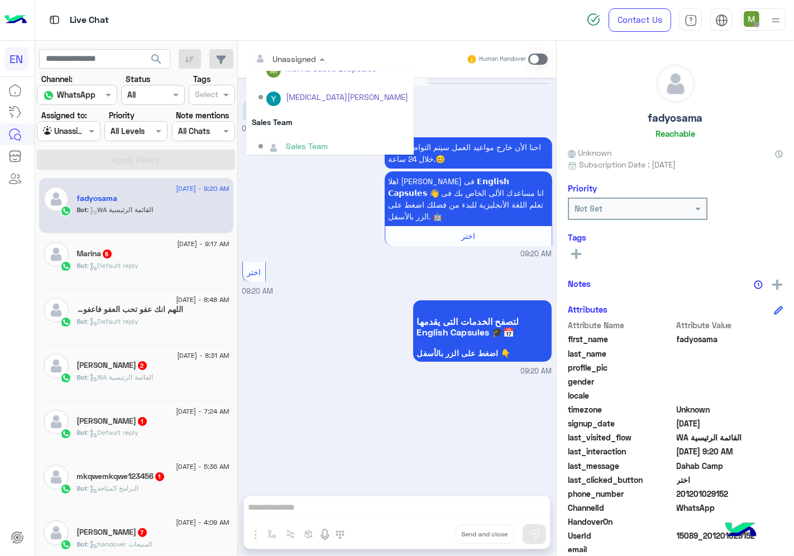
scroll to position [185, 0]
click at [286, 113] on div "Sales Team" at bounding box center [329, 116] width 167 height 21
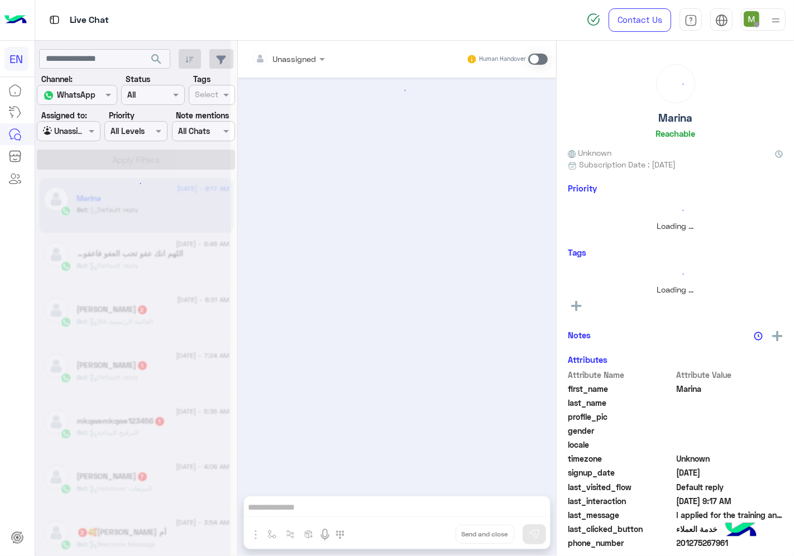
scroll to position [788, 0]
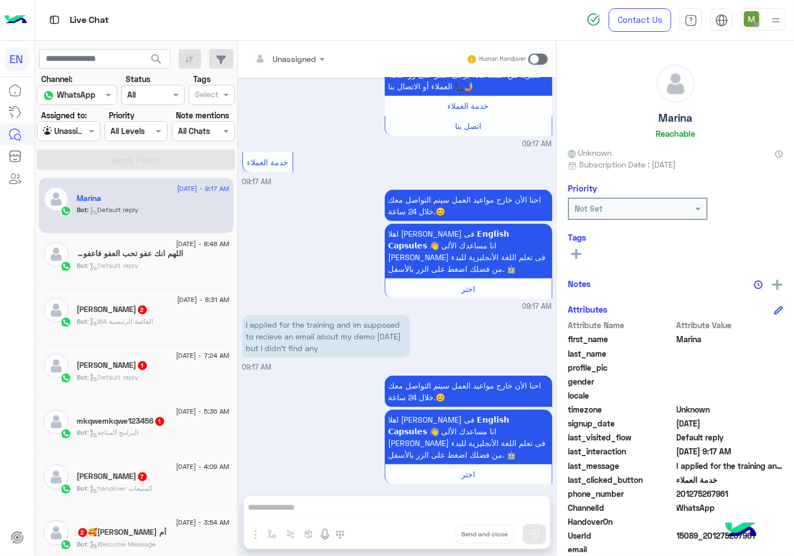
click at [295, 54] on input "text" at bounding box center [274, 59] width 45 height 12
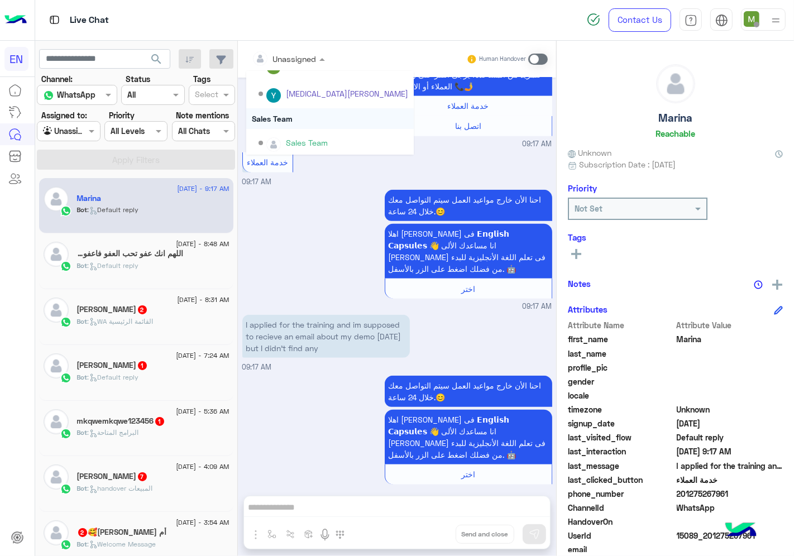
scroll to position [185, 0]
click at [279, 110] on div "Sales Team" at bounding box center [329, 116] width 167 height 21
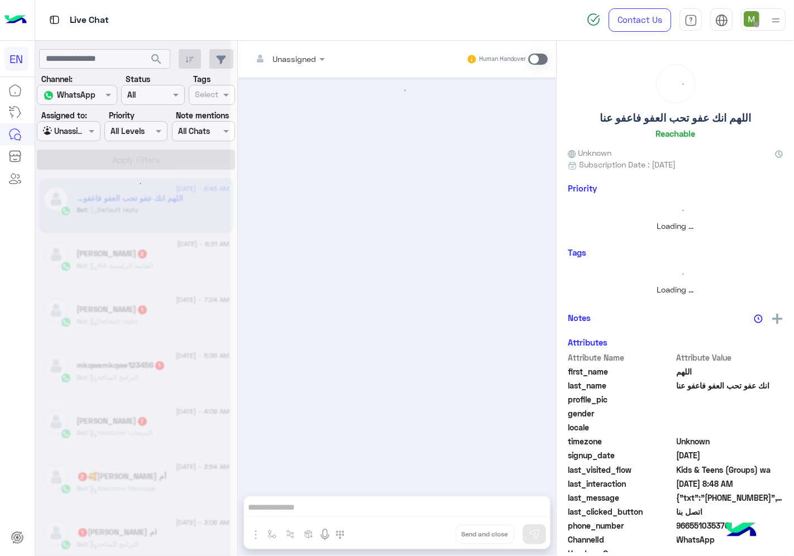
scroll to position [1508, 0]
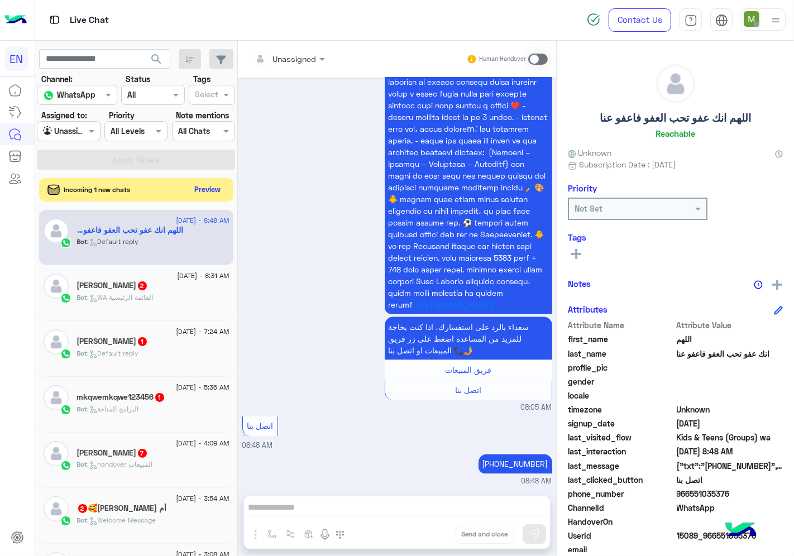
click at [211, 190] on button "Preview" at bounding box center [207, 189] width 35 height 15
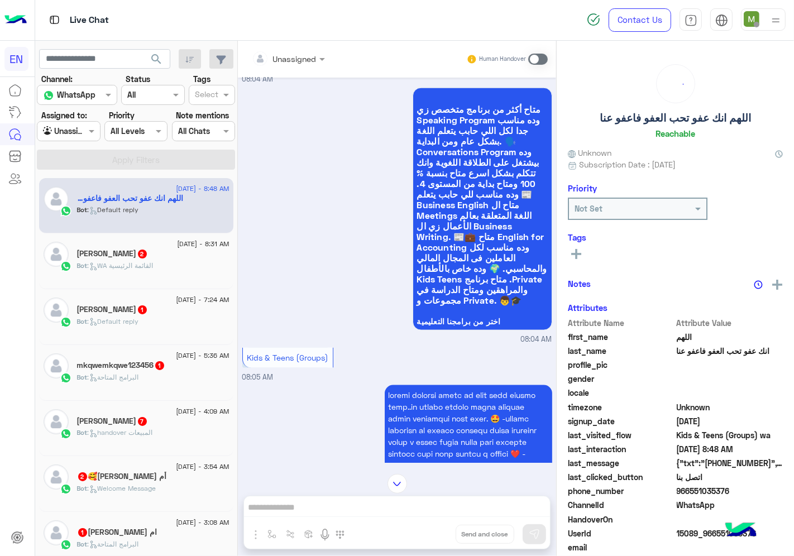
scroll to position [1135, 0]
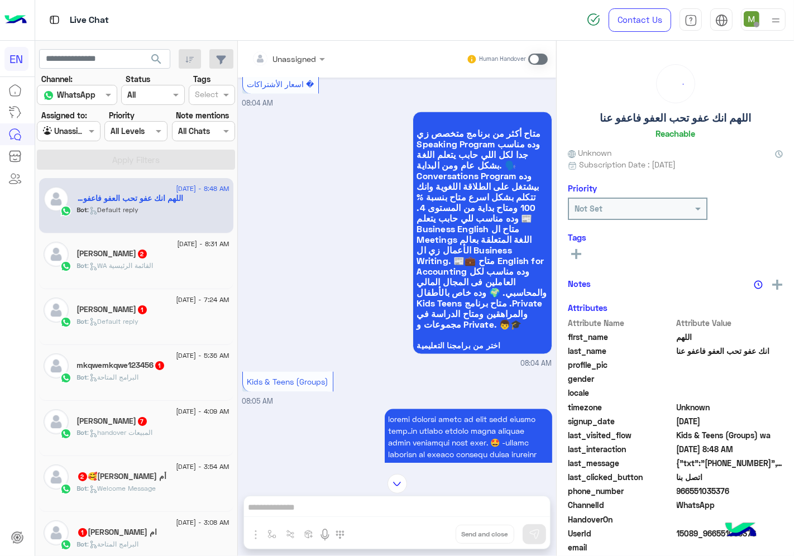
click at [299, 60] on div at bounding box center [288, 58] width 84 height 13
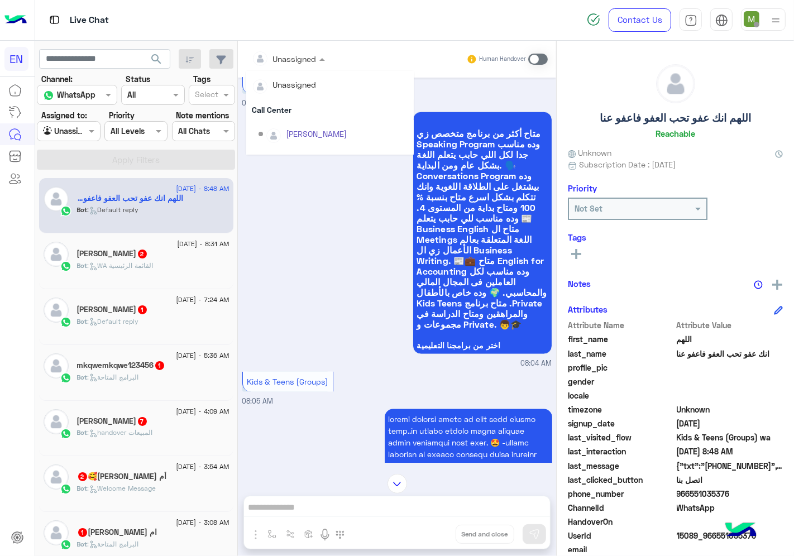
scroll to position [185, 0]
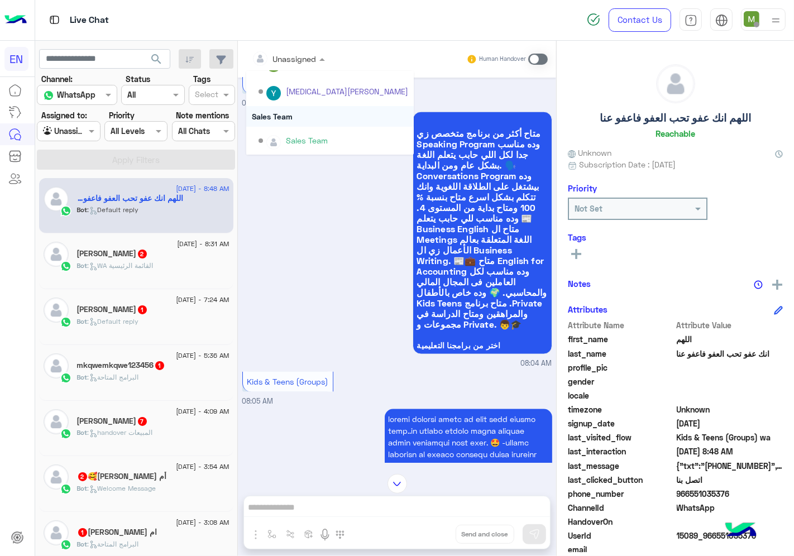
click at [287, 113] on div "Sales Team" at bounding box center [329, 116] width 167 height 21
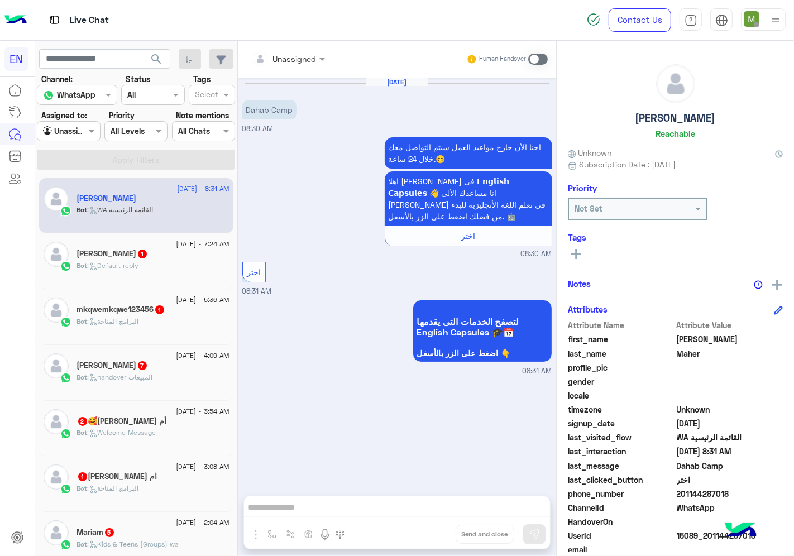
click at [305, 63] on div at bounding box center [288, 58] width 84 height 13
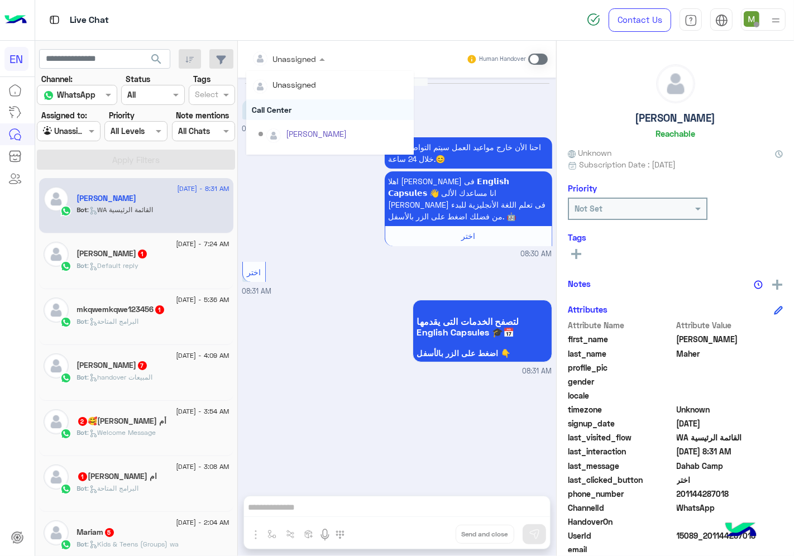
scroll to position [185, 0]
click at [281, 112] on div "Sales Team" at bounding box center [329, 116] width 167 height 21
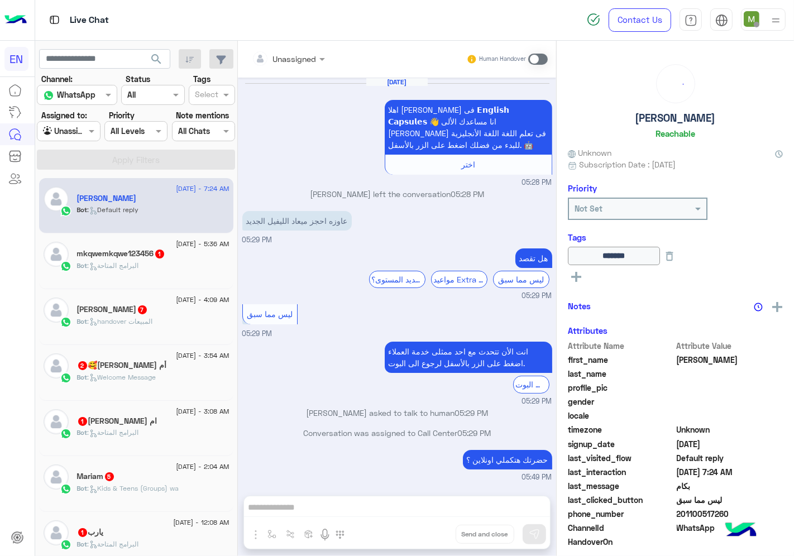
scroll to position [807, 0]
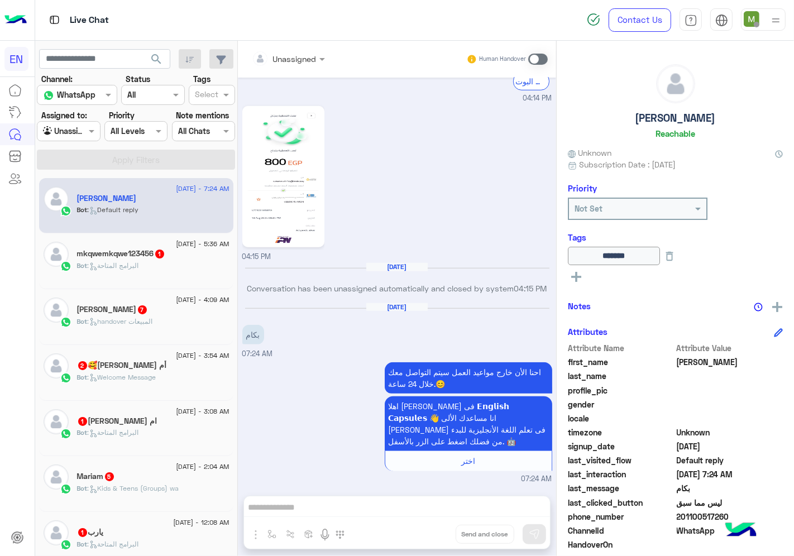
click at [707, 515] on span "201100517260" at bounding box center [729, 517] width 107 height 12
click at [311, 60] on div at bounding box center [288, 58] width 84 height 13
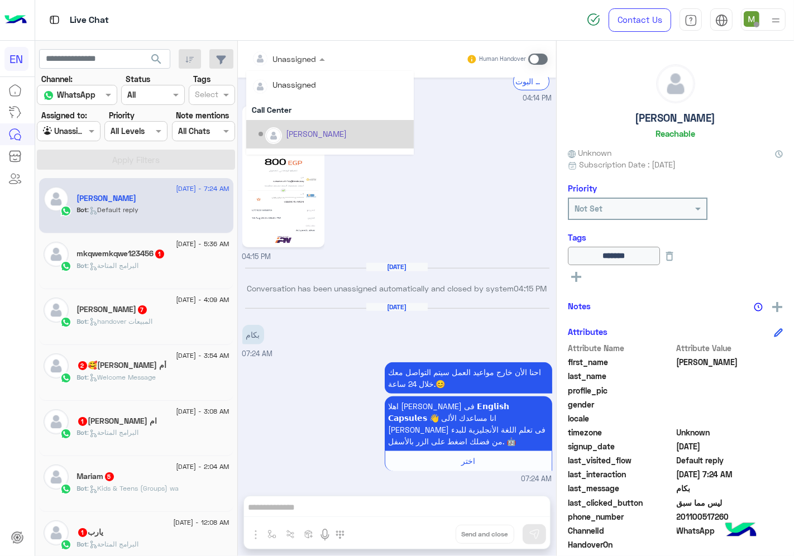
scroll to position [185, 0]
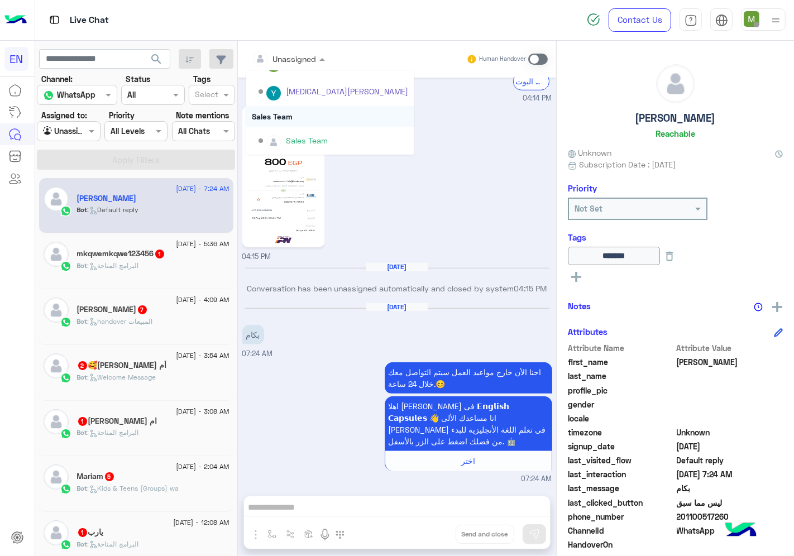
click at [279, 113] on div "Sales Team" at bounding box center [329, 116] width 167 height 21
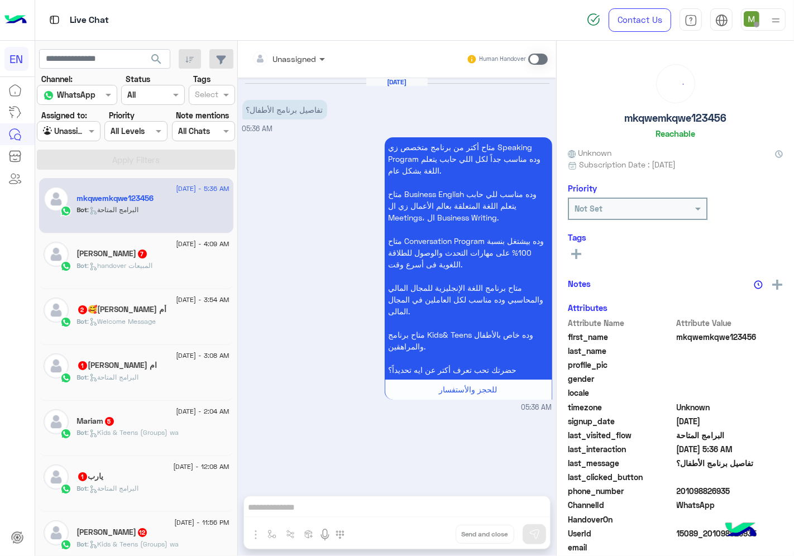
click at [319, 57] on span at bounding box center [323, 59] width 14 height 12
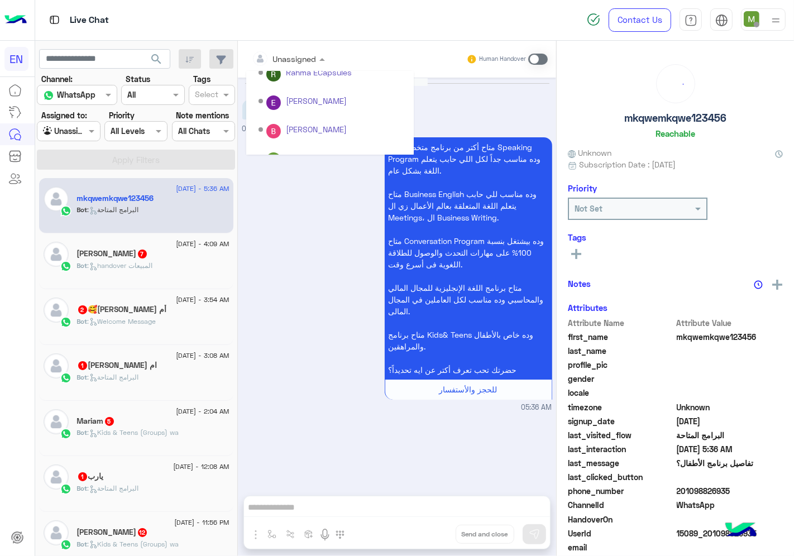
scroll to position [185, 0]
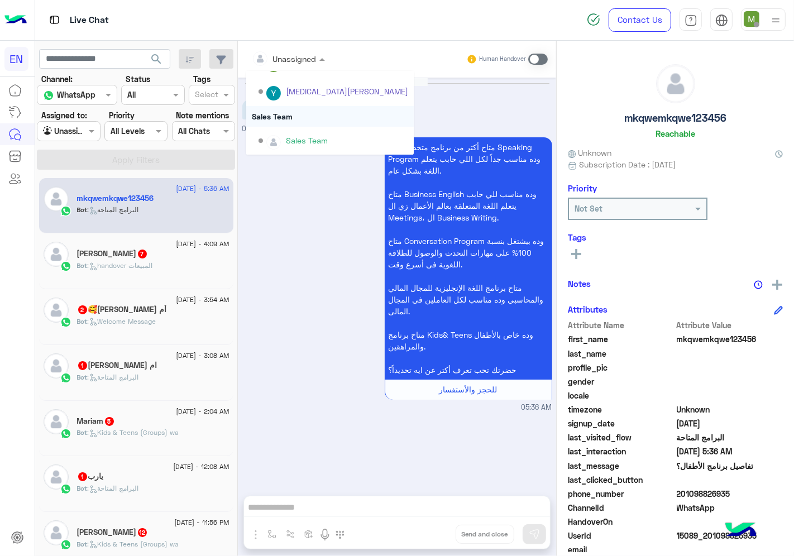
click at [300, 114] on div "Sales Team" at bounding box center [329, 116] width 167 height 21
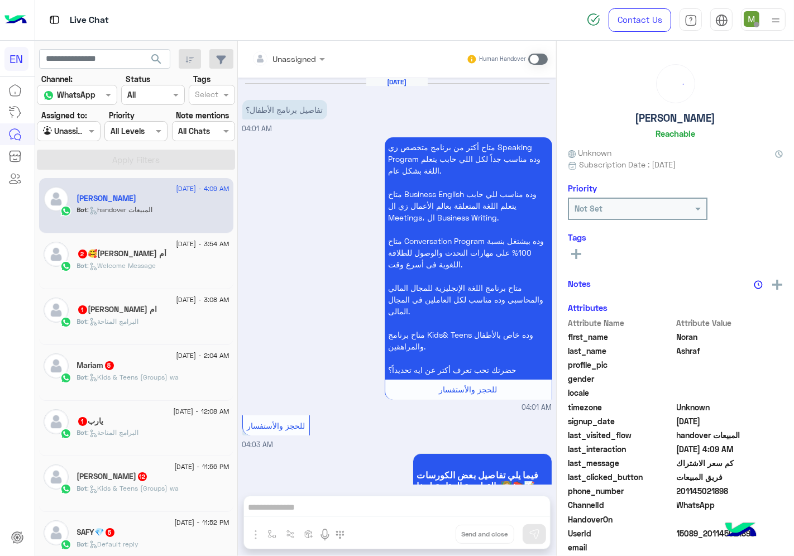
scroll to position [1331, 0]
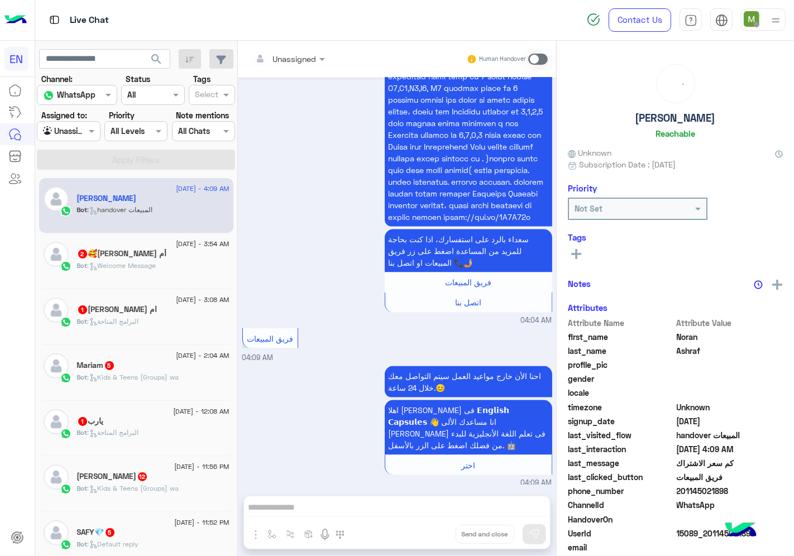
click at [291, 57] on input "text" at bounding box center [274, 59] width 45 height 12
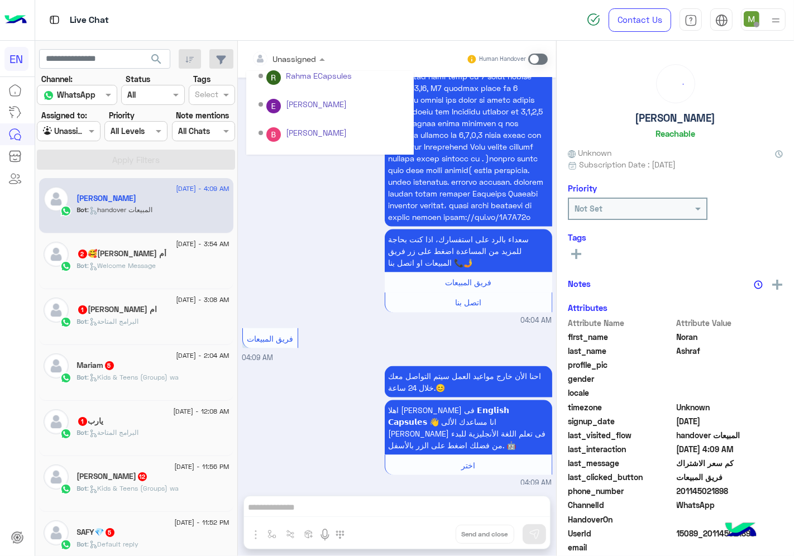
scroll to position [185, 0]
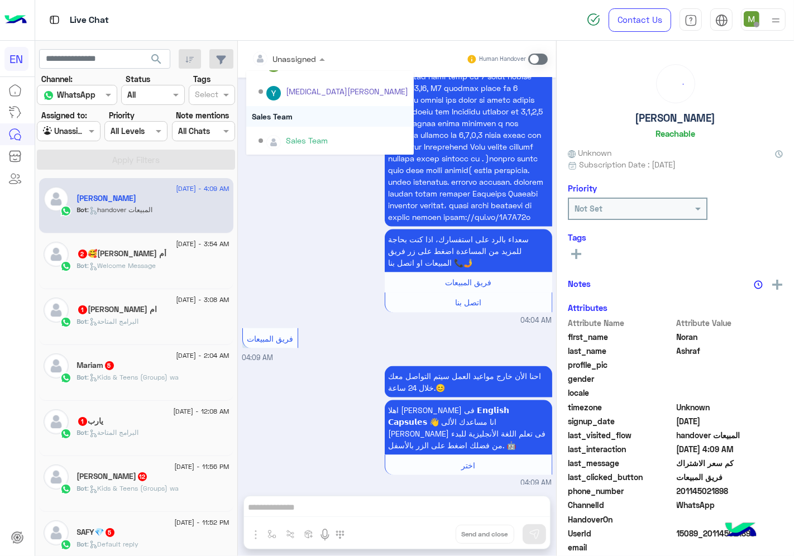
click at [288, 114] on div "Sales Team" at bounding box center [329, 116] width 167 height 21
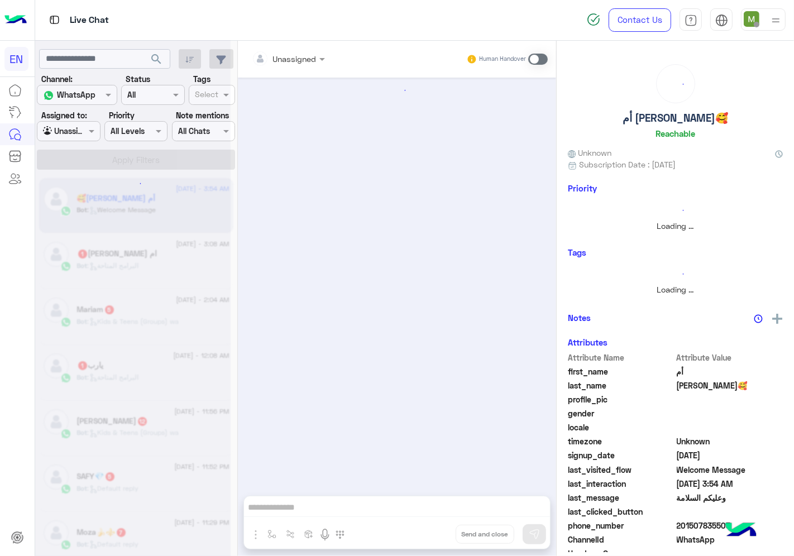
scroll to position [78, 0]
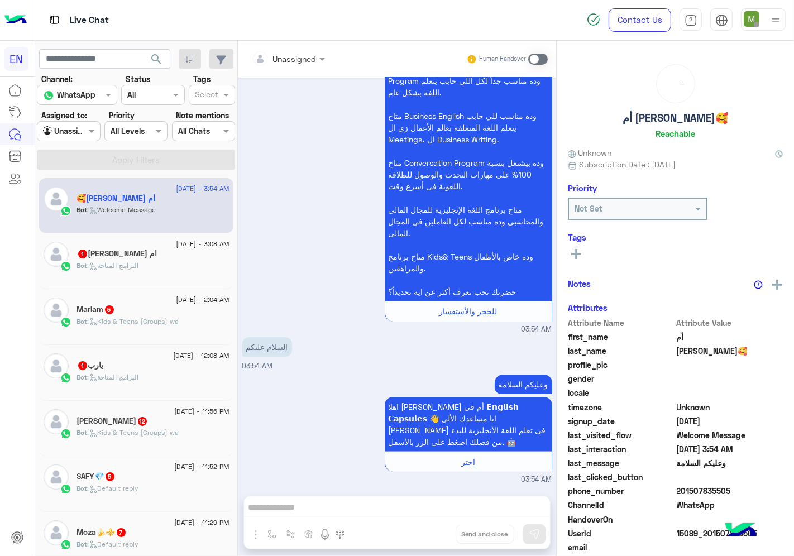
click at [291, 60] on input "text" at bounding box center [274, 59] width 45 height 12
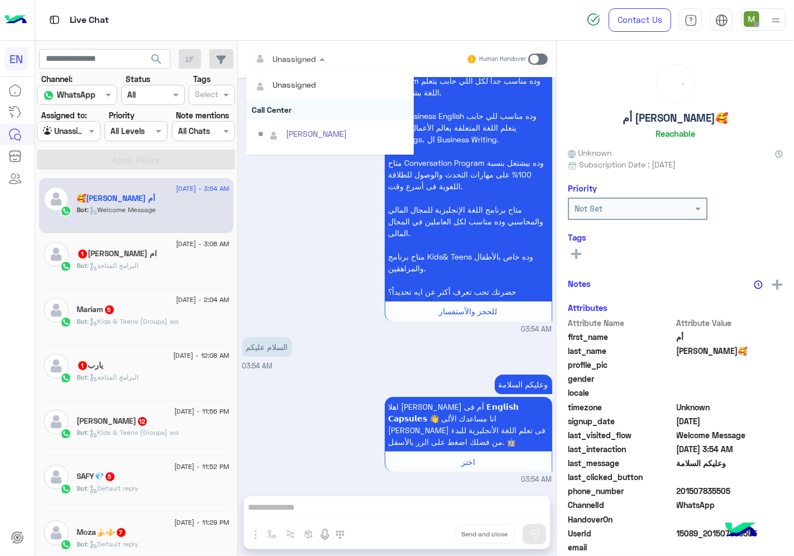
scroll to position [185, 0]
click at [286, 113] on div "Sales Team" at bounding box center [329, 116] width 167 height 21
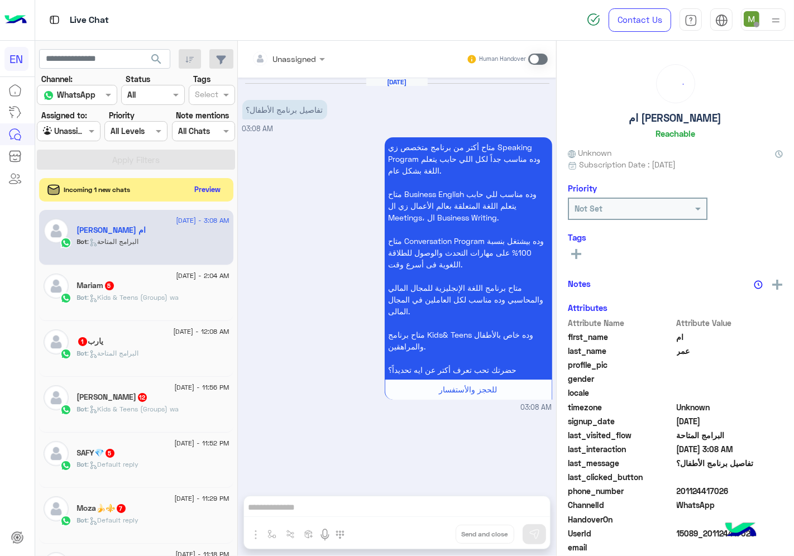
click at [211, 191] on button "Preview" at bounding box center [207, 189] width 35 height 15
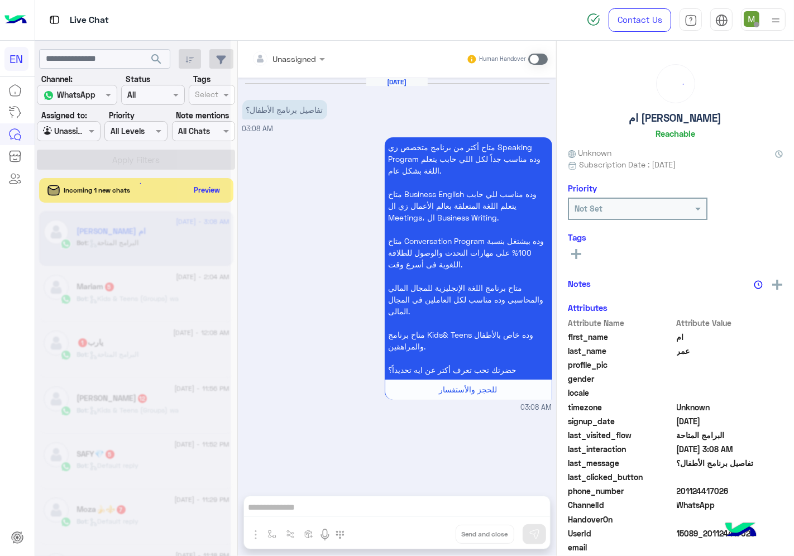
click at [287, 63] on input "text" at bounding box center [274, 59] width 45 height 12
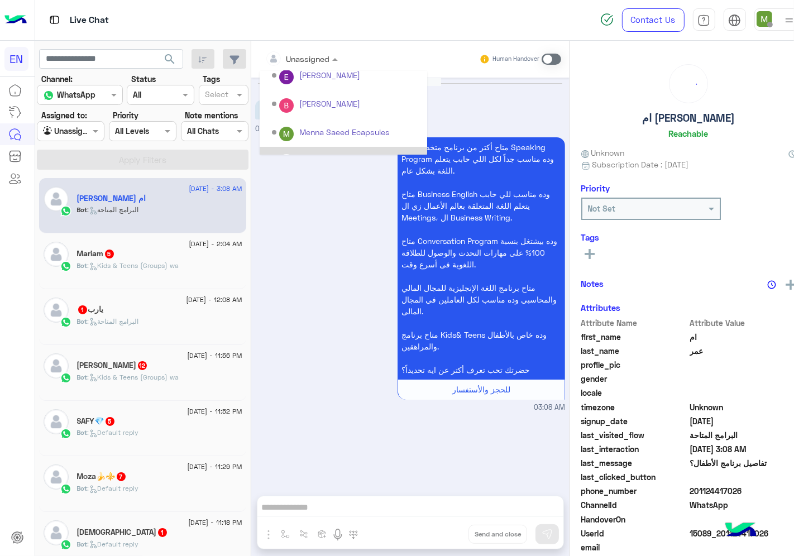
scroll to position [185, 0]
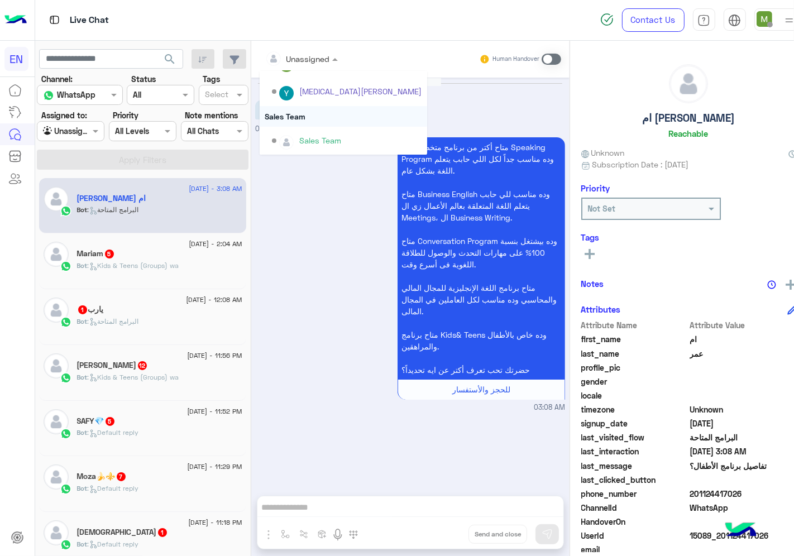
click at [291, 112] on div "Sales Team" at bounding box center [343, 116] width 167 height 21
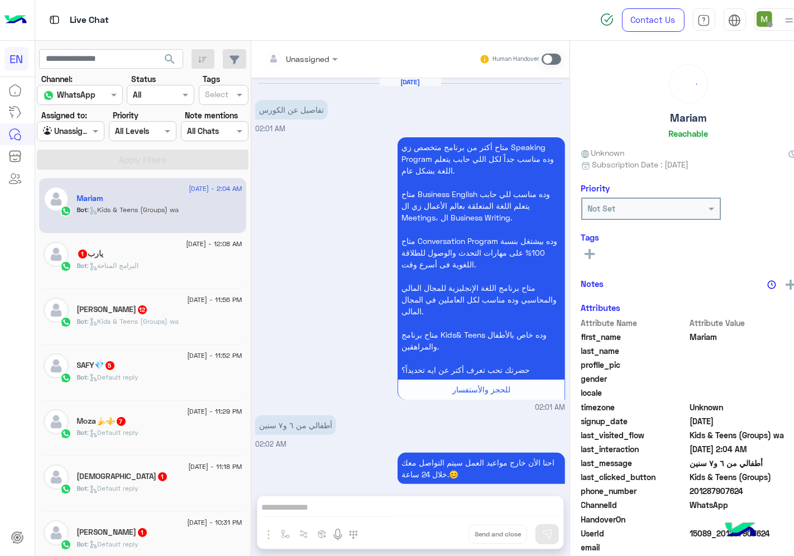
scroll to position [921, 0]
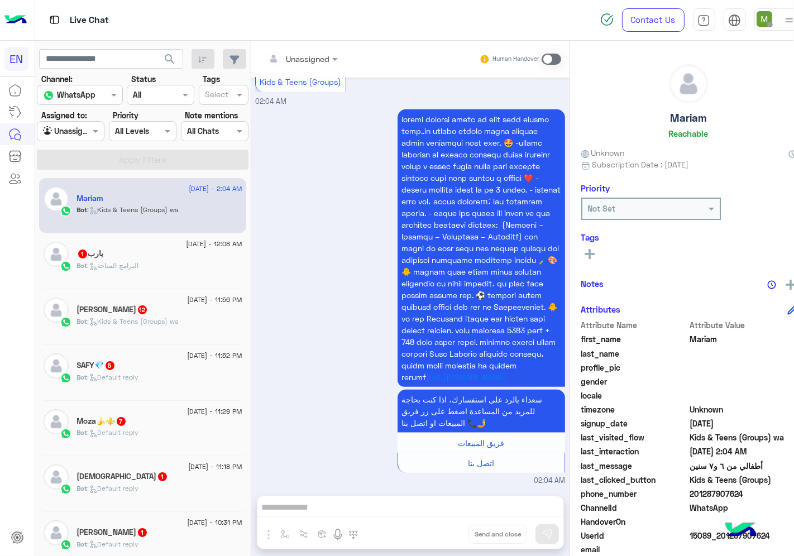
click at [310, 60] on input "text" at bounding box center [287, 59] width 45 height 12
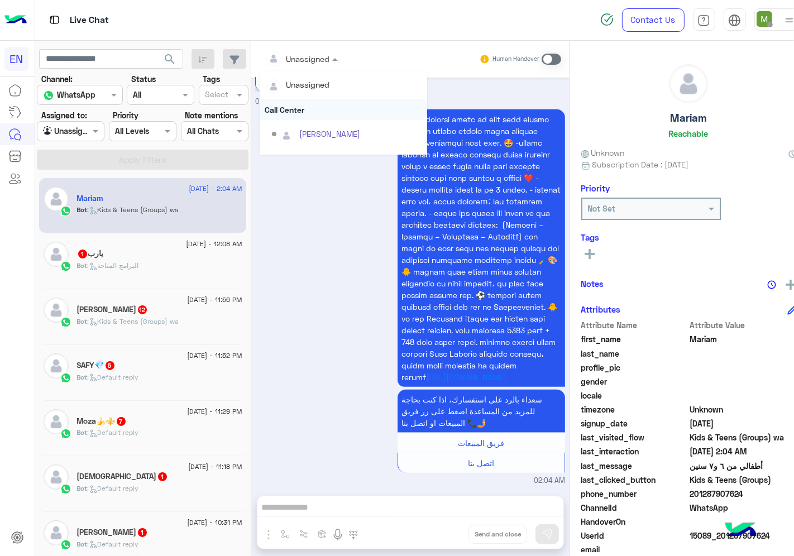
scroll to position [185, 0]
click at [310, 112] on div "Sales Team" at bounding box center [343, 116] width 167 height 21
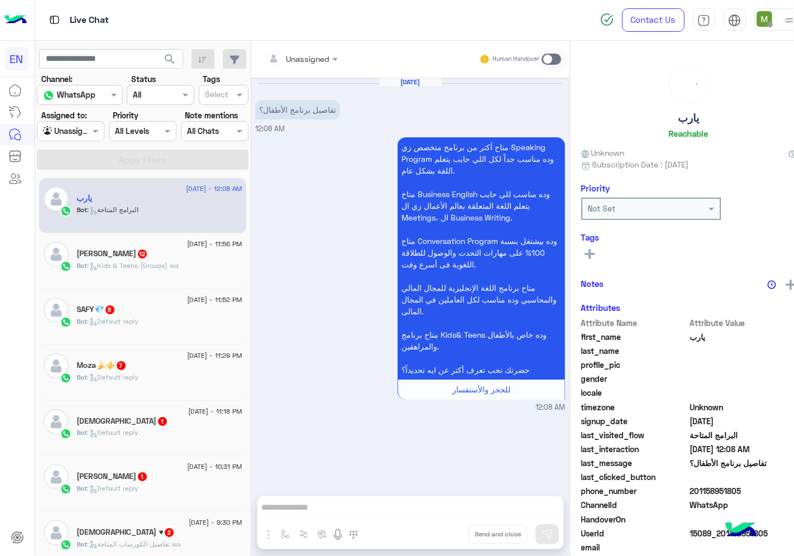
click at [310, 54] on input "text" at bounding box center [287, 59] width 45 height 12
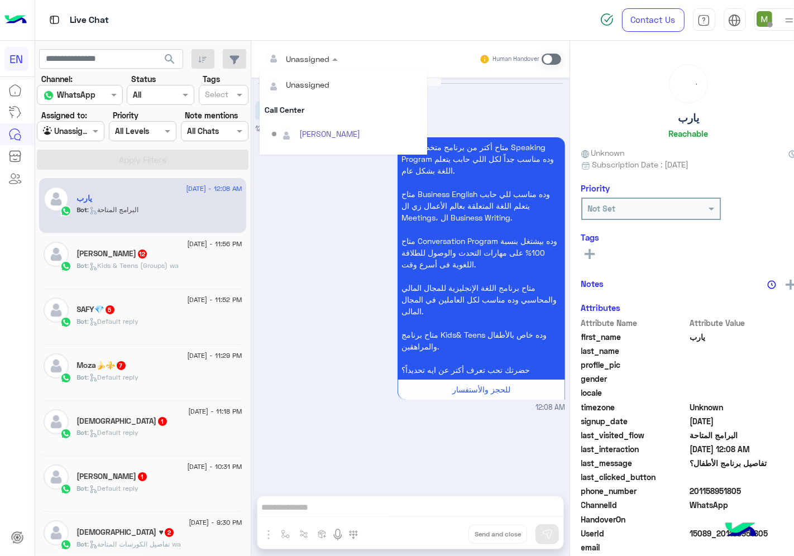
scroll to position [185, 0]
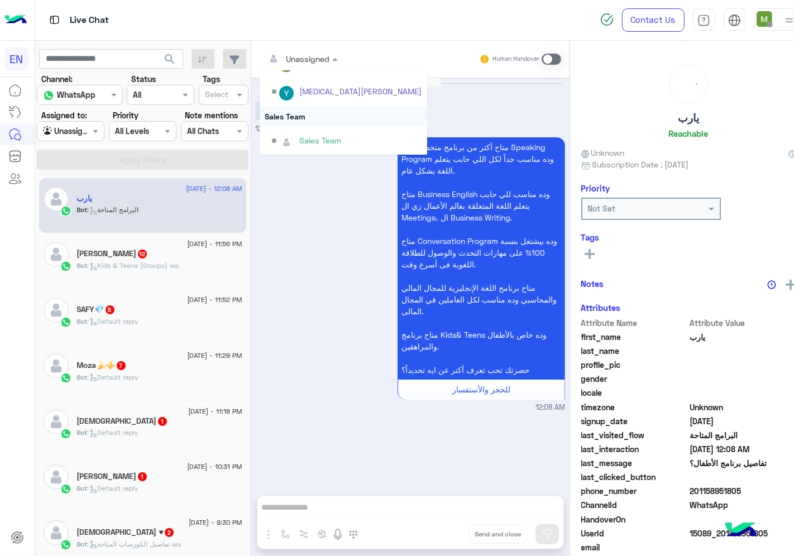
click at [309, 117] on div "Sales Team" at bounding box center [343, 116] width 167 height 21
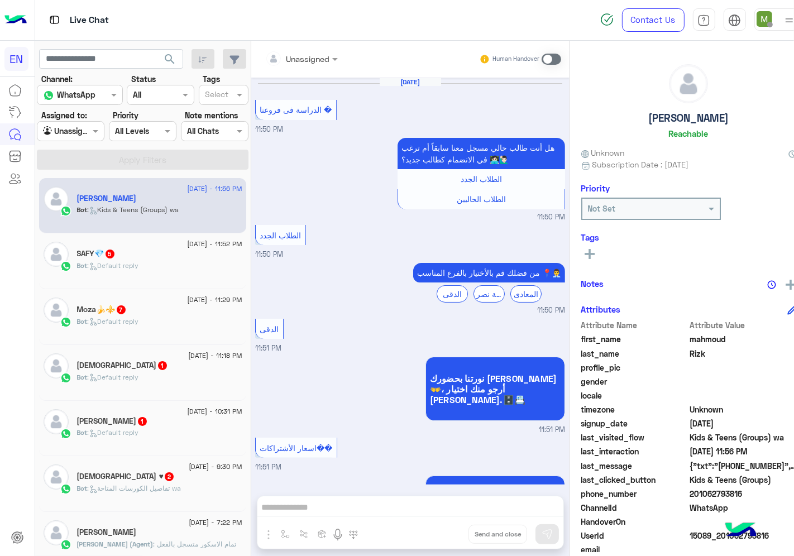
scroll to position [2209, 0]
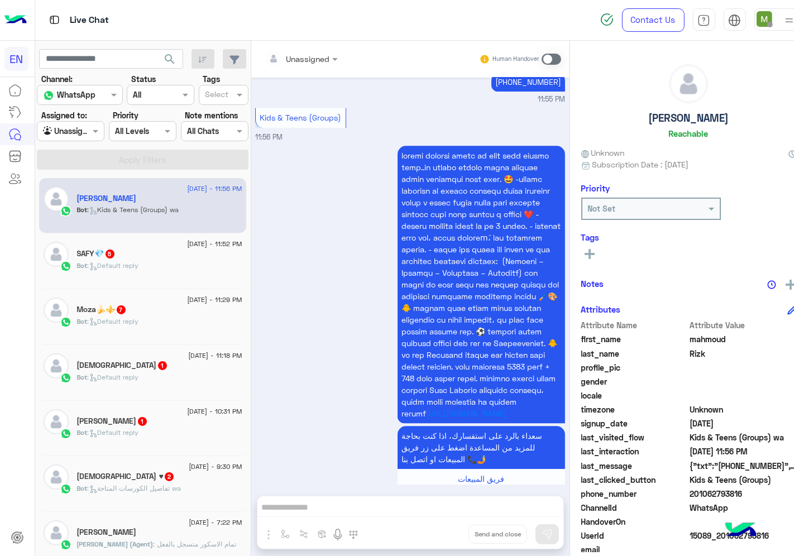
click at [320, 60] on div at bounding box center [302, 58] width 84 height 13
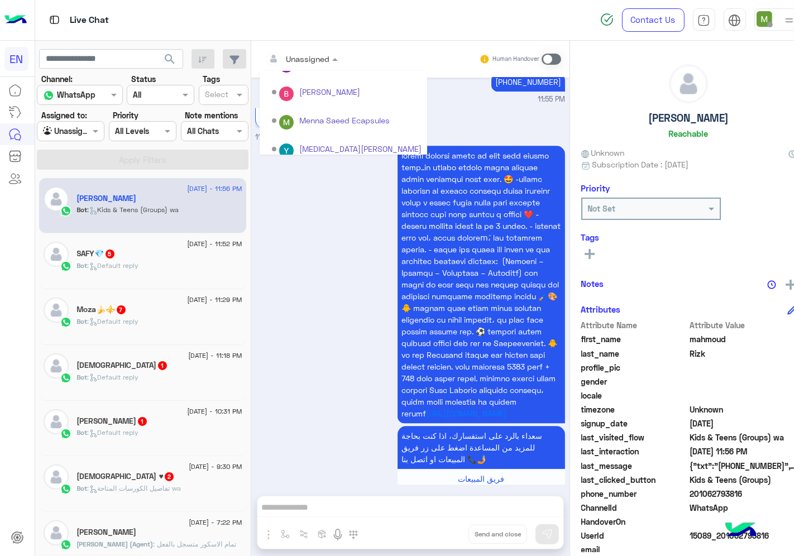
scroll to position [185, 0]
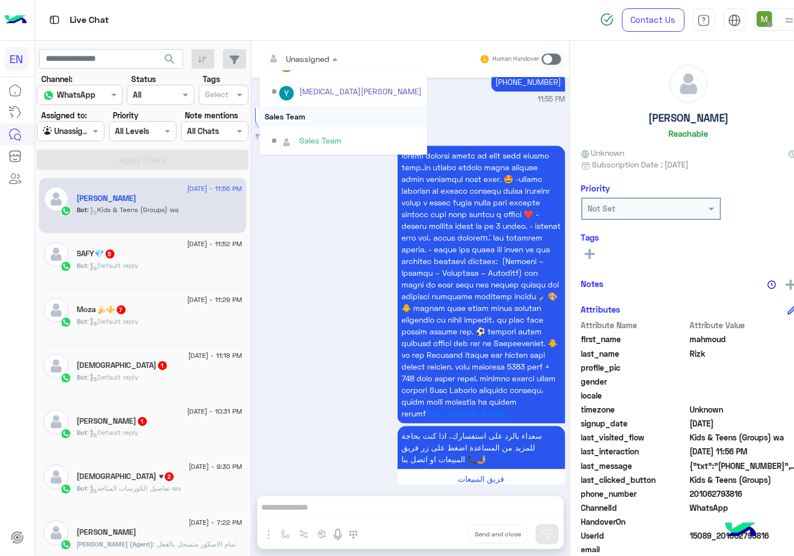
click at [306, 116] on div "Sales Team" at bounding box center [343, 116] width 167 height 21
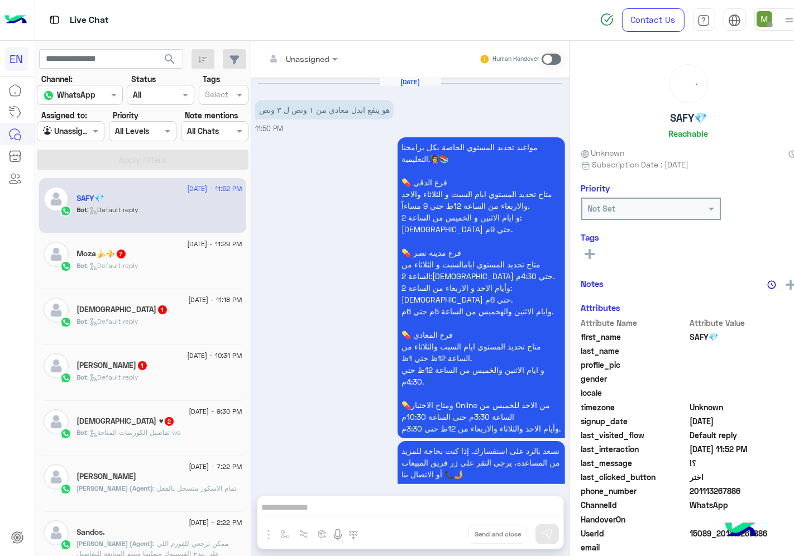
scroll to position [710, 0]
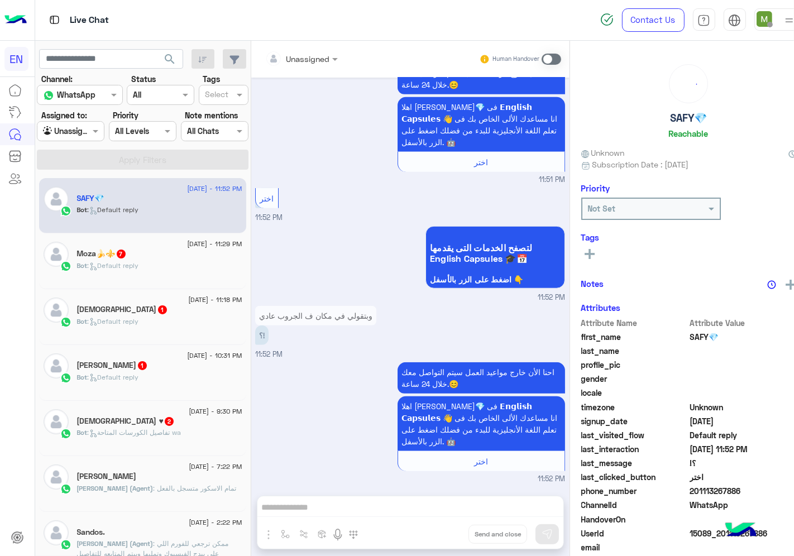
click at [310, 61] on input "text" at bounding box center [287, 59] width 45 height 12
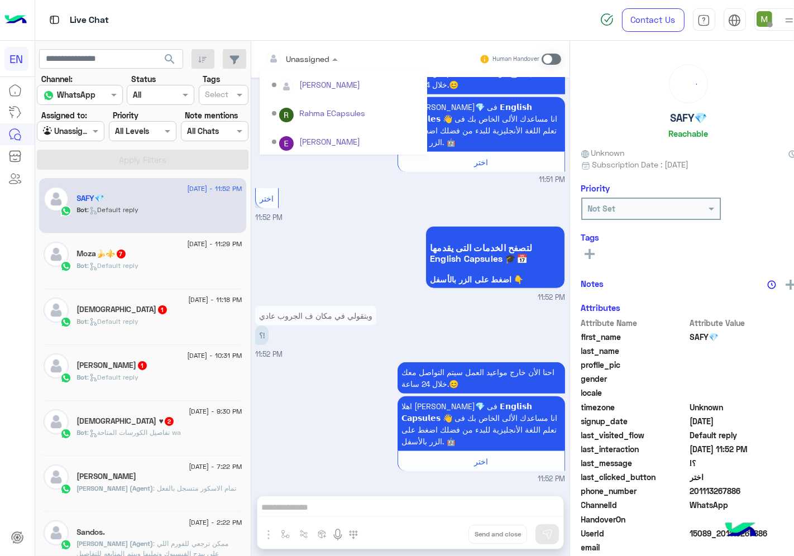
scroll to position [185, 0]
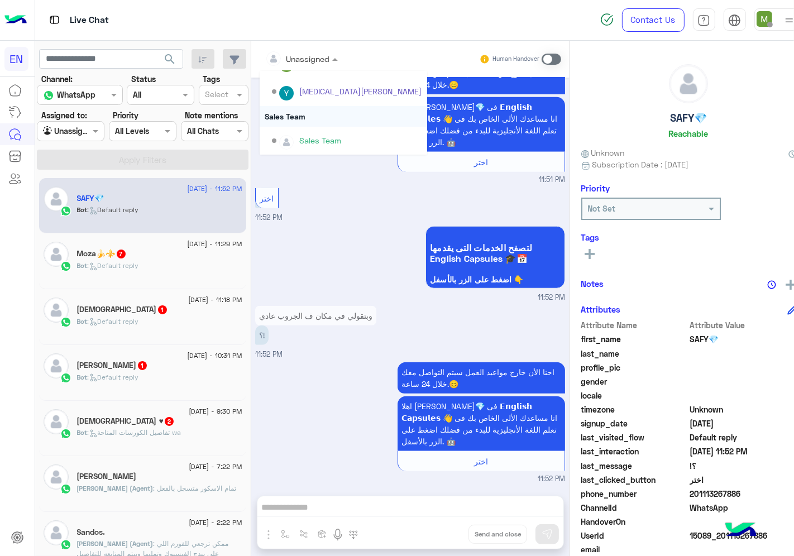
click at [307, 113] on div "Sales Team" at bounding box center [343, 116] width 167 height 21
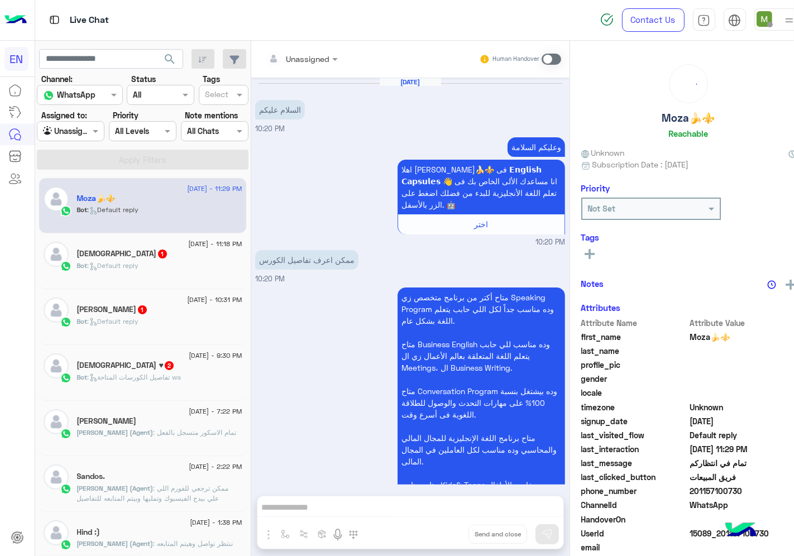
scroll to position [1129, 0]
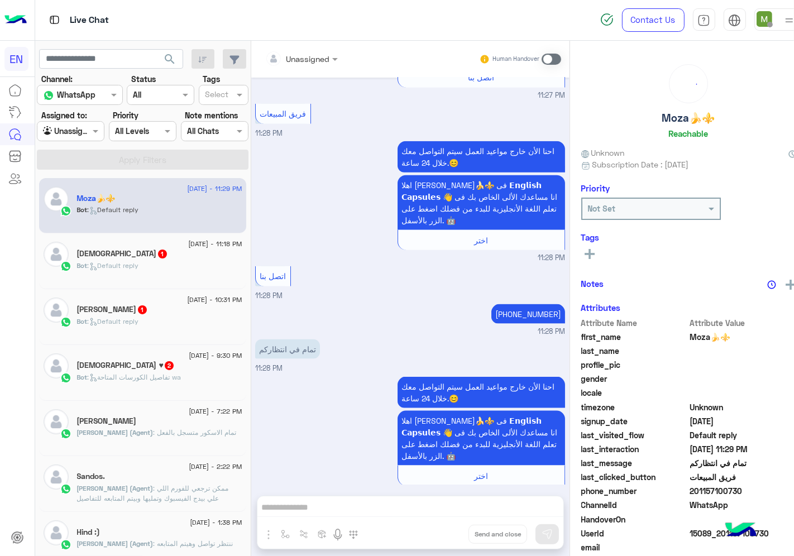
click at [325, 56] on div at bounding box center [302, 58] width 84 height 13
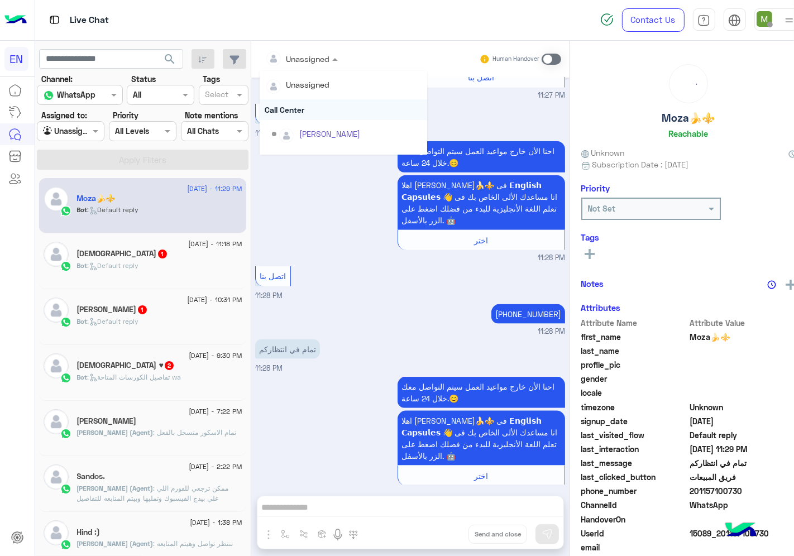
scroll to position [185, 0]
click at [310, 116] on div "Sales Team" at bounding box center [343, 116] width 167 height 21
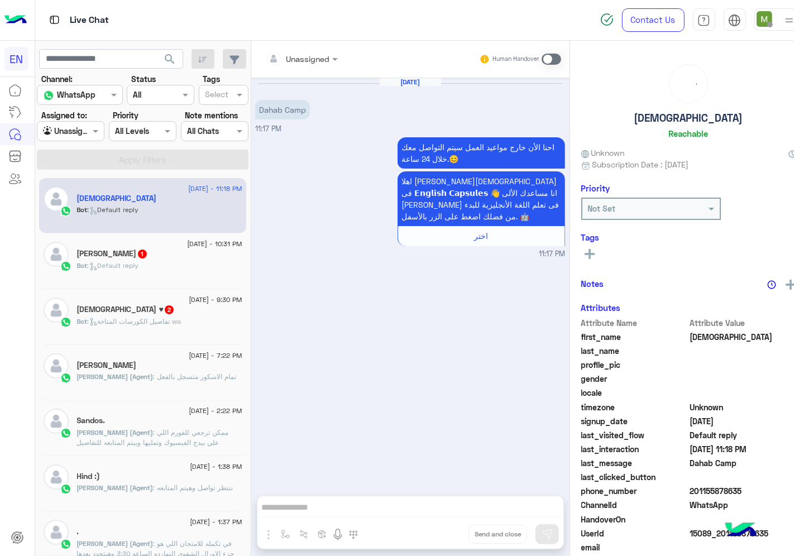
click at [310, 57] on input "text" at bounding box center [287, 59] width 45 height 12
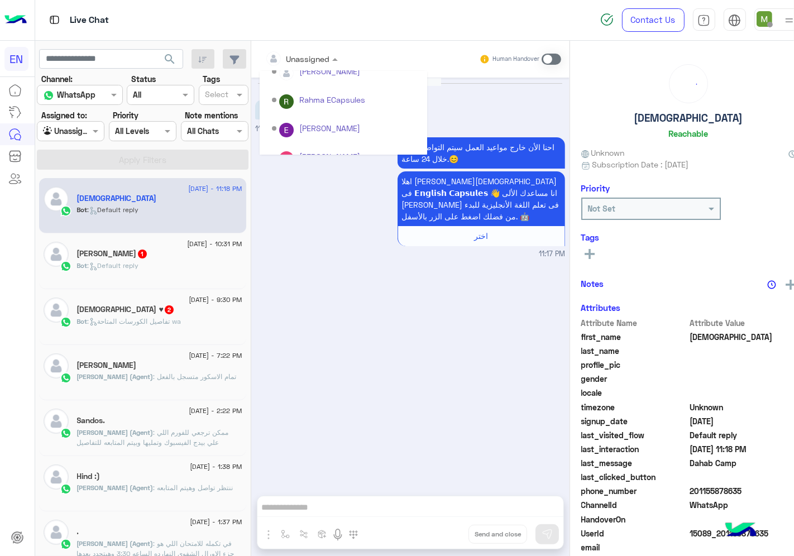
scroll to position [185, 0]
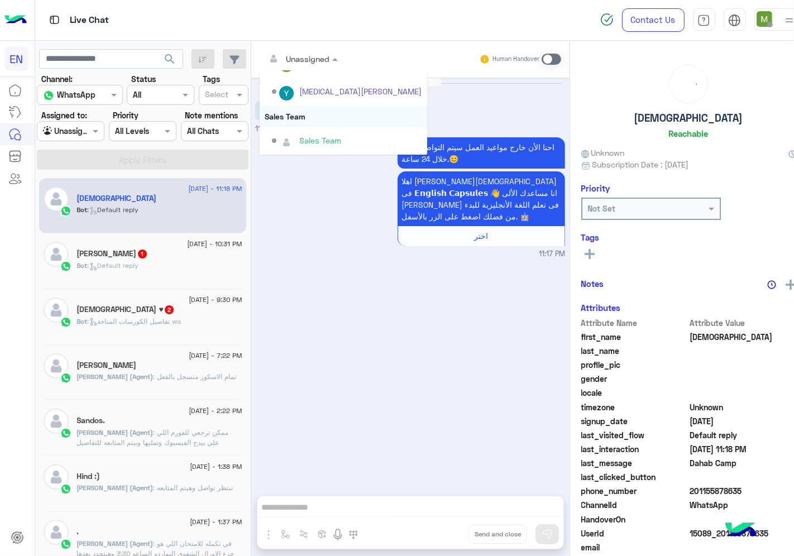
click at [309, 113] on div "Sales Team" at bounding box center [343, 116] width 167 height 21
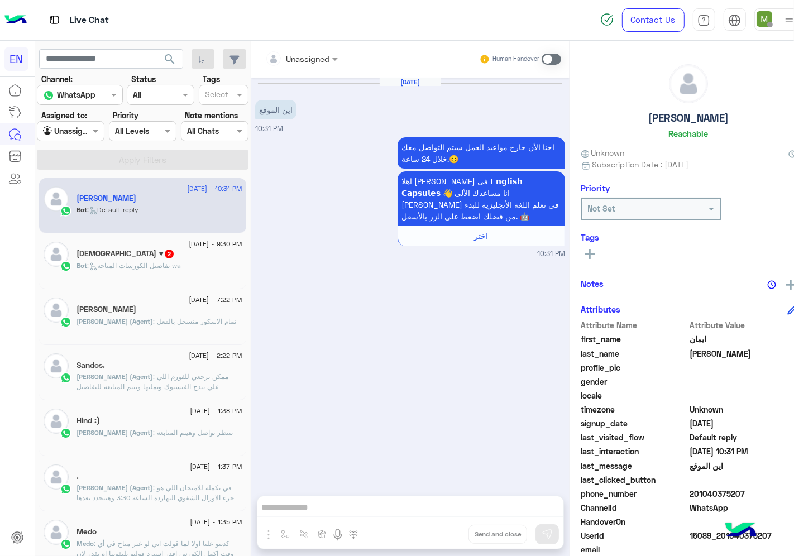
click at [326, 56] on div at bounding box center [302, 58] width 84 height 13
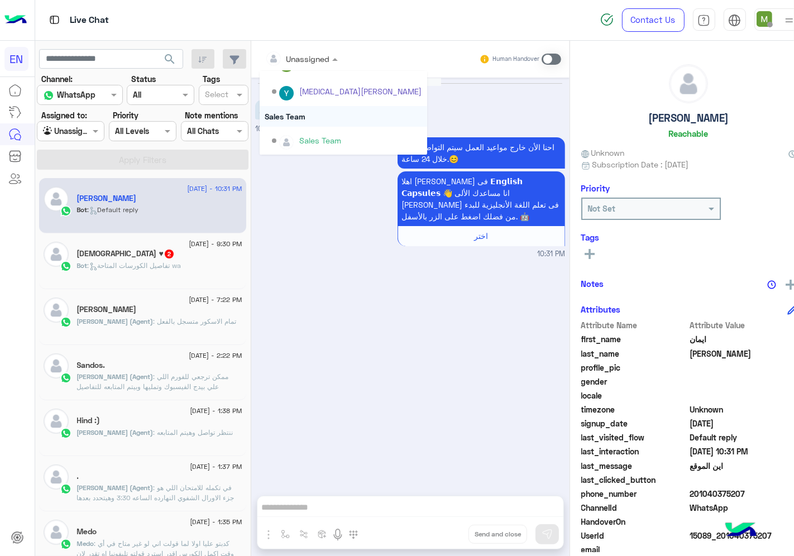
click at [308, 118] on div "Sales Team" at bounding box center [343, 116] width 167 height 21
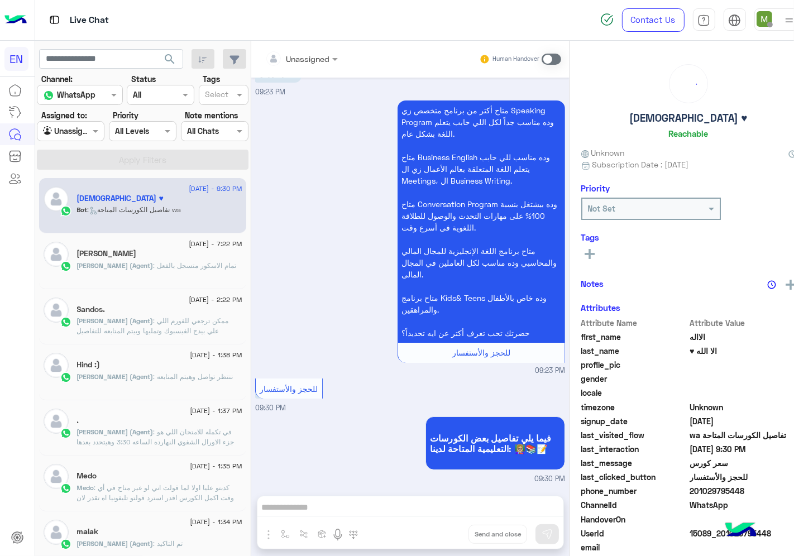
click at [310, 60] on input "text" at bounding box center [287, 59] width 45 height 12
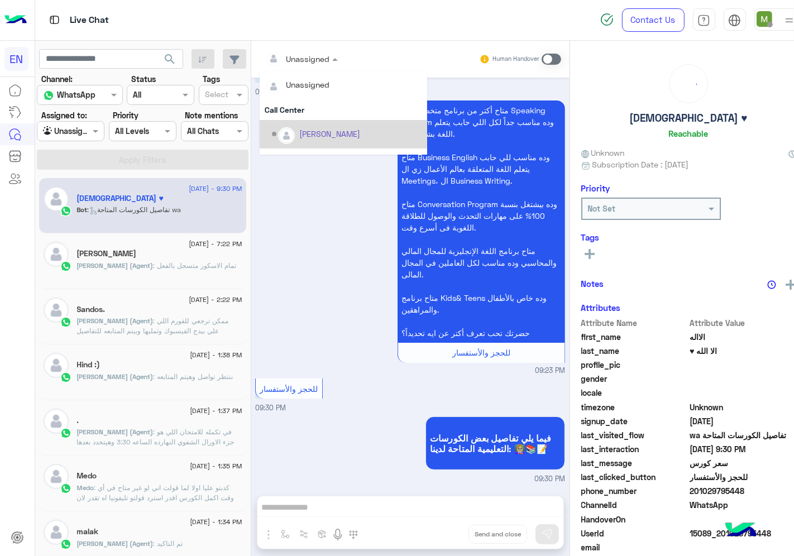
scroll to position [185, 0]
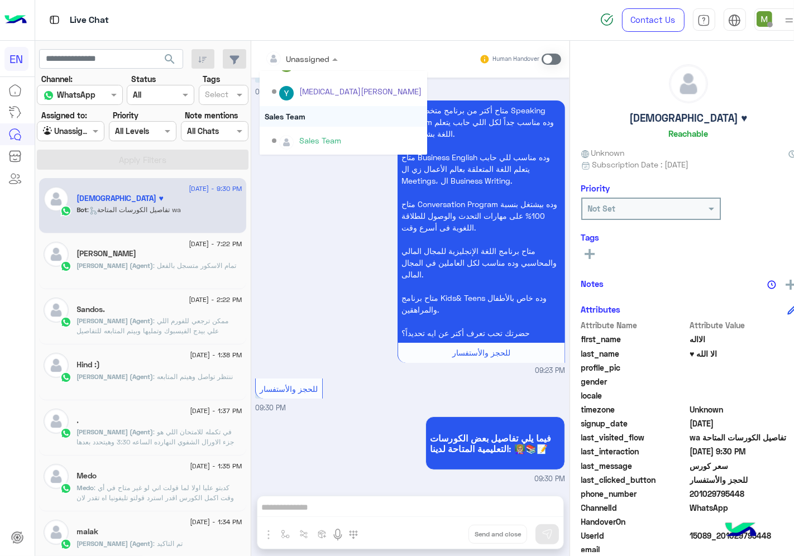
click at [303, 113] on div "Sales Team" at bounding box center [343, 116] width 167 height 21
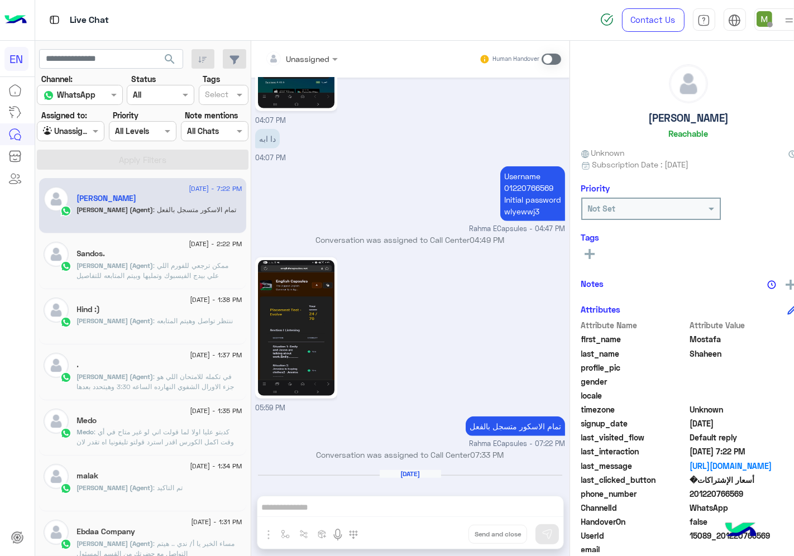
click at [87, 131] on div at bounding box center [70, 130] width 66 height 13
click at [85, 203] on div "Your Inbox" at bounding box center [72, 196] width 71 height 22
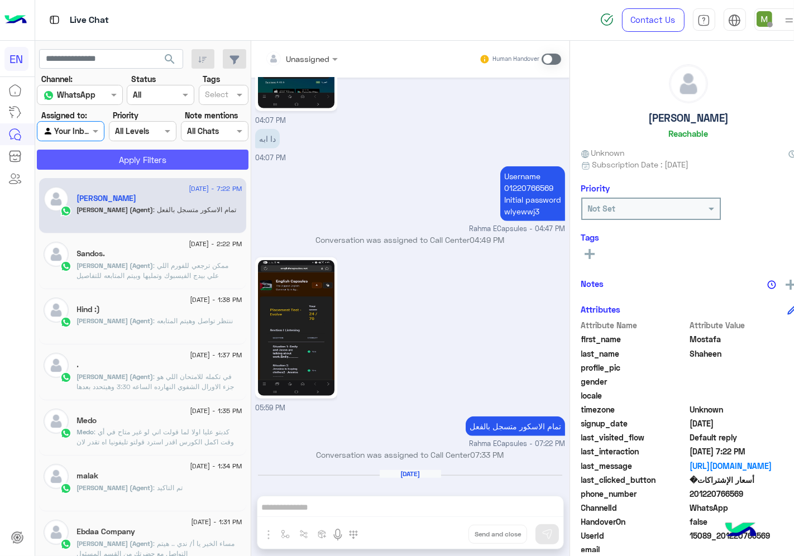
click at [131, 169] on button "Apply Filters" at bounding box center [143, 160] width 212 height 20
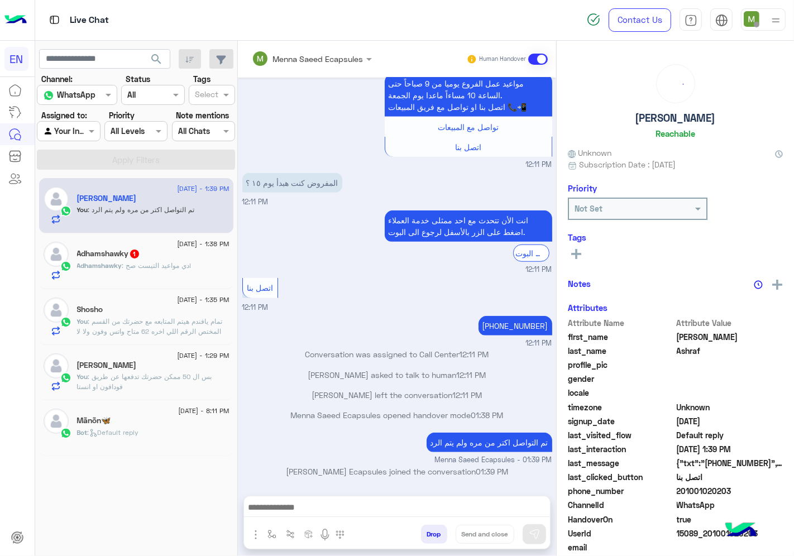
click at [85, 133] on div at bounding box center [68, 130] width 62 height 13
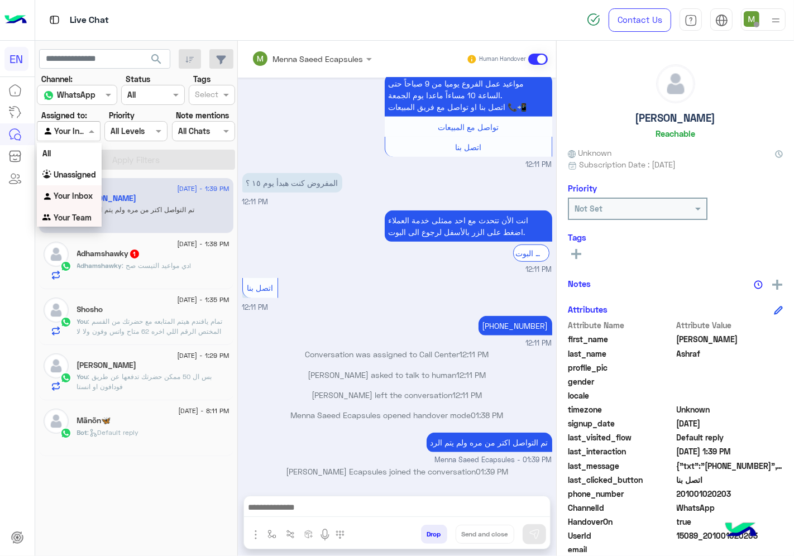
click at [87, 215] on b "Your Team" at bounding box center [73, 217] width 38 height 9
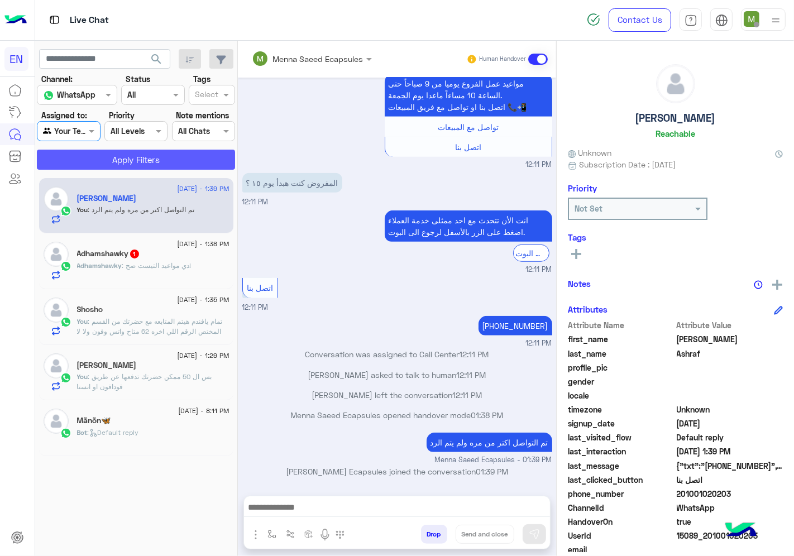
click at [126, 153] on button "Apply Filters" at bounding box center [136, 160] width 198 height 20
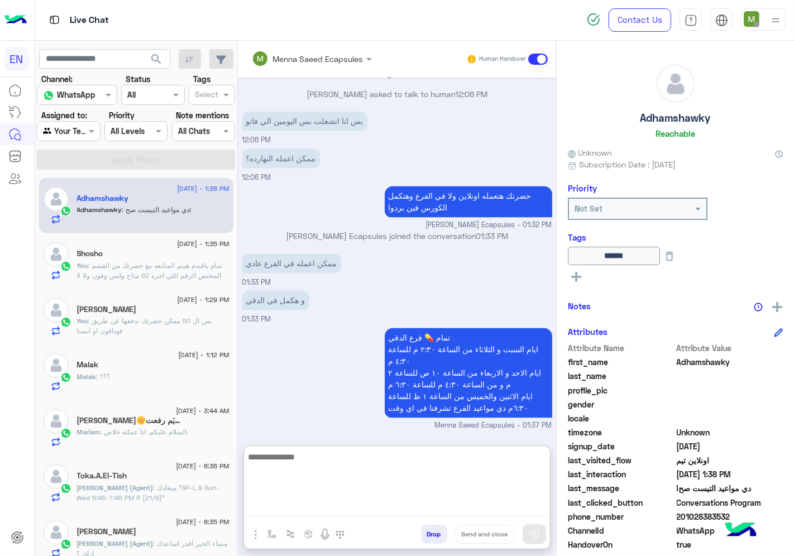
click at [371, 515] on textarea at bounding box center [397, 483] width 306 height 67
type textarea "*****"
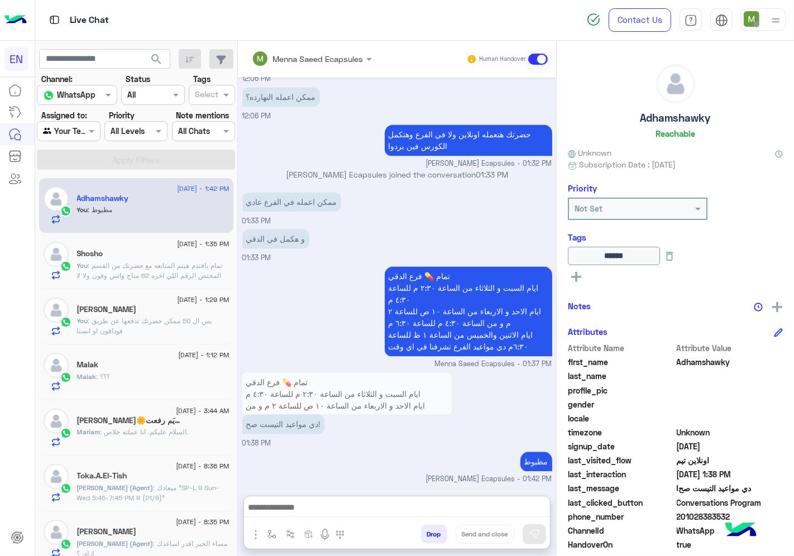
click at [83, 129] on div at bounding box center [68, 130] width 62 height 13
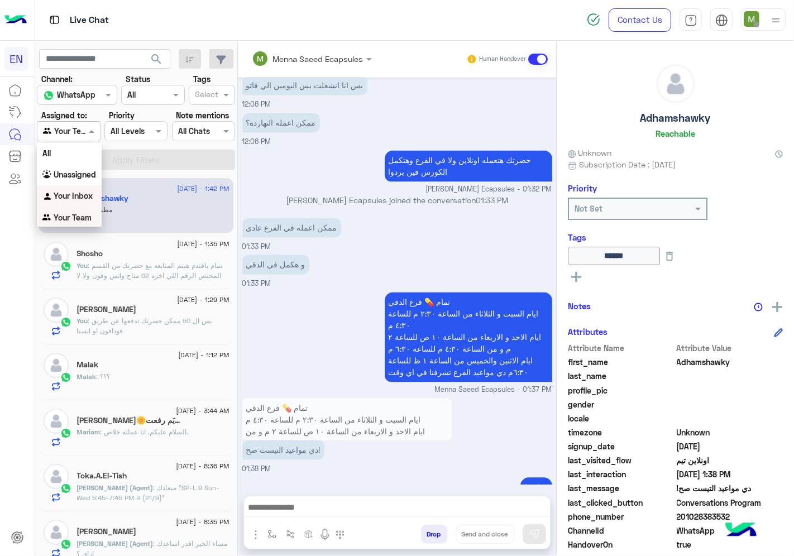
click at [80, 193] on b "Your Inbox" at bounding box center [73, 195] width 39 height 9
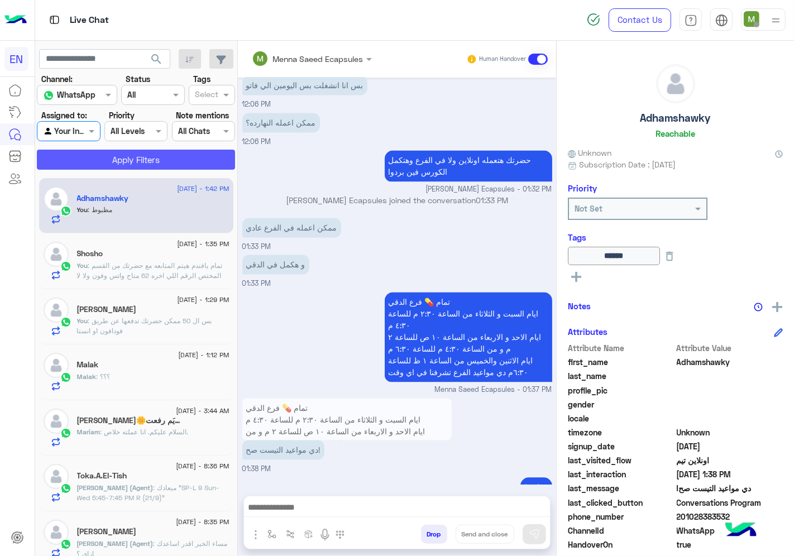
click at [104, 160] on button "Apply Filters" at bounding box center [136, 160] width 198 height 20
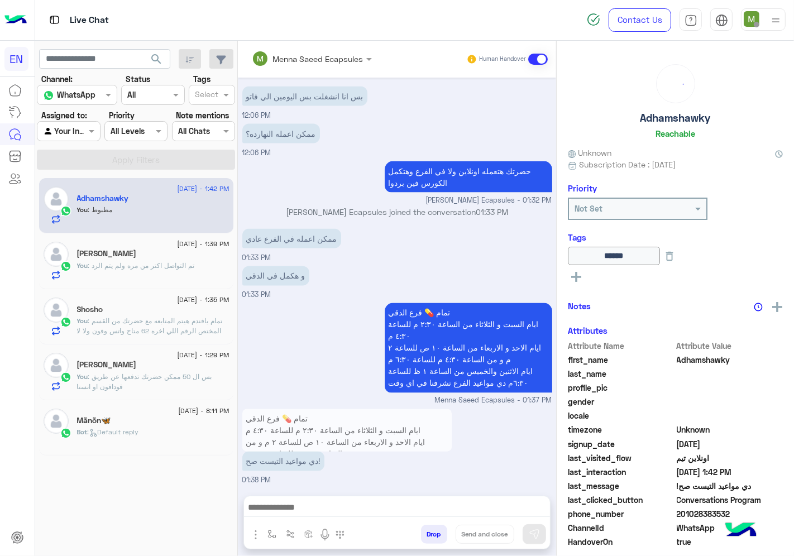
click at [79, 132] on div at bounding box center [68, 130] width 62 height 13
click at [90, 176] on b "Unassigned" at bounding box center [75, 174] width 42 height 9
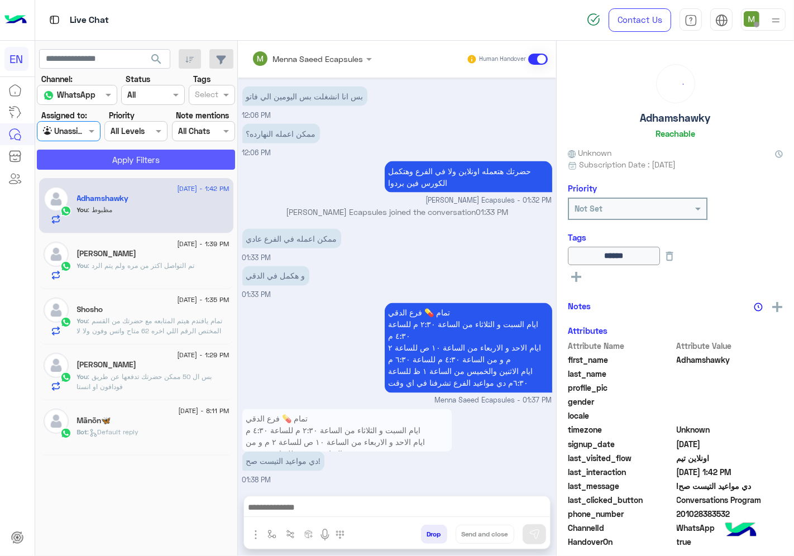
click at [118, 164] on button "Apply Filters" at bounding box center [136, 160] width 198 height 20
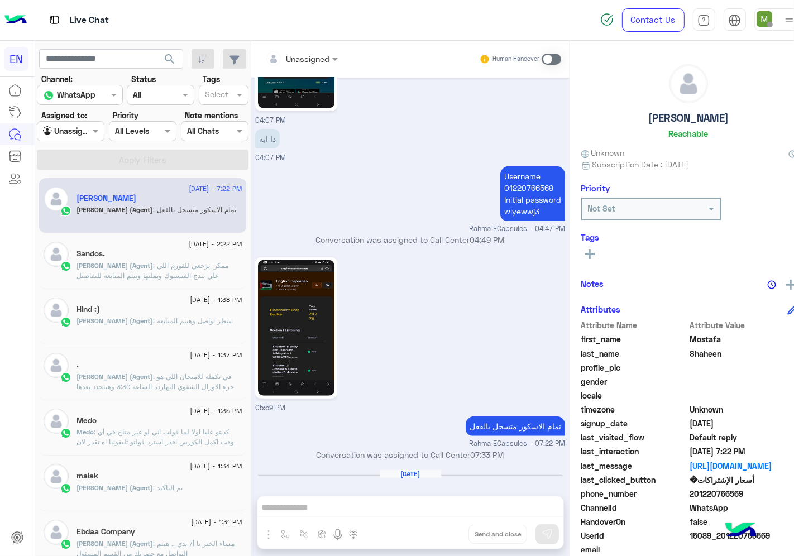
click at [73, 131] on input "text" at bounding box center [58, 132] width 30 height 12
click at [79, 175] on b "Unassigned" at bounding box center [75, 174] width 42 height 9
click at [76, 146] on section "Channel: Channel WhatsApp Status Channel All Tags Select Assigned to: Agent Fil…" at bounding box center [143, 121] width 199 height 97
click at [79, 138] on div "Agent Filter Unassigned" at bounding box center [71, 131] width 68 height 20
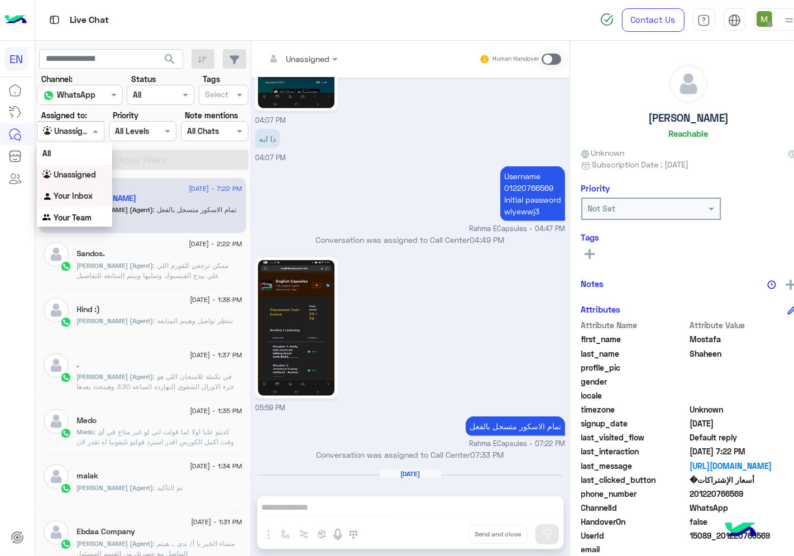
drag, startPoint x: 82, startPoint y: 191, endPoint x: 100, endPoint y: 164, distance: 32.5
click at [83, 191] on b "Your Inbox" at bounding box center [73, 195] width 39 height 9
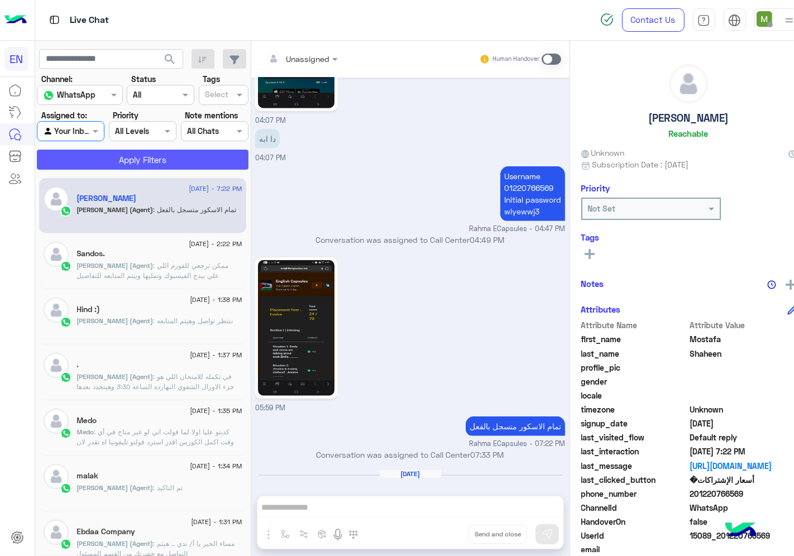
click at [107, 160] on button "Apply Filters" at bounding box center [143, 160] width 212 height 20
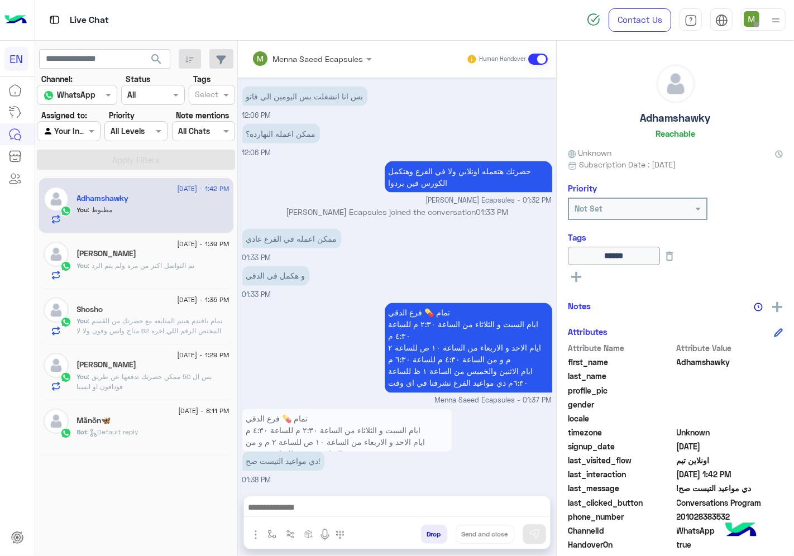
click at [75, 129] on div at bounding box center [68, 130] width 62 height 13
drag, startPoint x: 77, startPoint y: 215, endPoint x: 108, endPoint y: 170, distance: 54.5
click at [78, 215] on b "Your Team" at bounding box center [73, 217] width 38 height 9
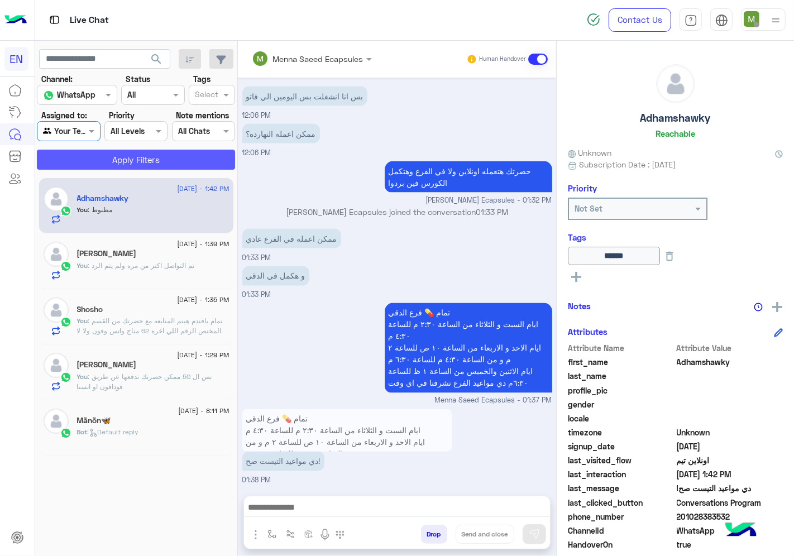
click at [118, 160] on button "Apply Filters" at bounding box center [136, 160] width 198 height 20
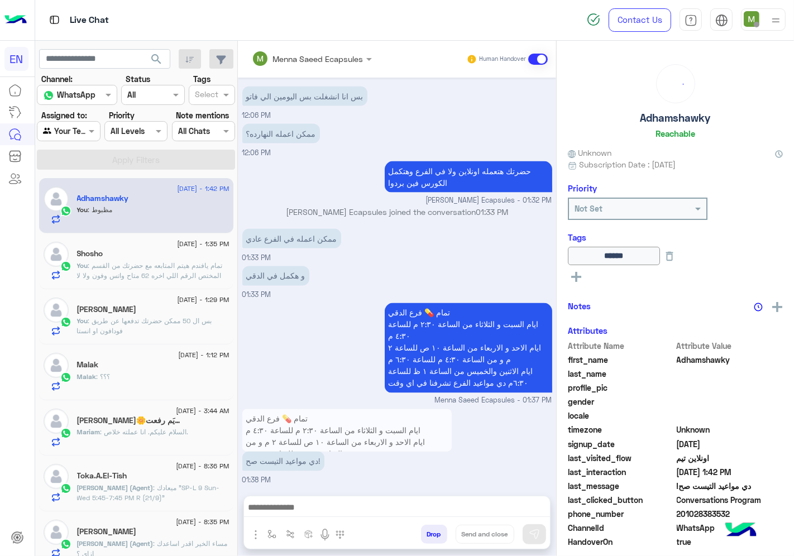
click at [70, 131] on div at bounding box center [68, 130] width 62 height 13
click at [81, 191] on b "Your Inbox" at bounding box center [73, 195] width 39 height 9
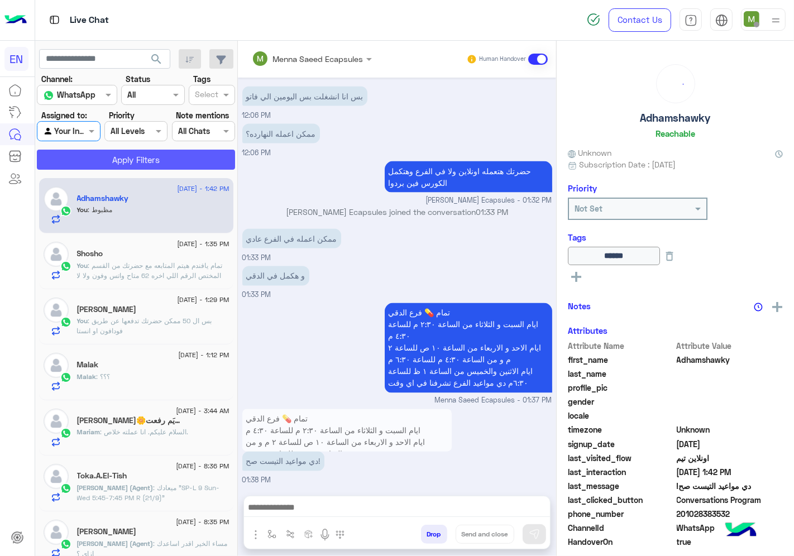
click at [107, 155] on button "Apply Filters" at bounding box center [136, 160] width 198 height 20
